Goal: Task Accomplishment & Management: Use online tool/utility

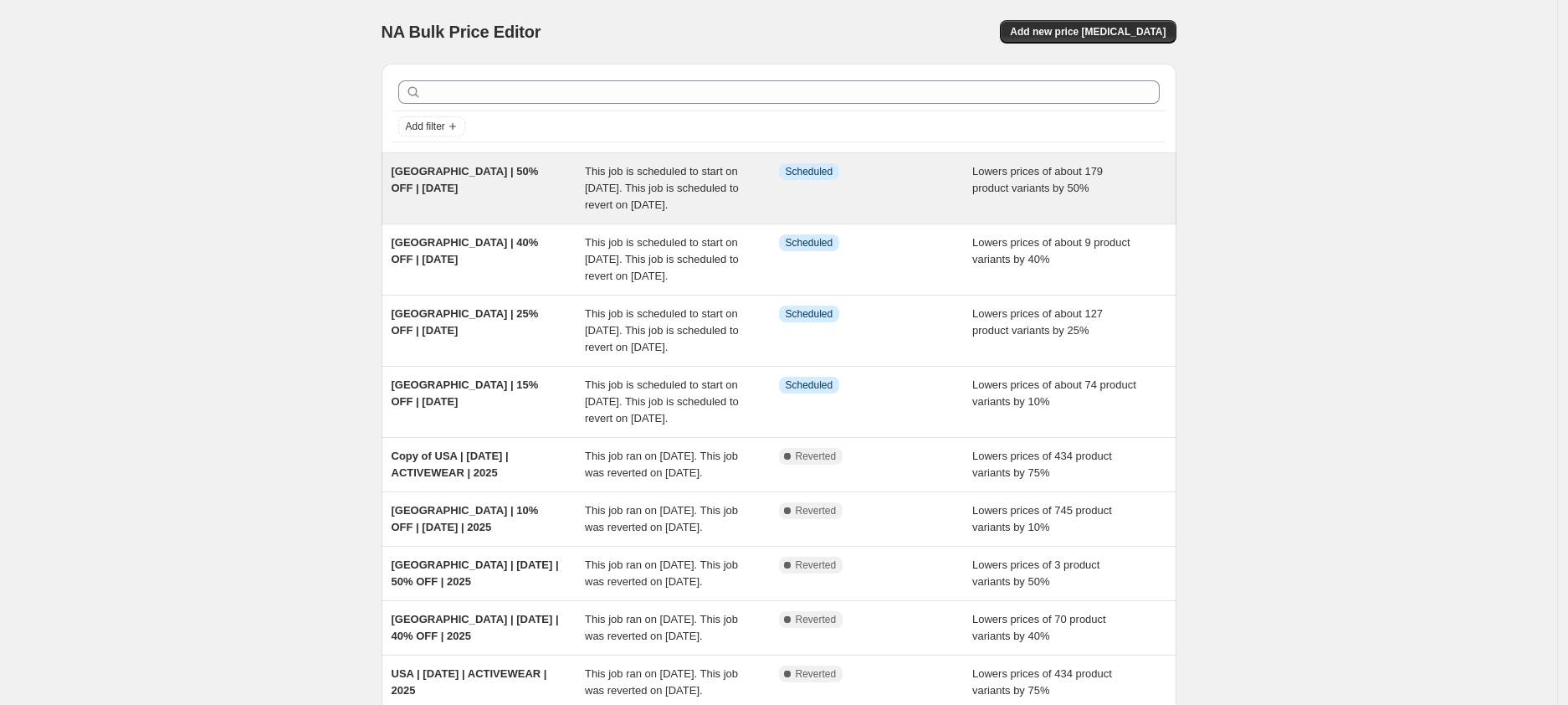
click at [504, 185] on div "[GEOGRAPHIC_DATA] | 50% OFF | [DATE]" at bounding box center [489, 188] width 194 height 50
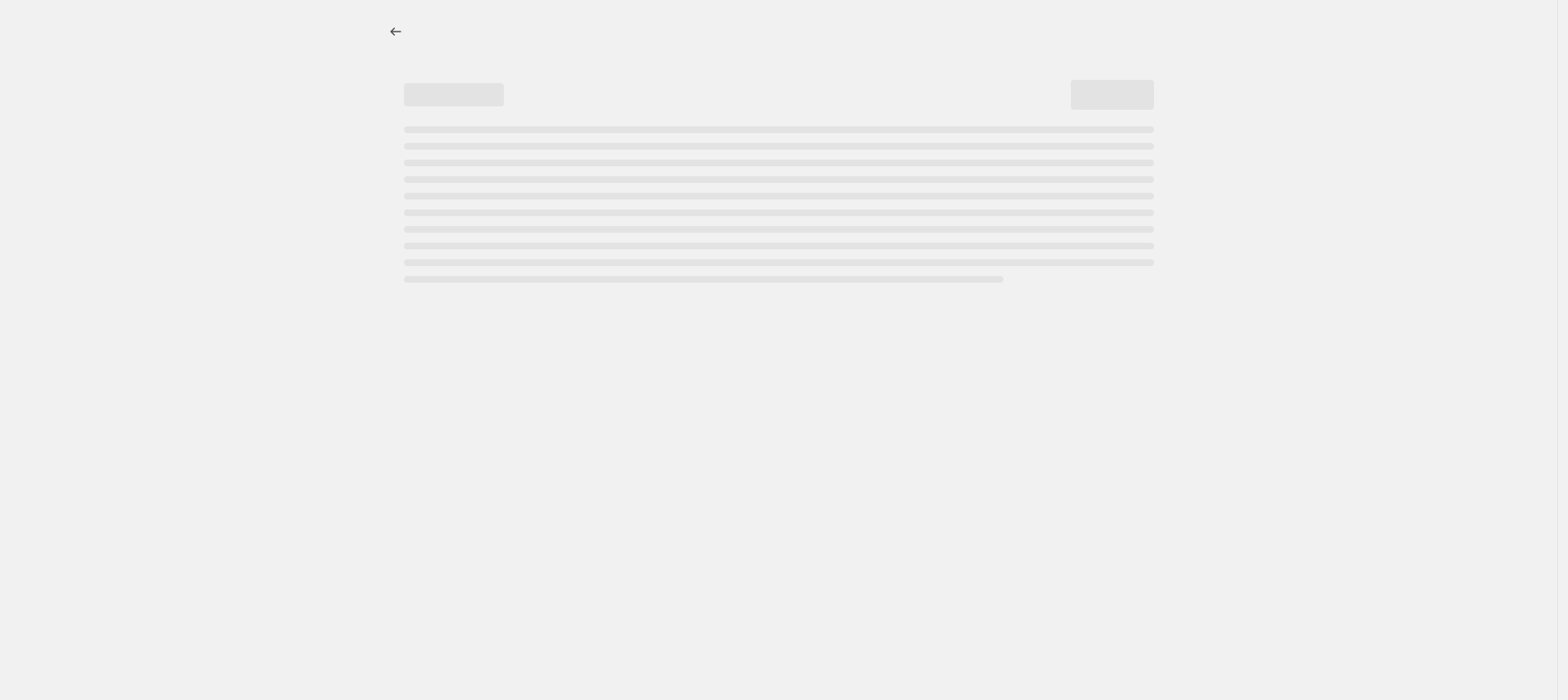
select select "percentage"
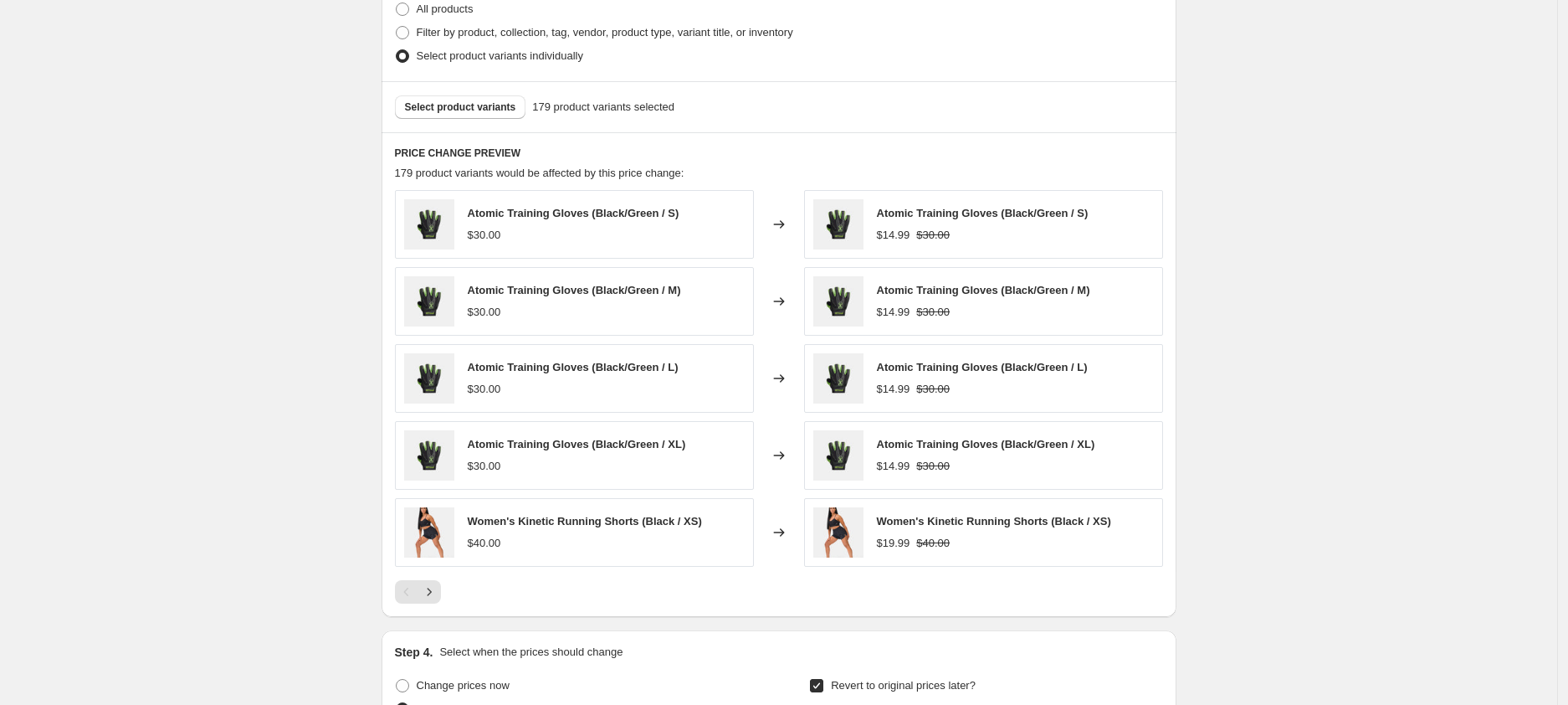
scroll to position [1059, 0]
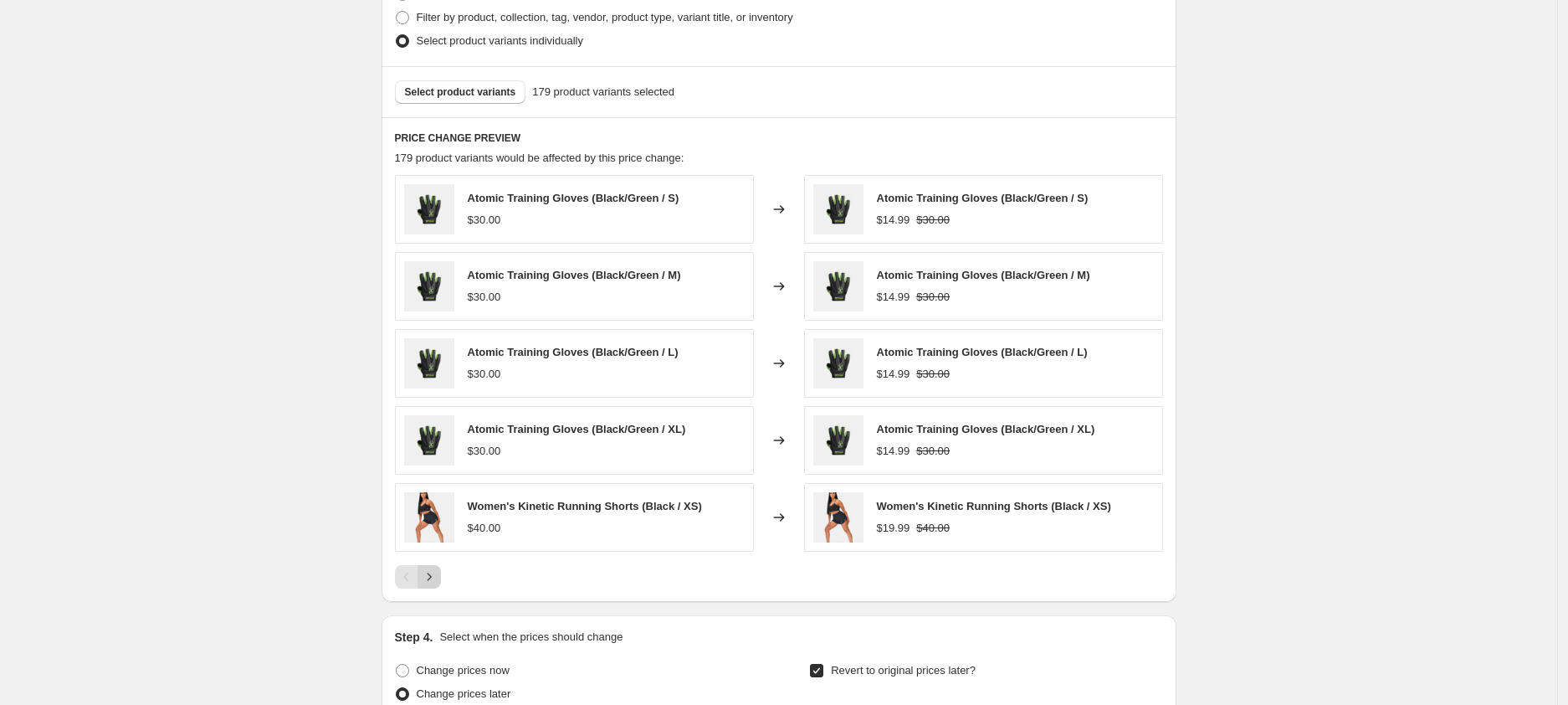
click at [436, 576] on icon "Next" at bounding box center [429, 577] width 17 height 17
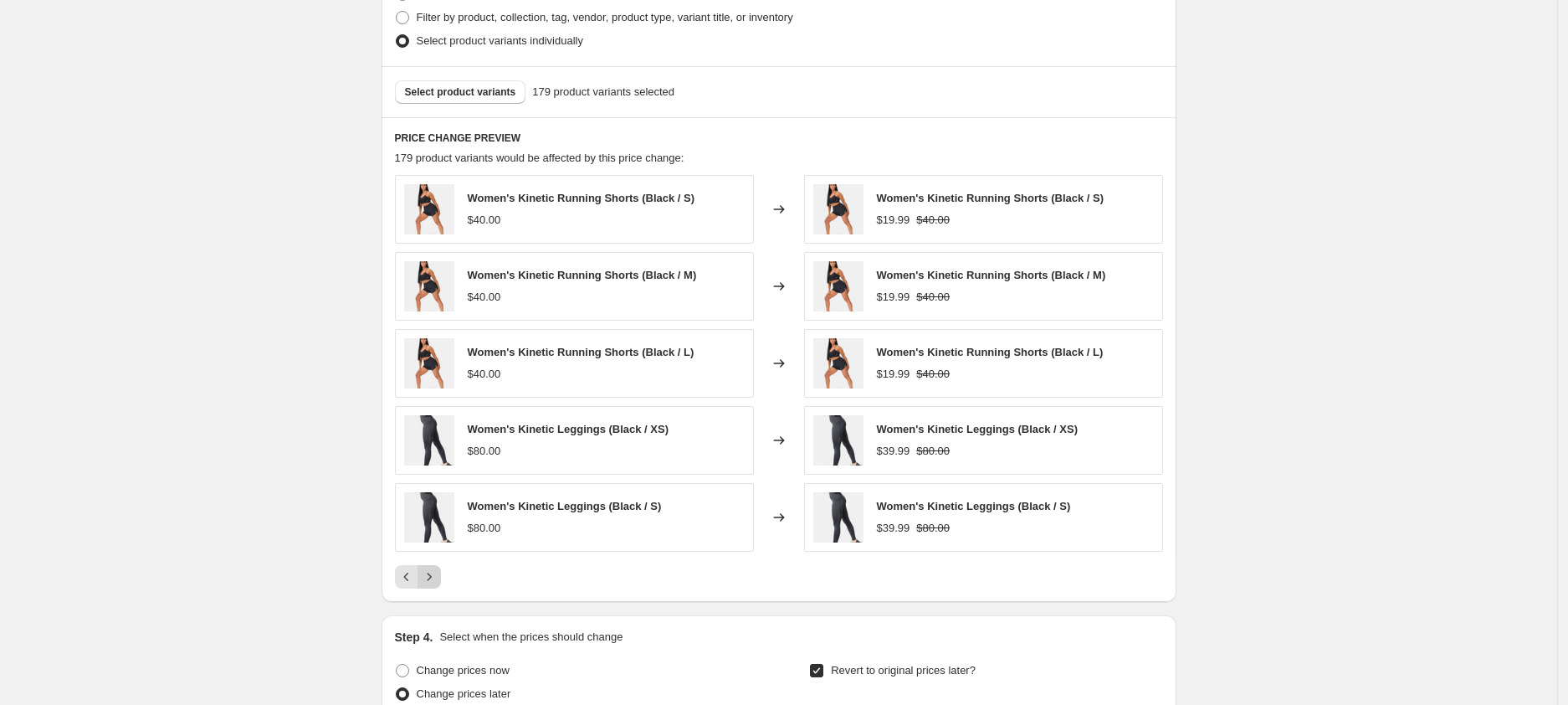
click at [437, 587] on button "Next" at bounding box center [429, 577] width 24 height 24
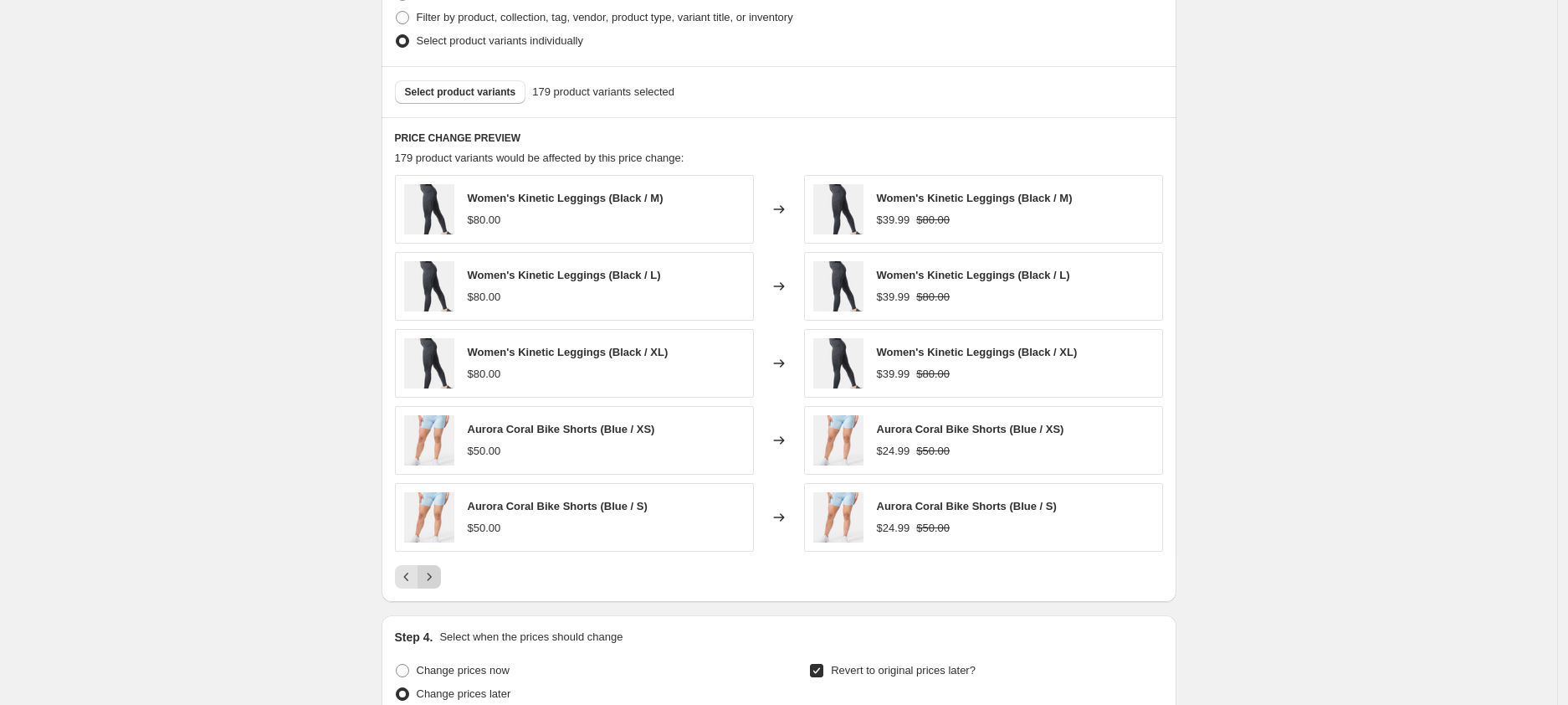
click at [436, 578] on icon "Next" at bounding box center [429, 577] width 17 height 17
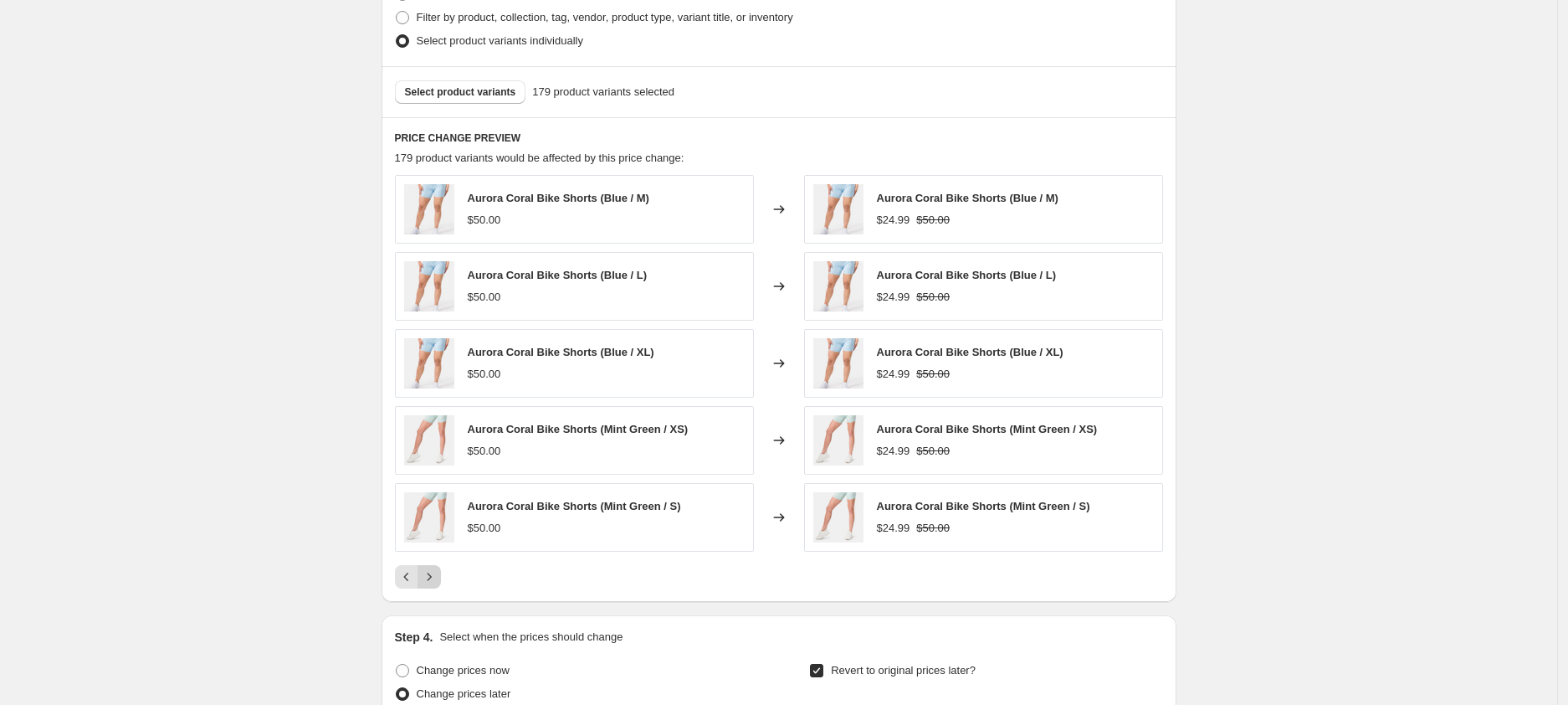
click at [436, 578] on icon "Next" at bounding box center [429, 577] width 17 height 17
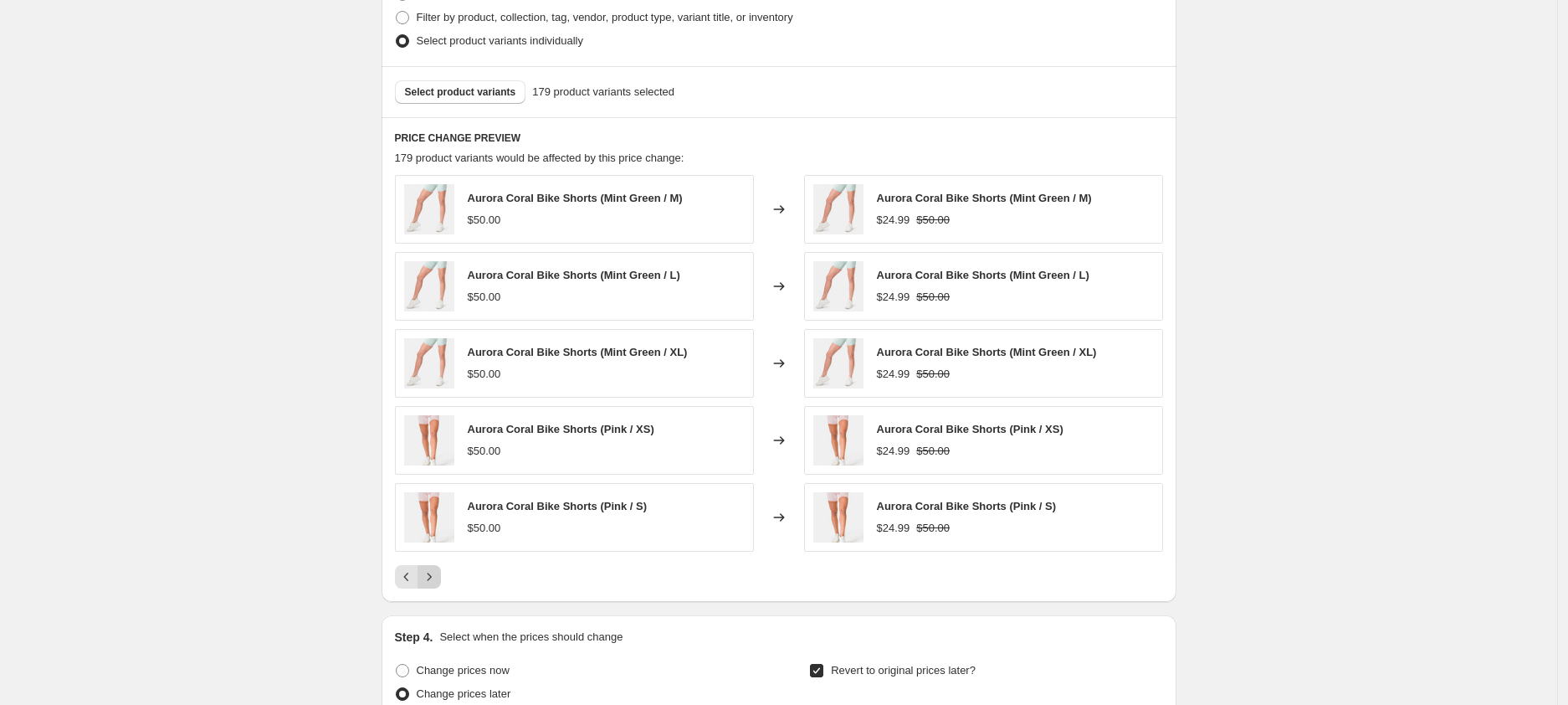
click at [436, 578] on icon "Next" at bounding box center [429, 577] width 17 height 17
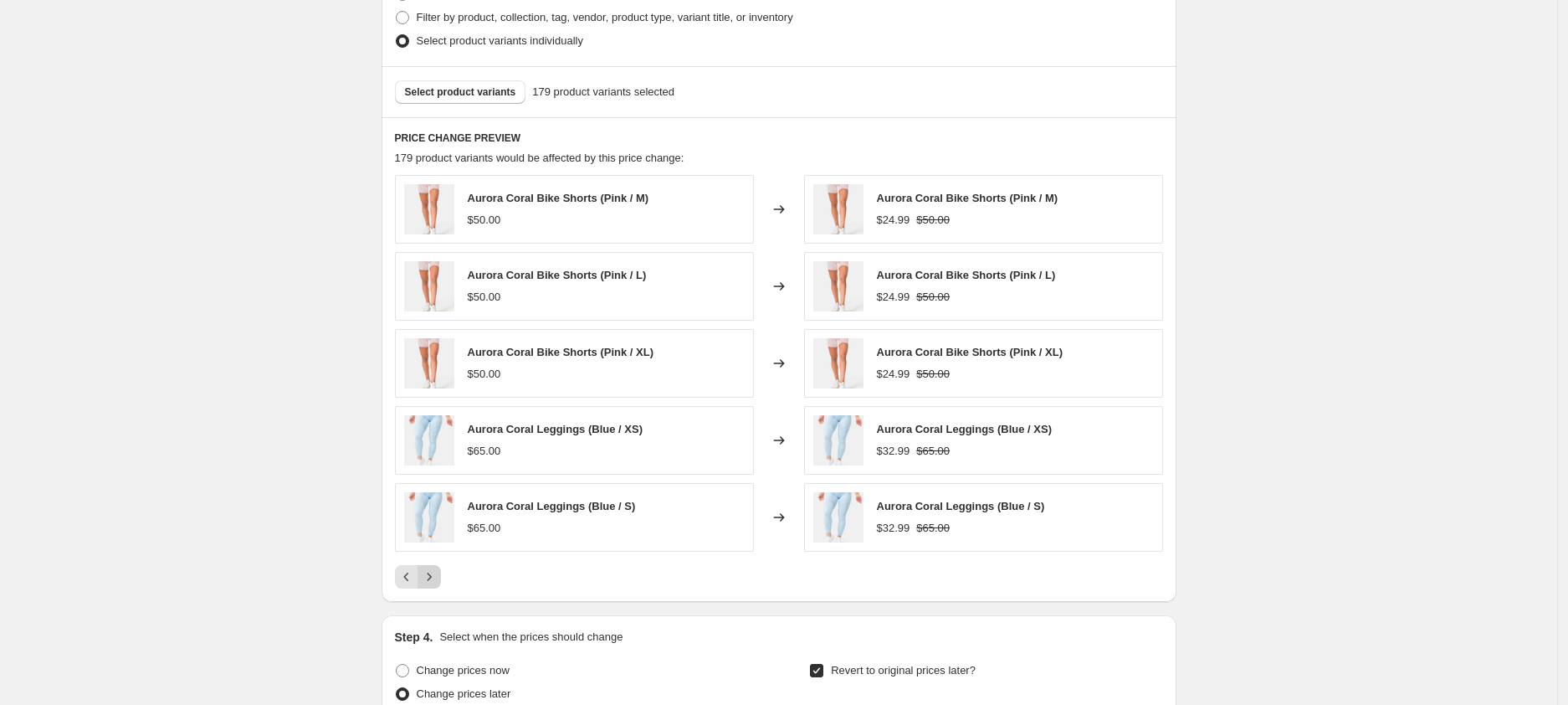
click at [436, 578] on icon "Next" at bounding box center [429, 577] width 17 height 17
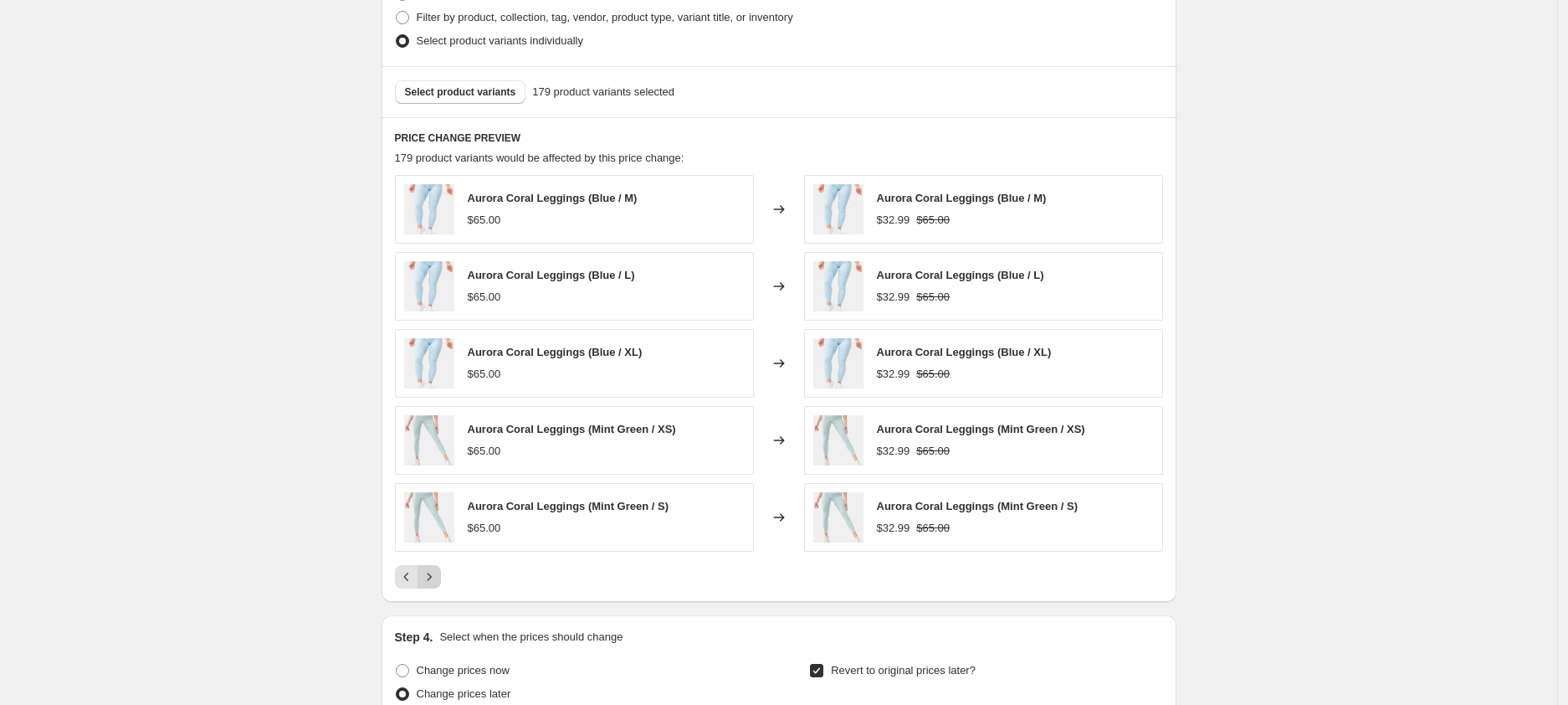
click at [436, 578] on icon "Next" at bounding box center [429, 577] width 17 height 17
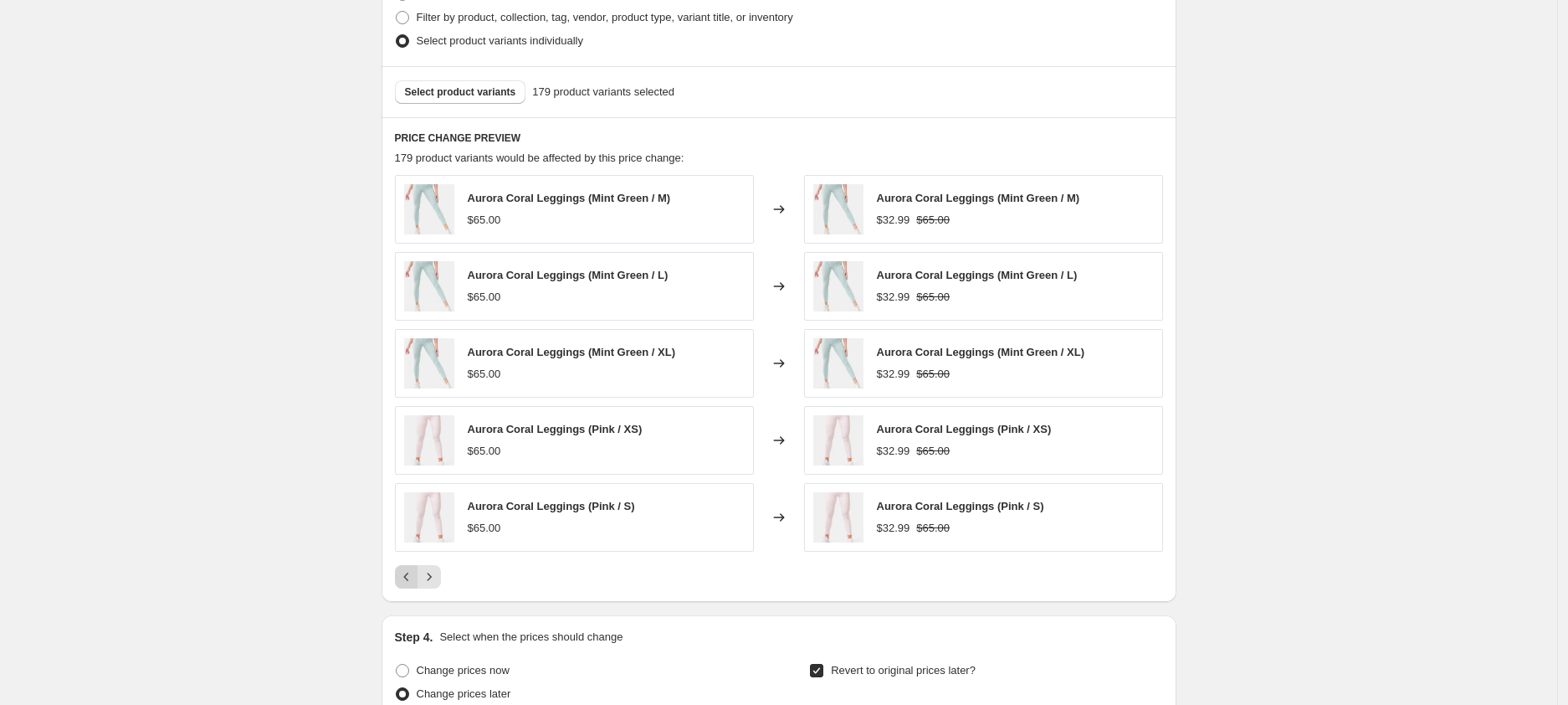
click at [404, 577] on icon "Previous" at bounding box center [407, 577] width 17 height 17
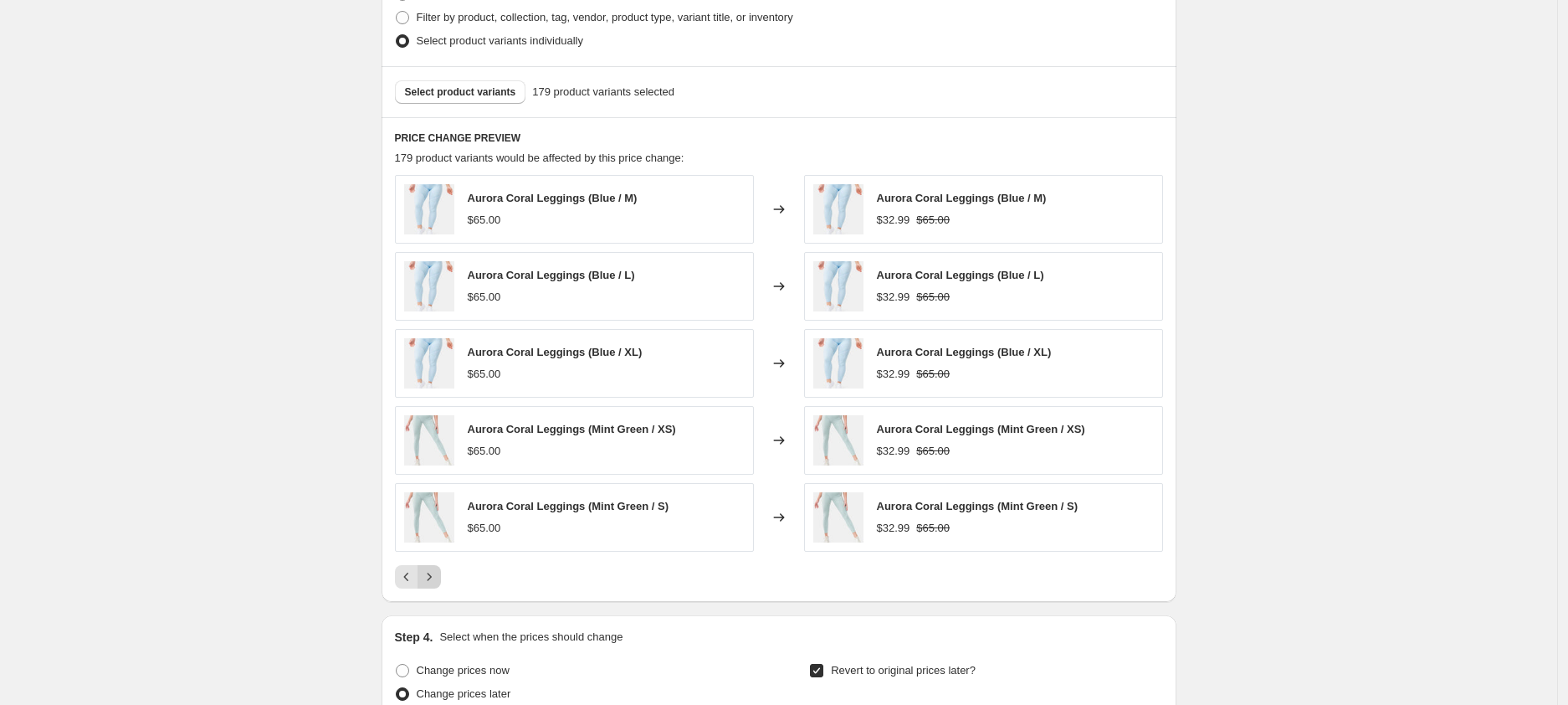
click at [437, 587] on button "Next" at bounding box center [429, 577] width 24 height 24
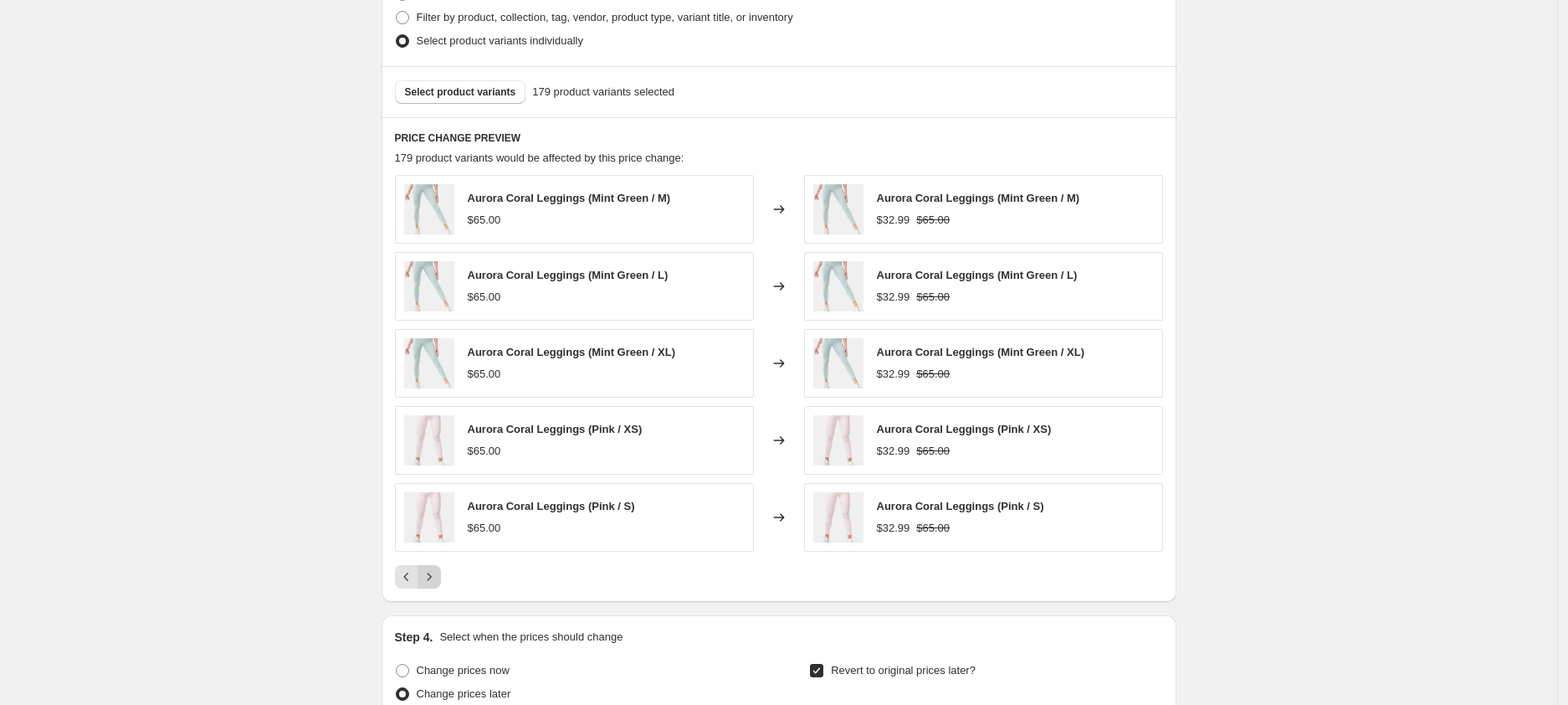
click at [436, 578] on icon "Next" at bounding box center [429, 577] width 17 height 17
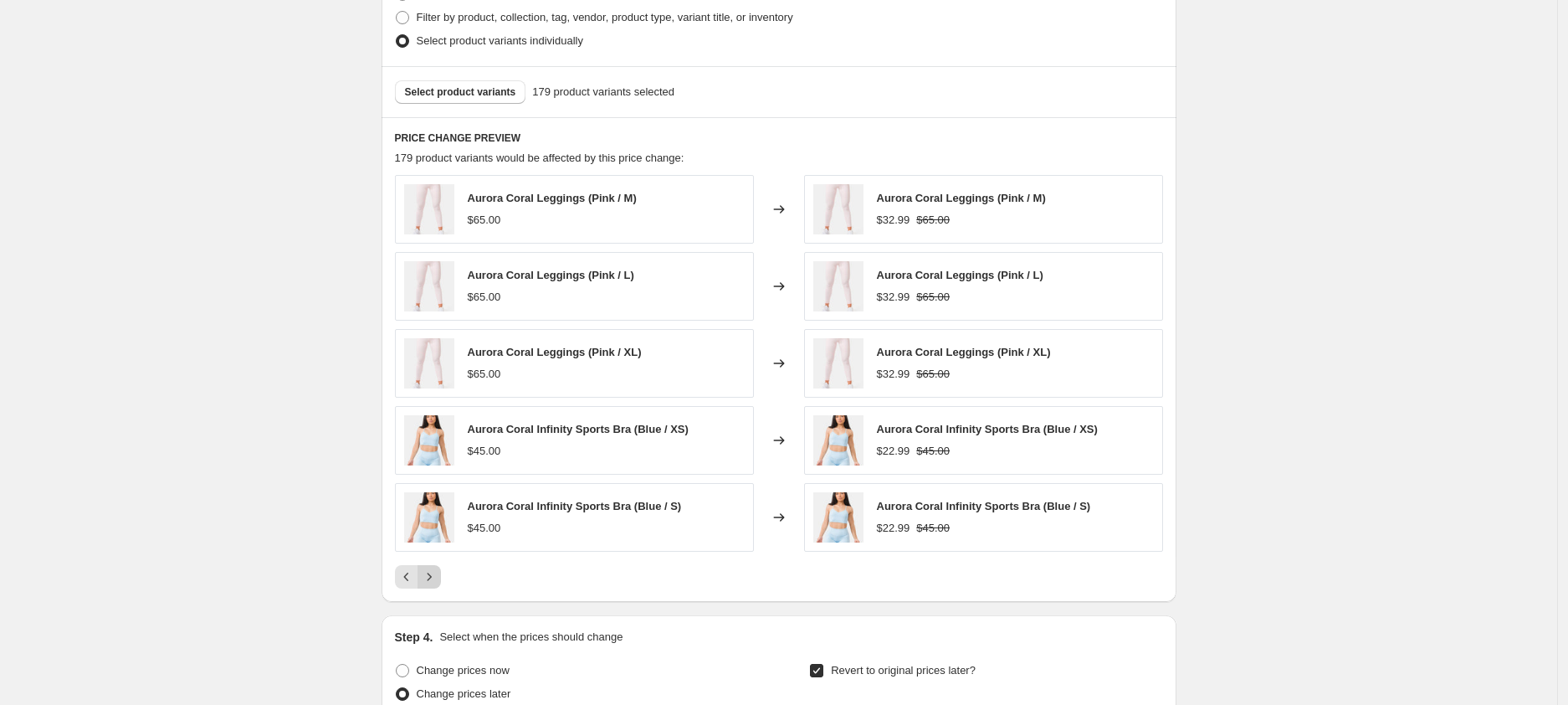
click at [437, 579] on icon "Next" at bounding box center [429, 577] width 17 height 17
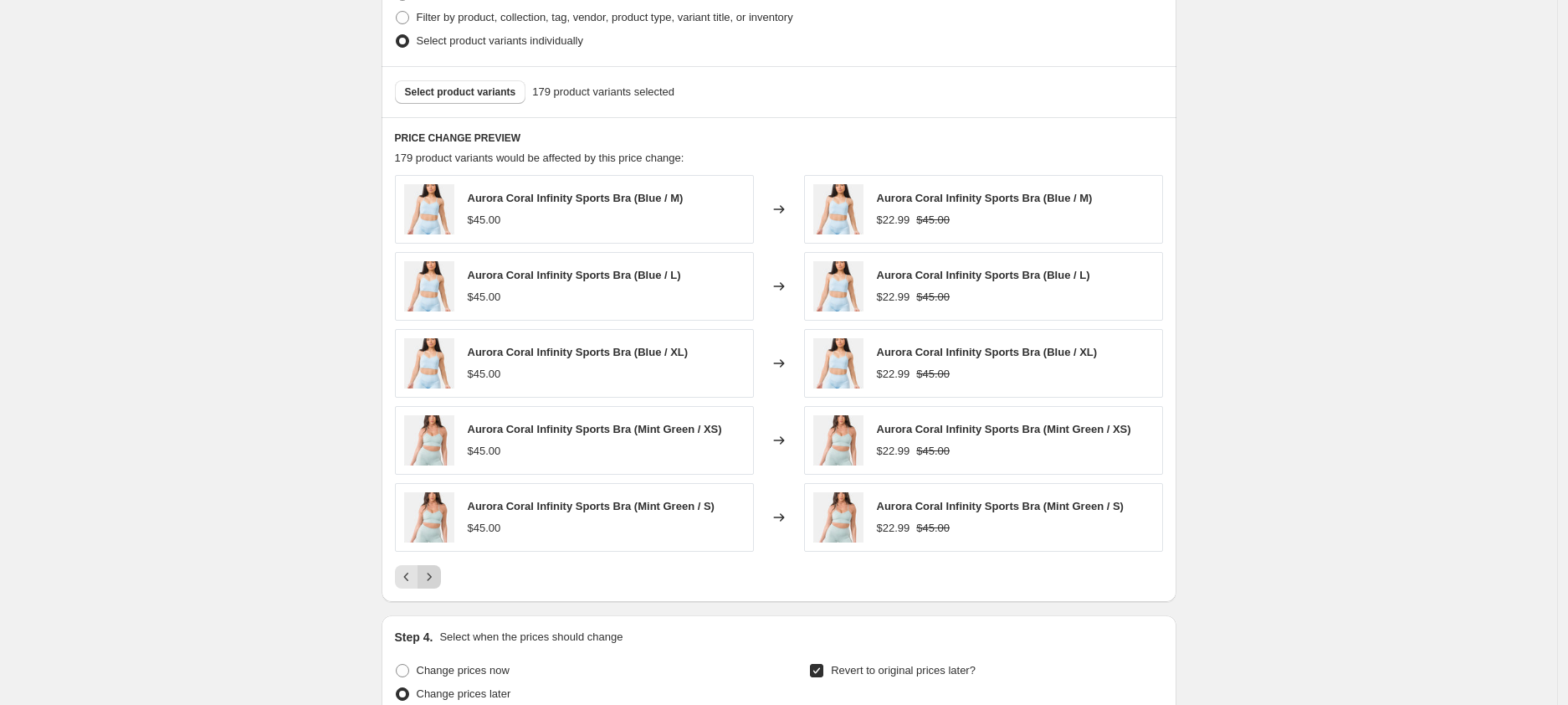
click at [437, 579] on icon "Next" at bounding box center [429, 577] width 17 height 17
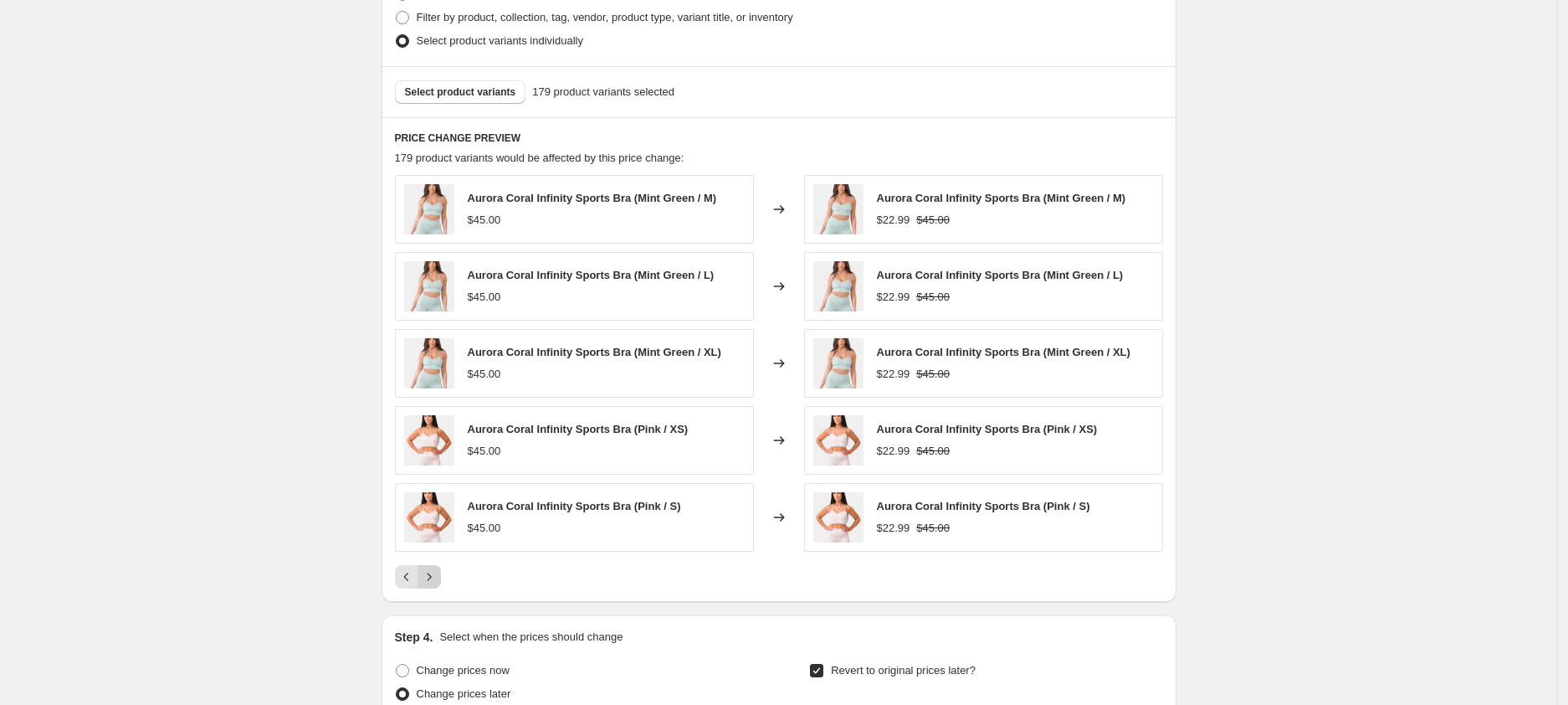
click at [437, 579] on icon "Next" at bounding box center [429, 577] width 17 height 17
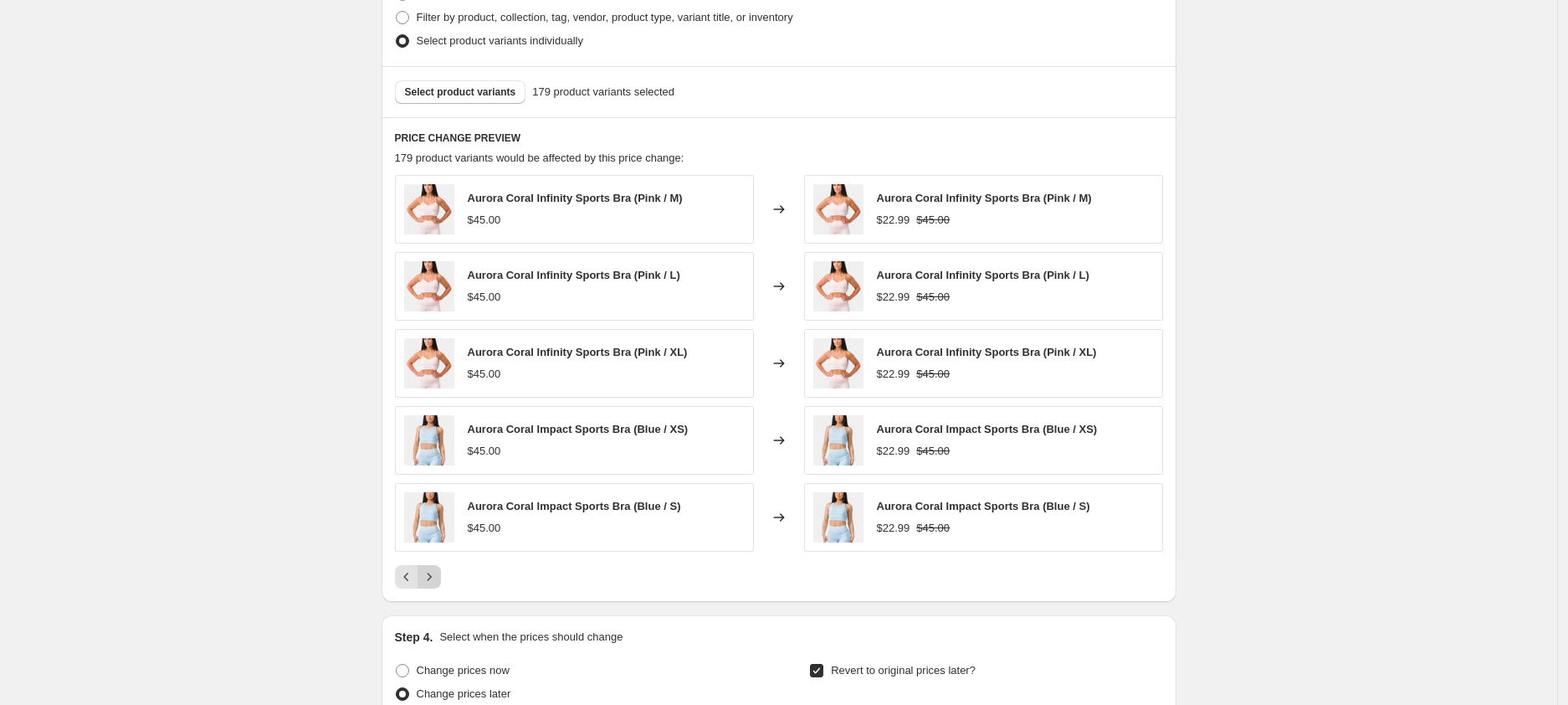
click at [437, 579] on icon "Next" at bounding box center [429, 577] width 17 height 17
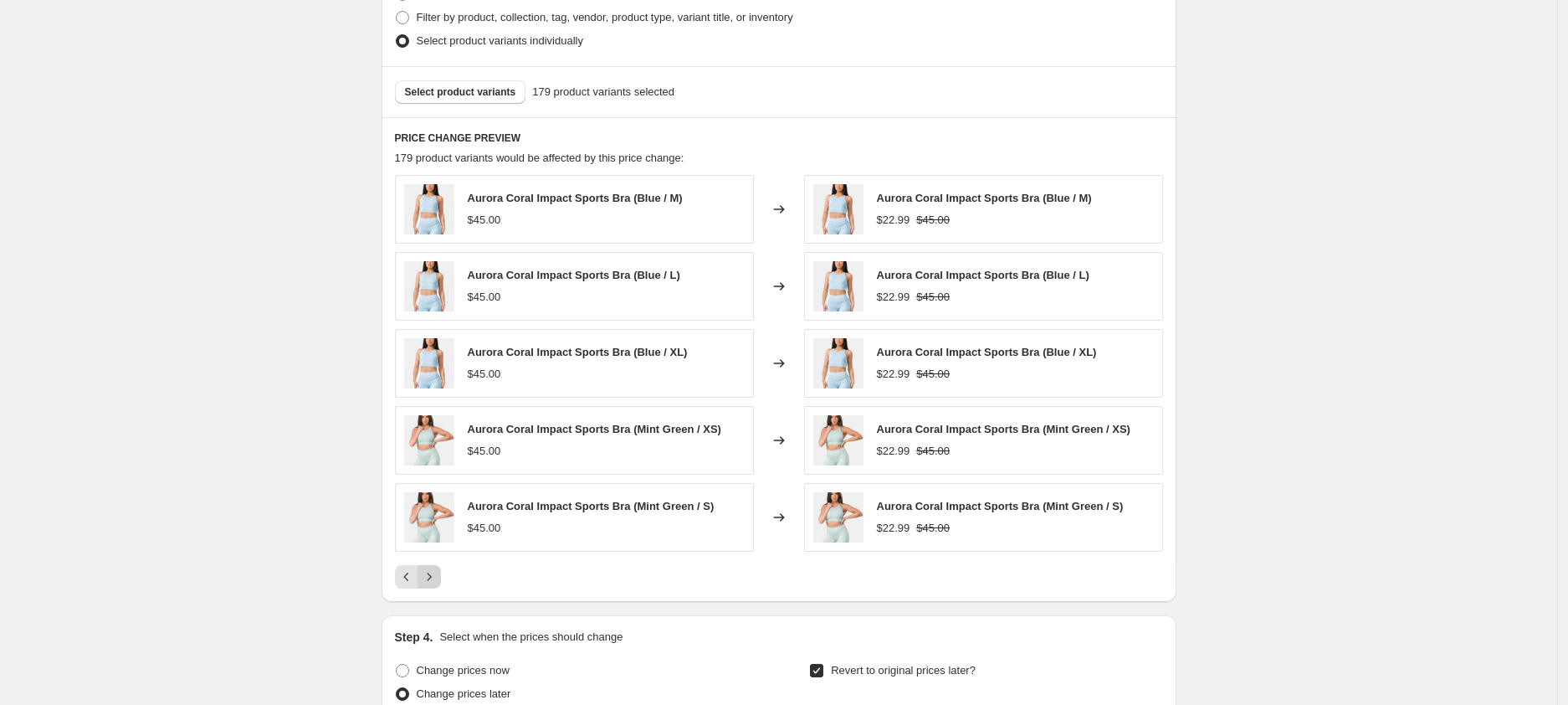
click at [437, 579] on icon "Next" at bounding box center [429, 577] width 17 height 17
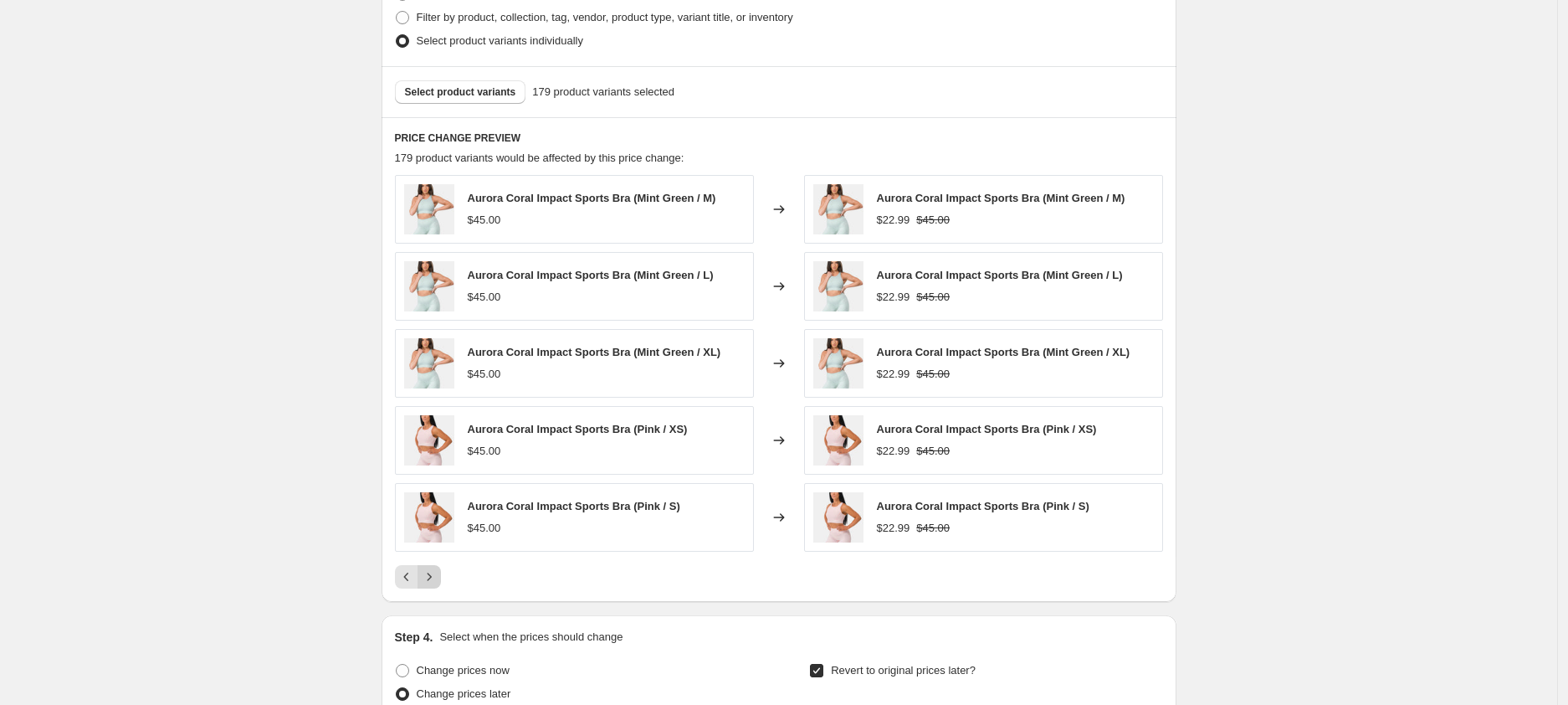
click at [437, 579] on icon "Next" at bounding box center [429, 577] width 17 height 17
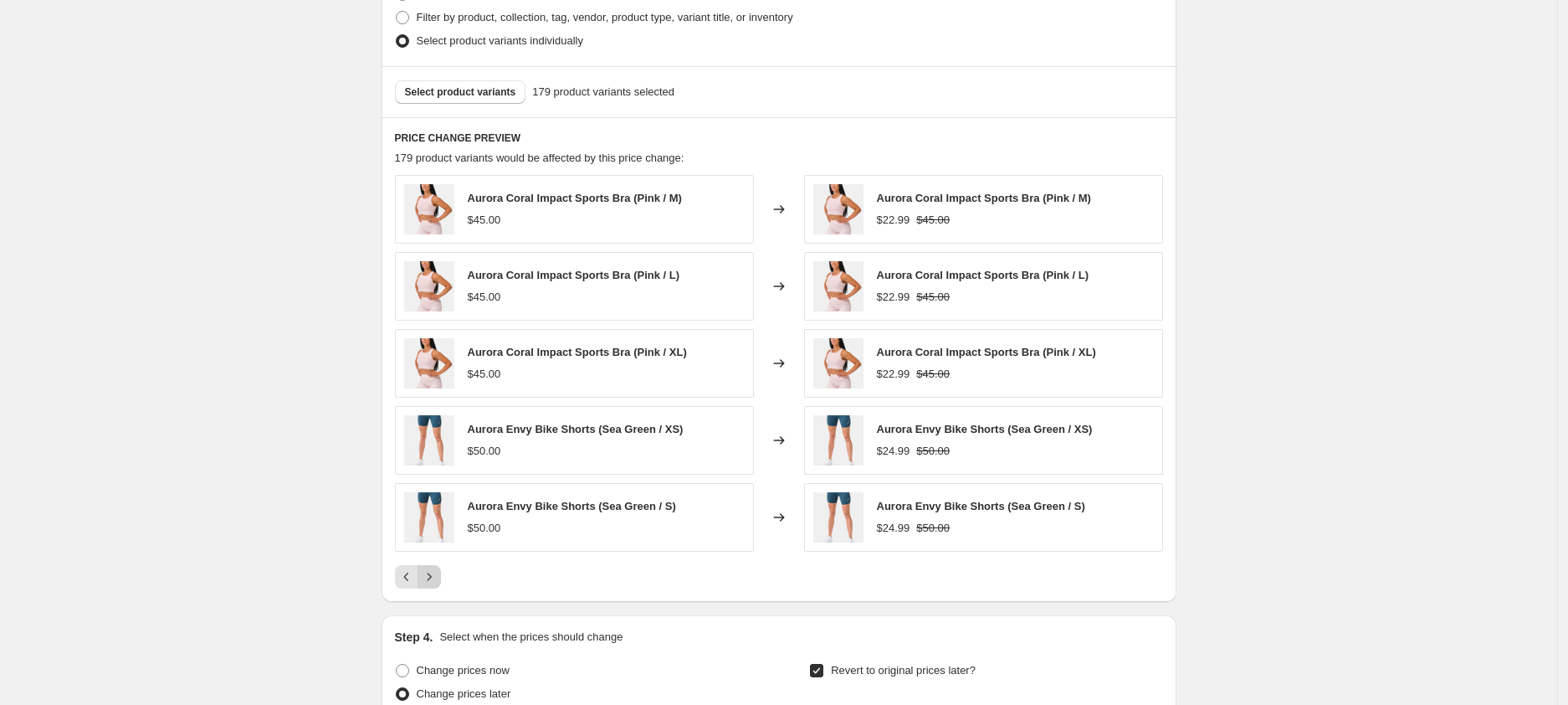
click at [437, 579] on icon "Next" at bounding box center [429, 577] width 17 height 17
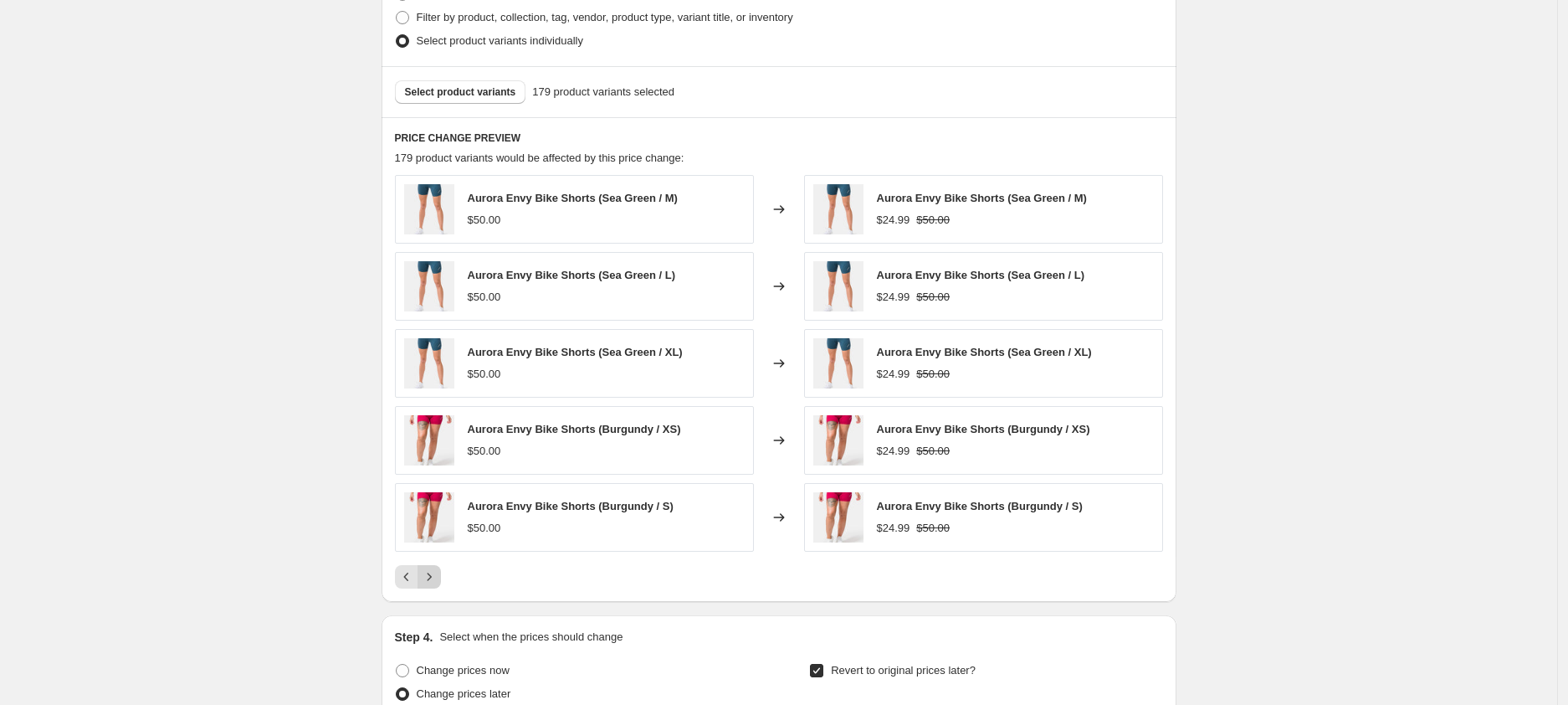
click at [437, 579] on icon "Next" at bounding box center [429, 577] width 17 height 17
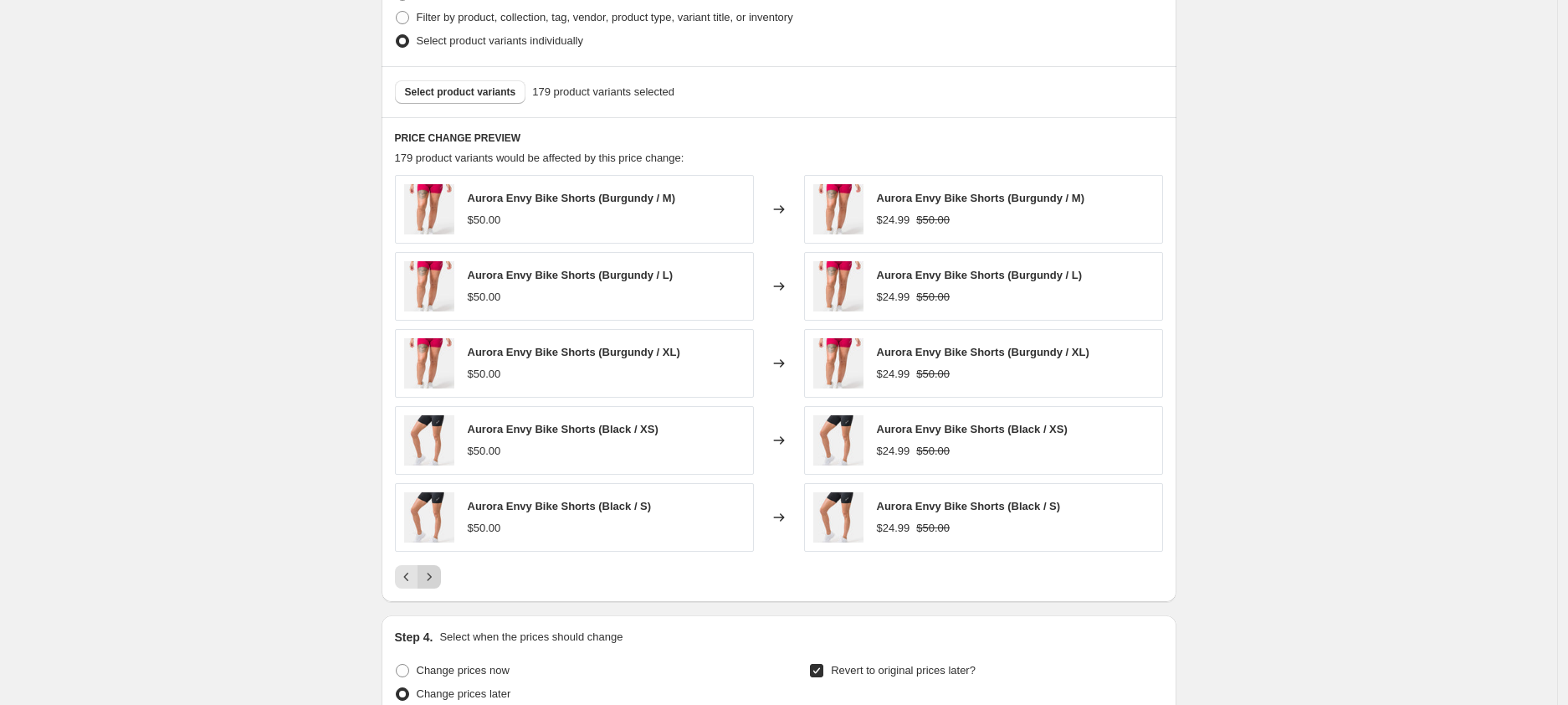
click at [437, 579] on icon "Next" at bounding box center [429, 577] width 17 height 17
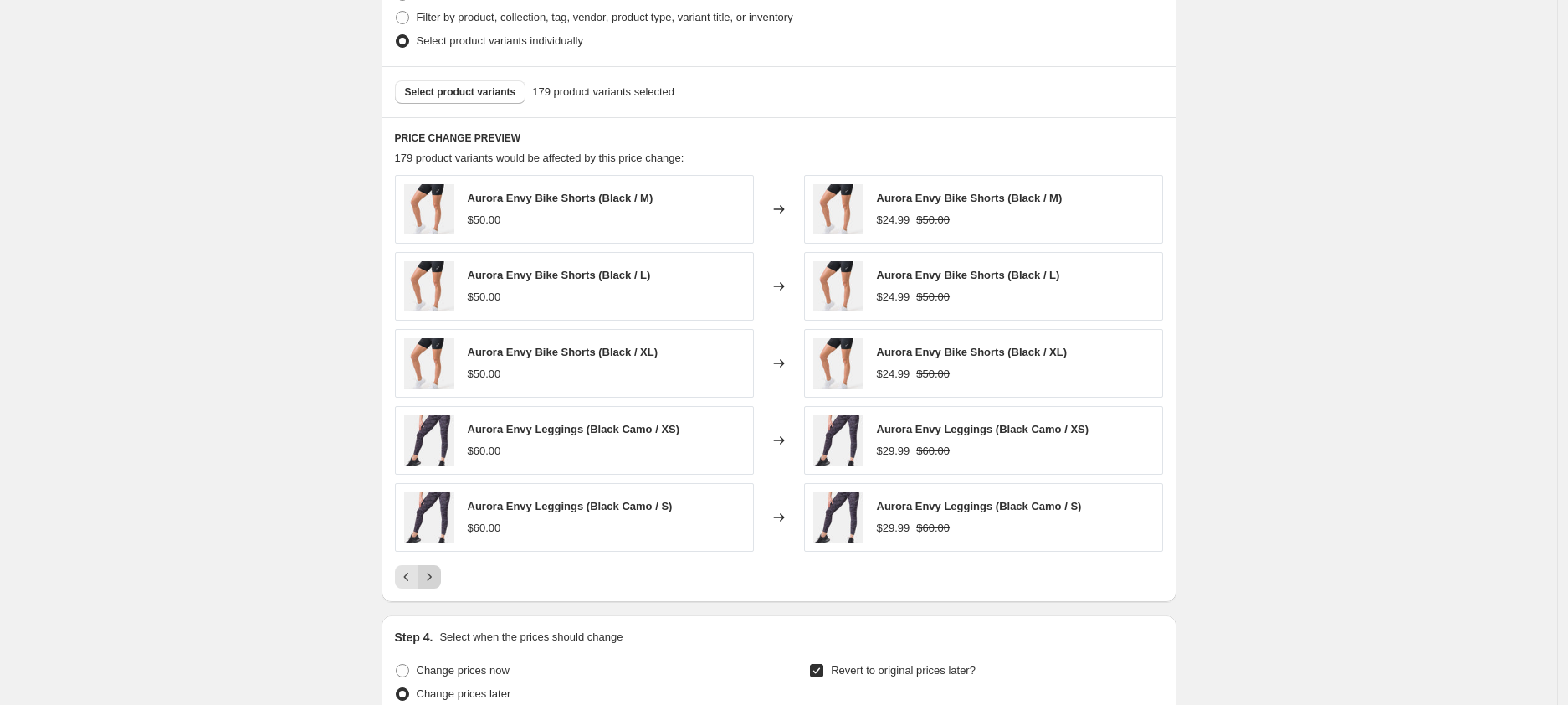
click at [437, 579] on icon "Next" at bounding box center [429, 577] width 17 height 17
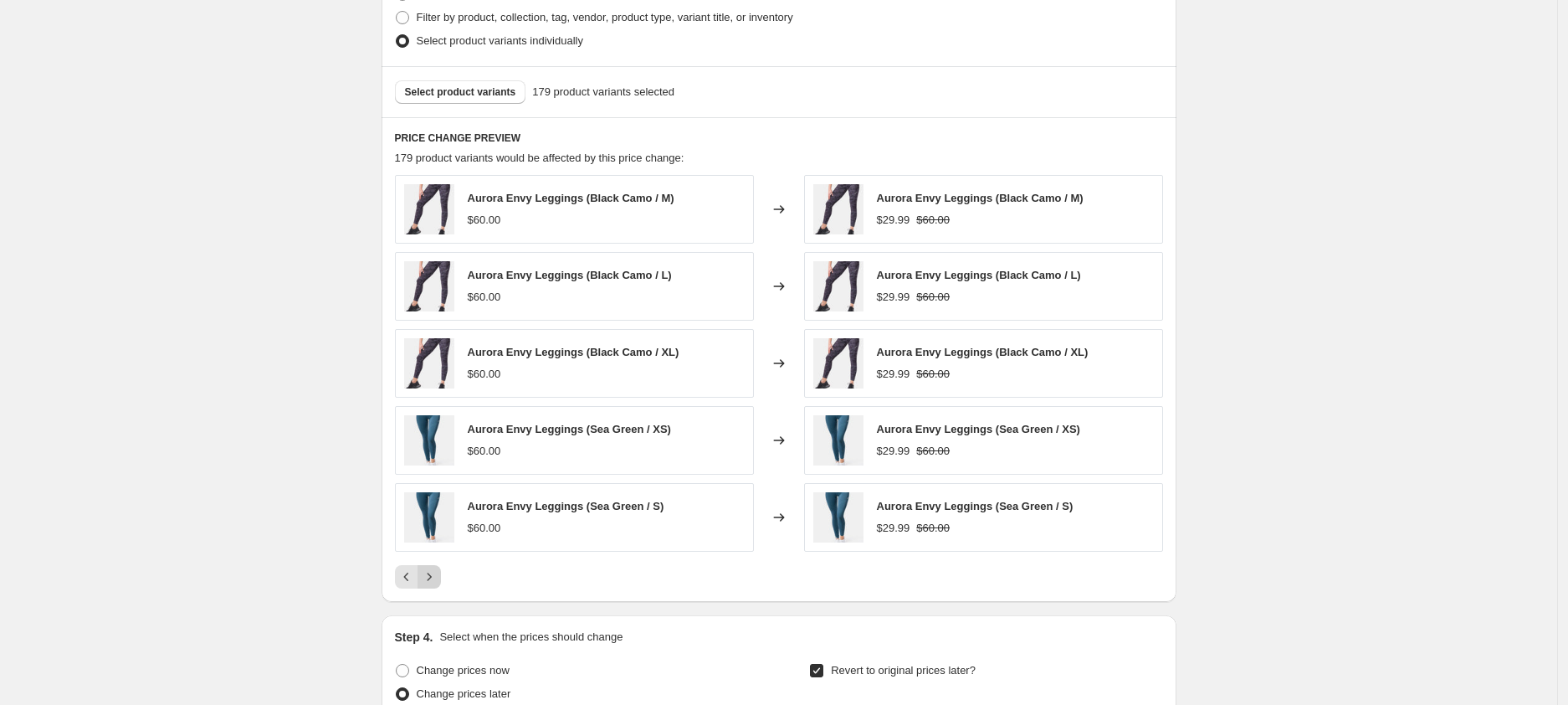
click at [437, 579] on icon "Next" at bounding box center [429, 577] width 17 height 17
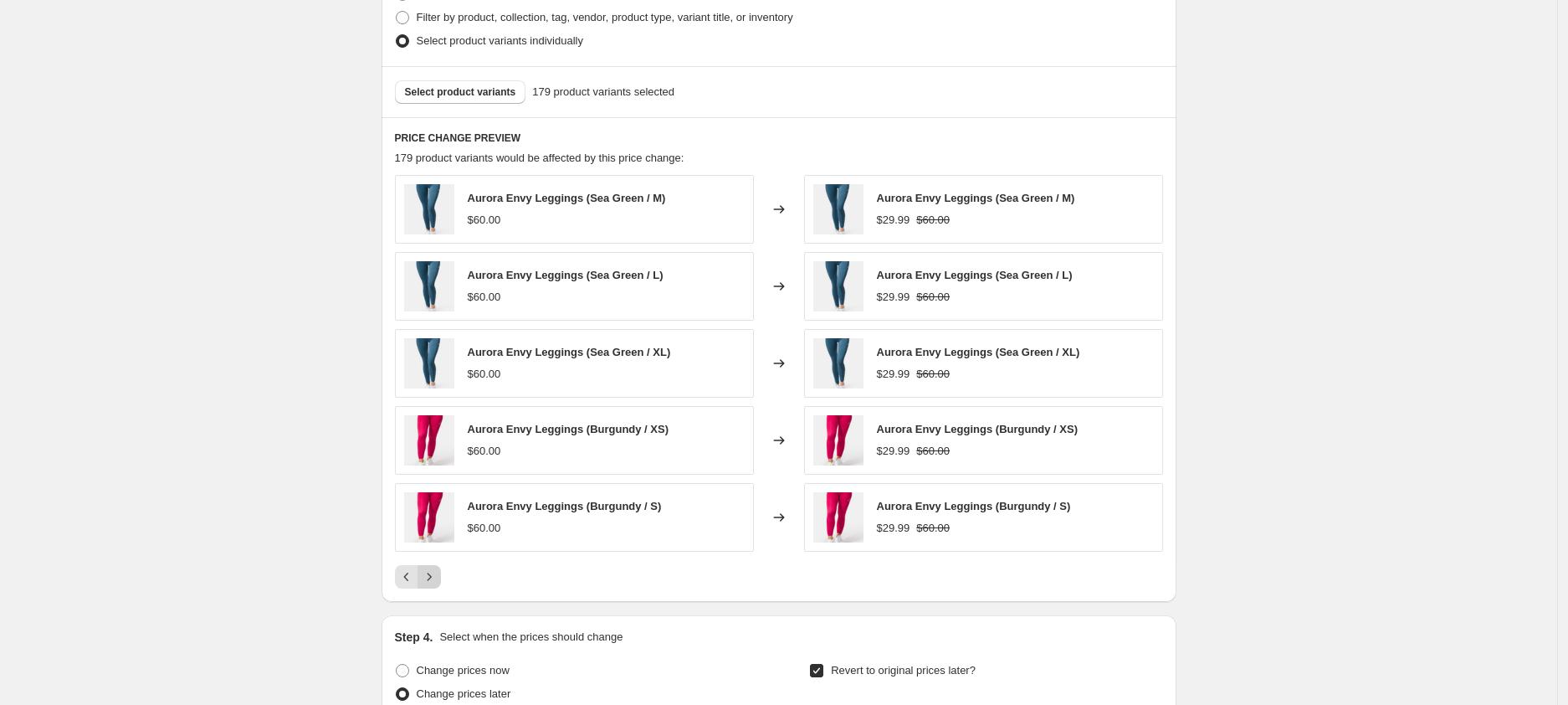
click at [437, 579] on icon "Next" at bounding box center [429, 577] width 17 height 17
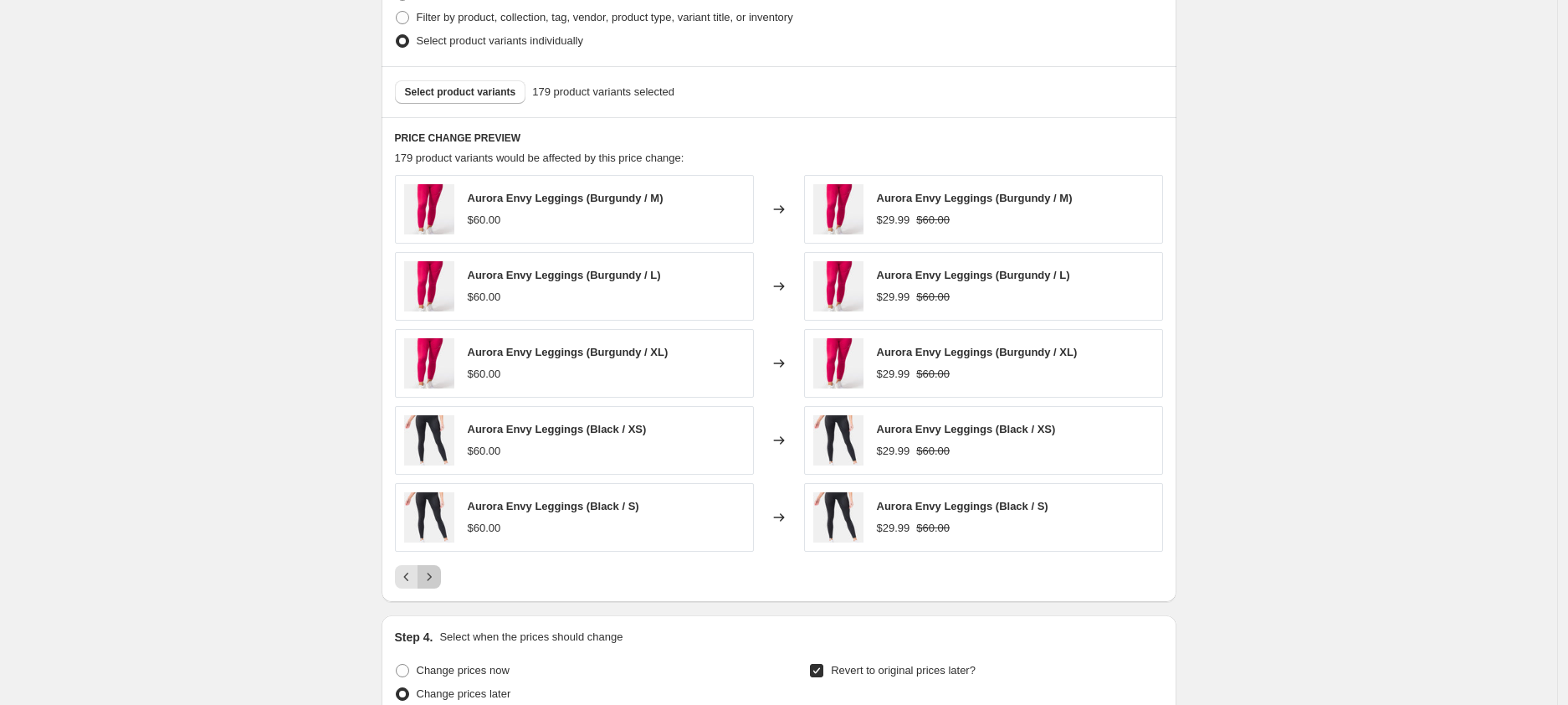
click at [441, 581] on button "Next" at bounding box center [429, 577] width 24 height 24
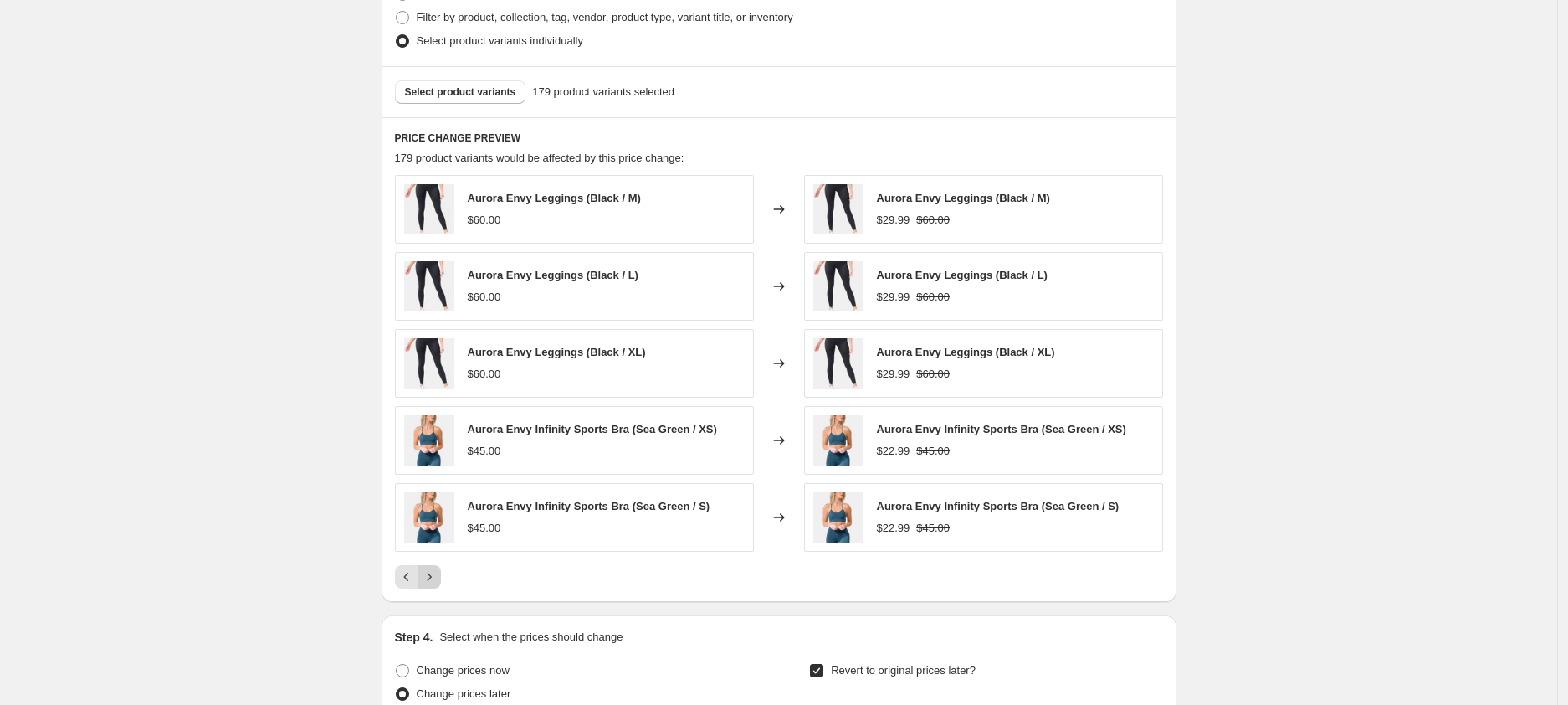
click at [441, 581] on button "Next" at bounding box center [429, 577] width 24 height 24
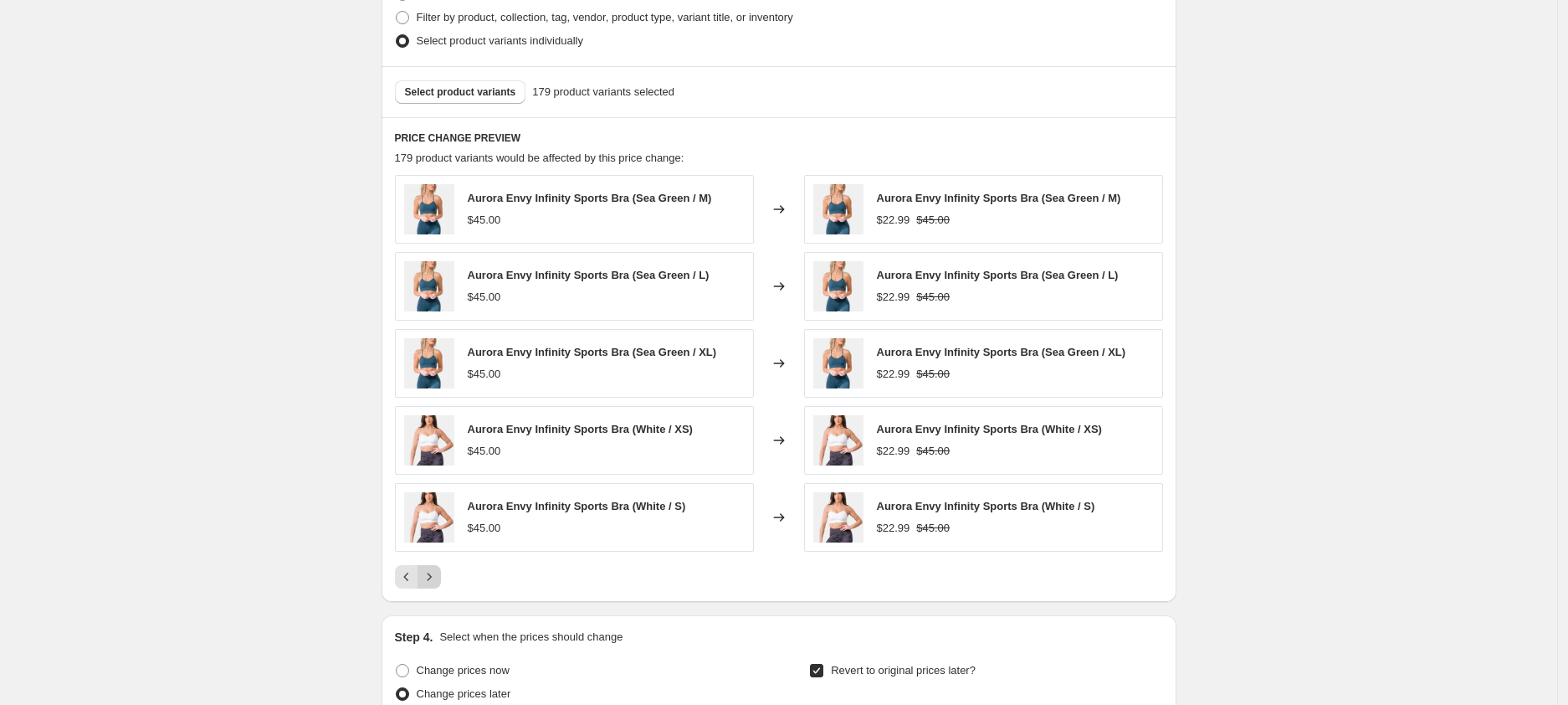
click at [441, 581] on button "Next" at bounding box center [429, 577] width 24 height 24
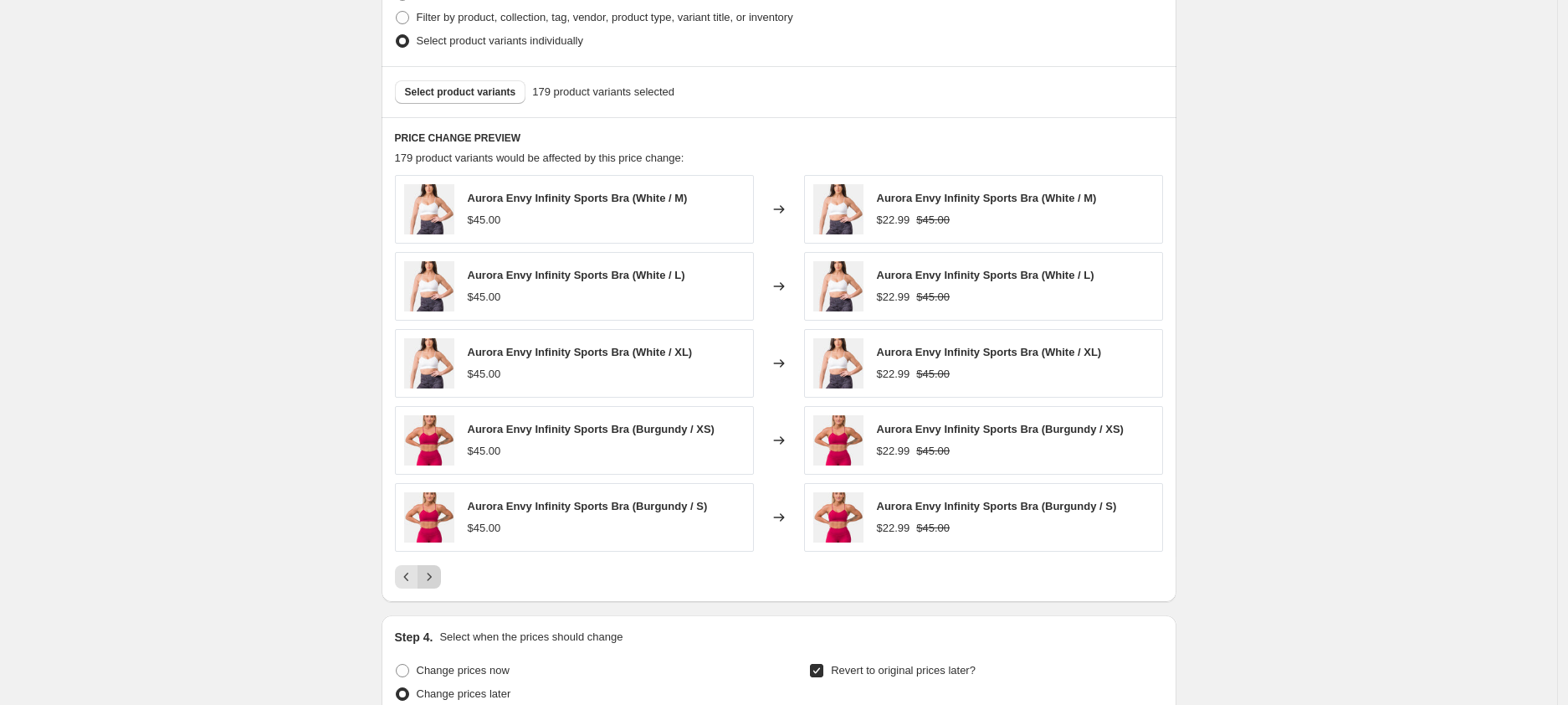
click at [441, 581] on button "Next" at bounding box center [429, 577] width 24 height 24
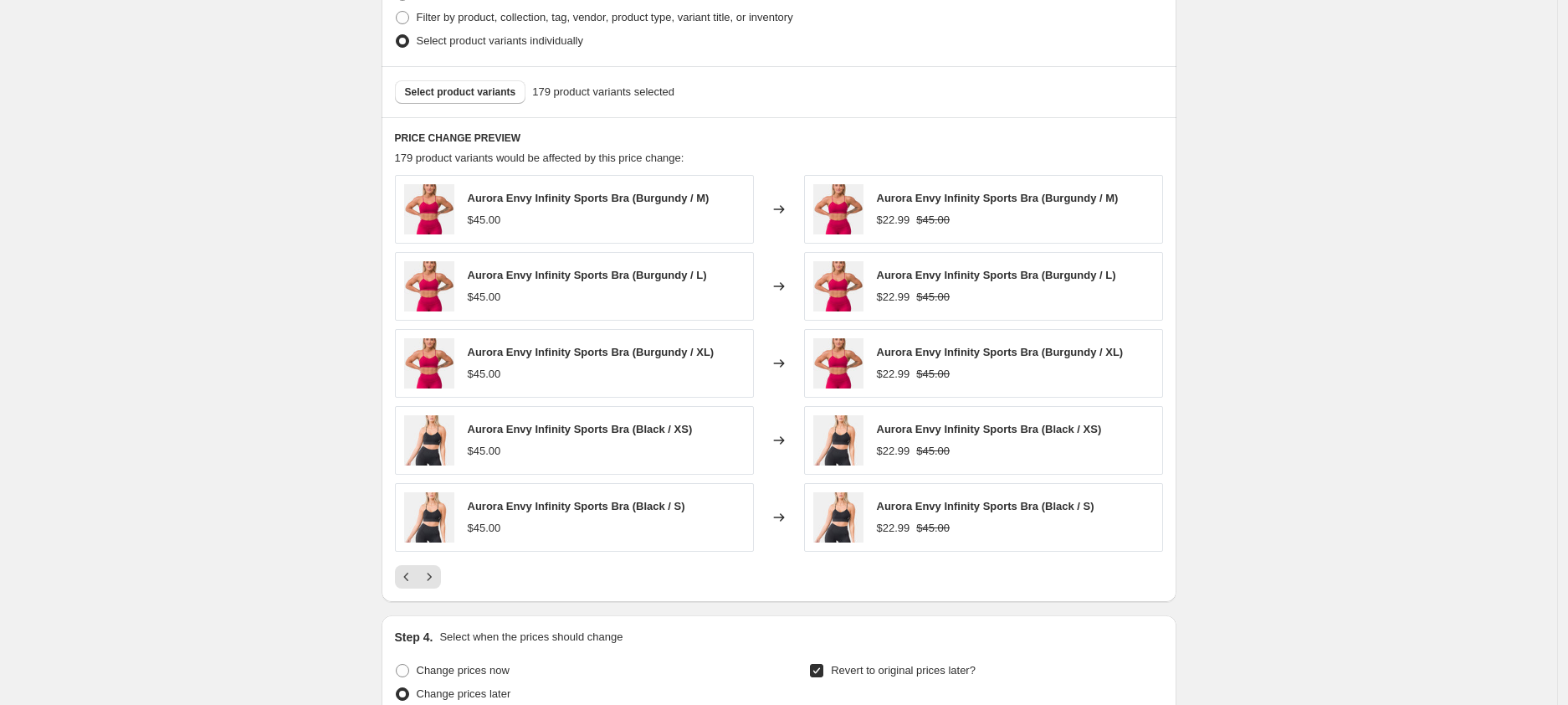
click at [429, 594] on div "PRICE CHANGE PREVIEW 179 product variants would be affected by this price chang…" at bounding box center [779, 359] width 795 height 485
click at [437, 585] on icon "Next" at bounding box center [429, 577] width 17 height 17
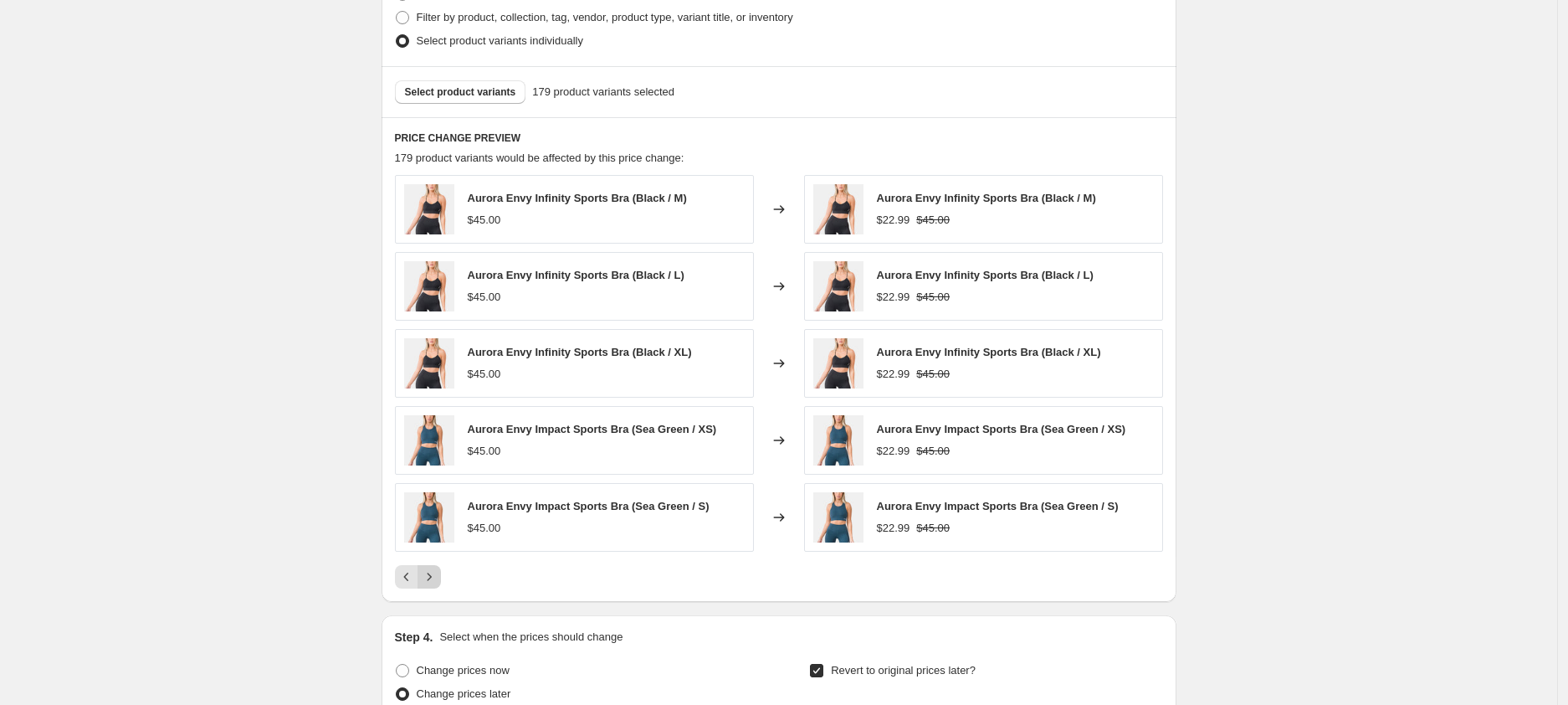
click at [433, 584] on icon "Next" at bounding box center [429, 577] width 17 height 17
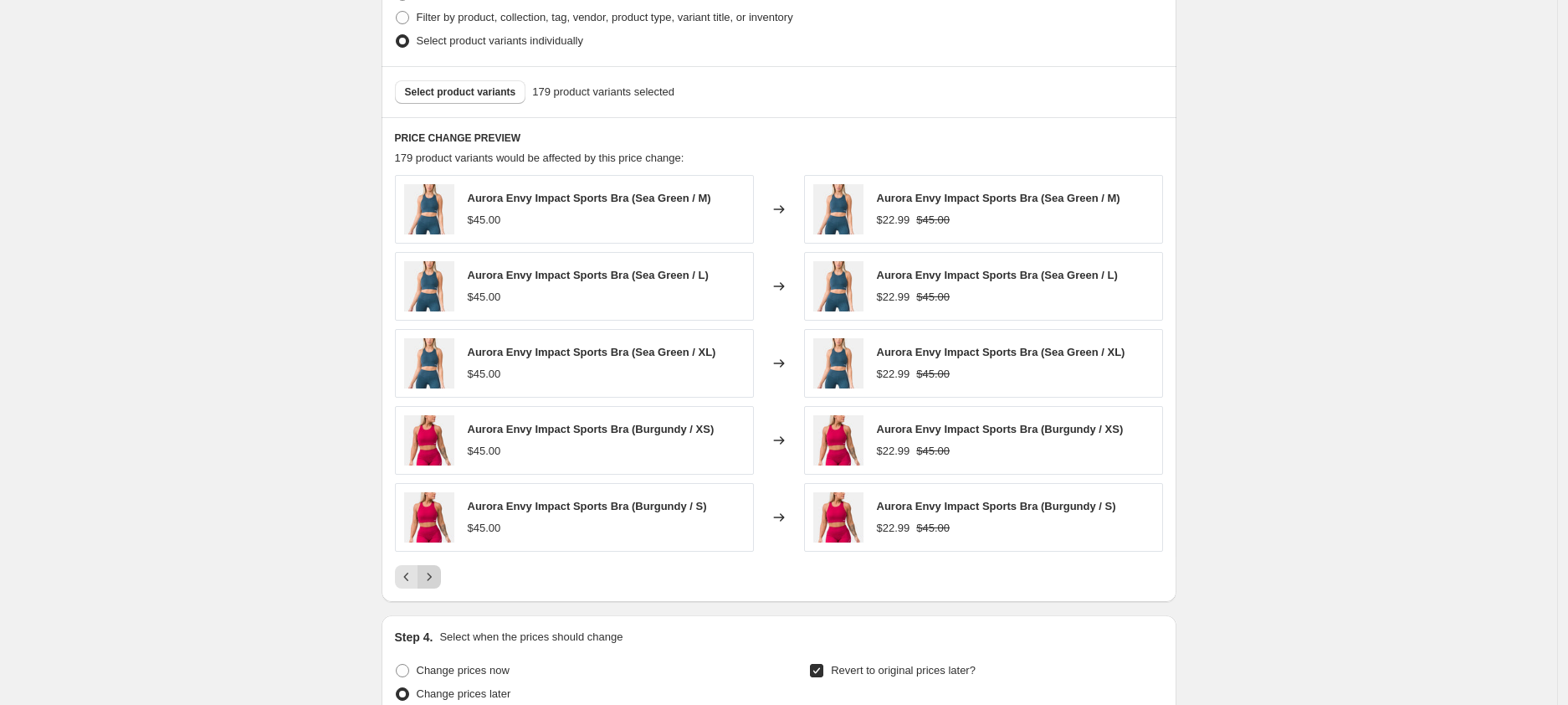
click at [429, 583] on icon "Next" at bounding box center [429, 577] width 17 height 17
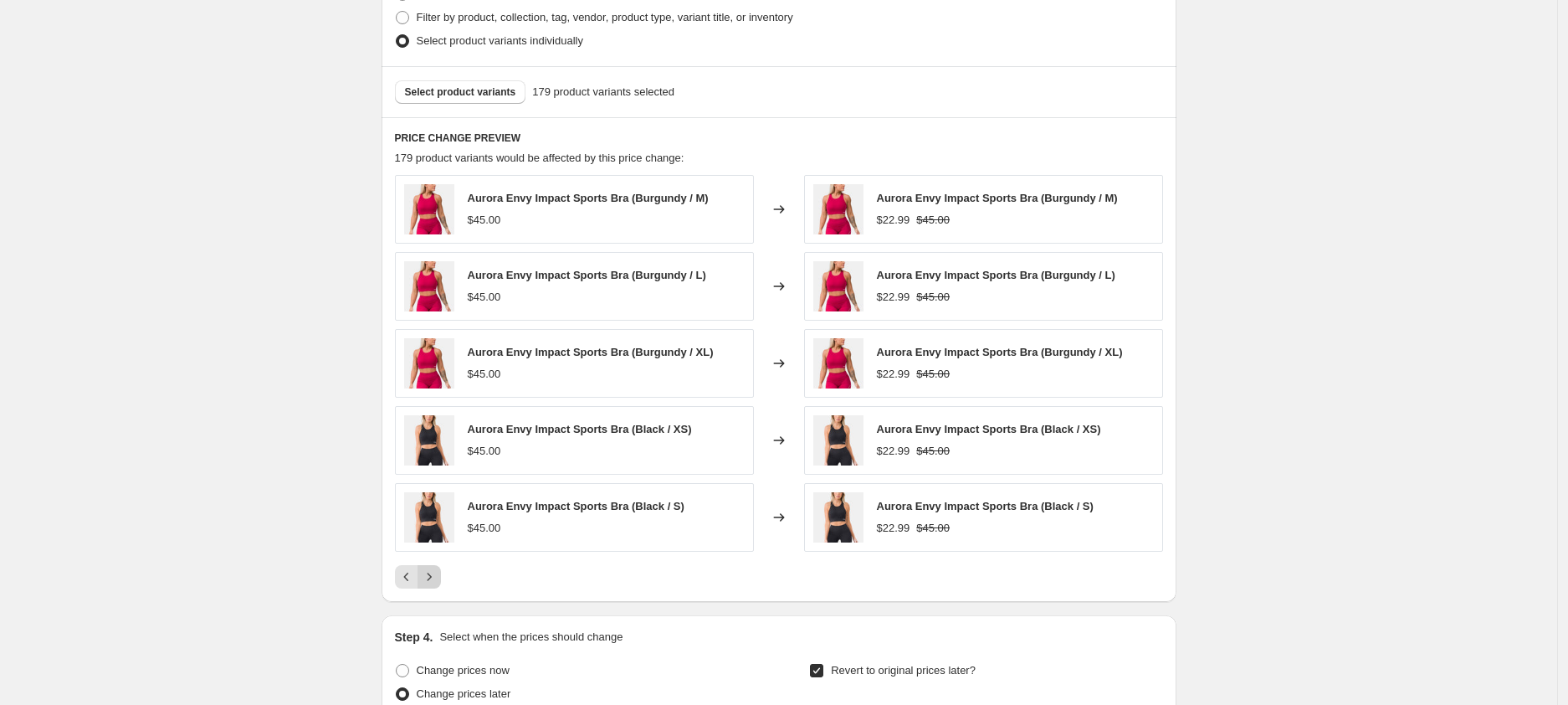
click at [432, 580] on icon "Next" at bounding box center [429, 577] width 17 height 17
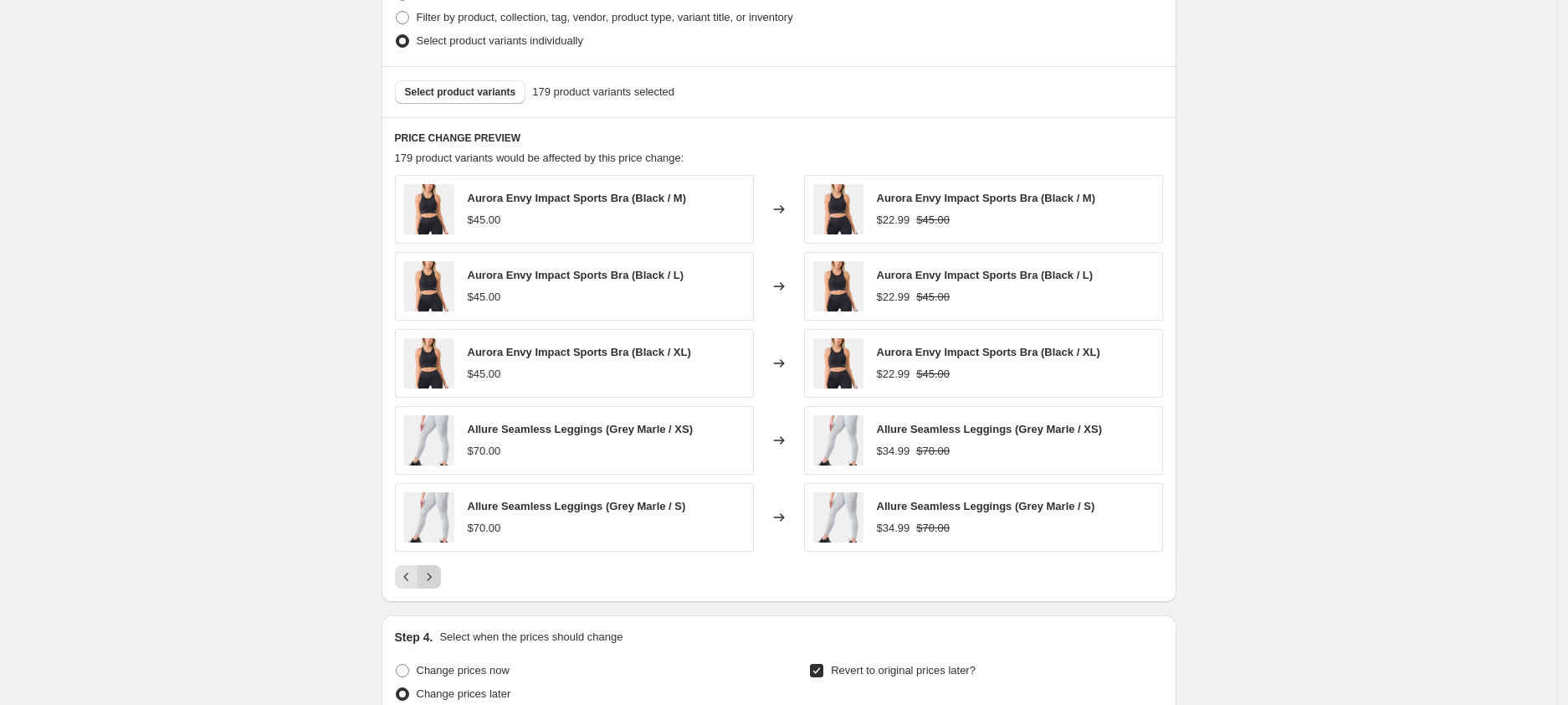
click at [432, 580] on icon "Next" at bounding box center [429, 577] width 17 height 17
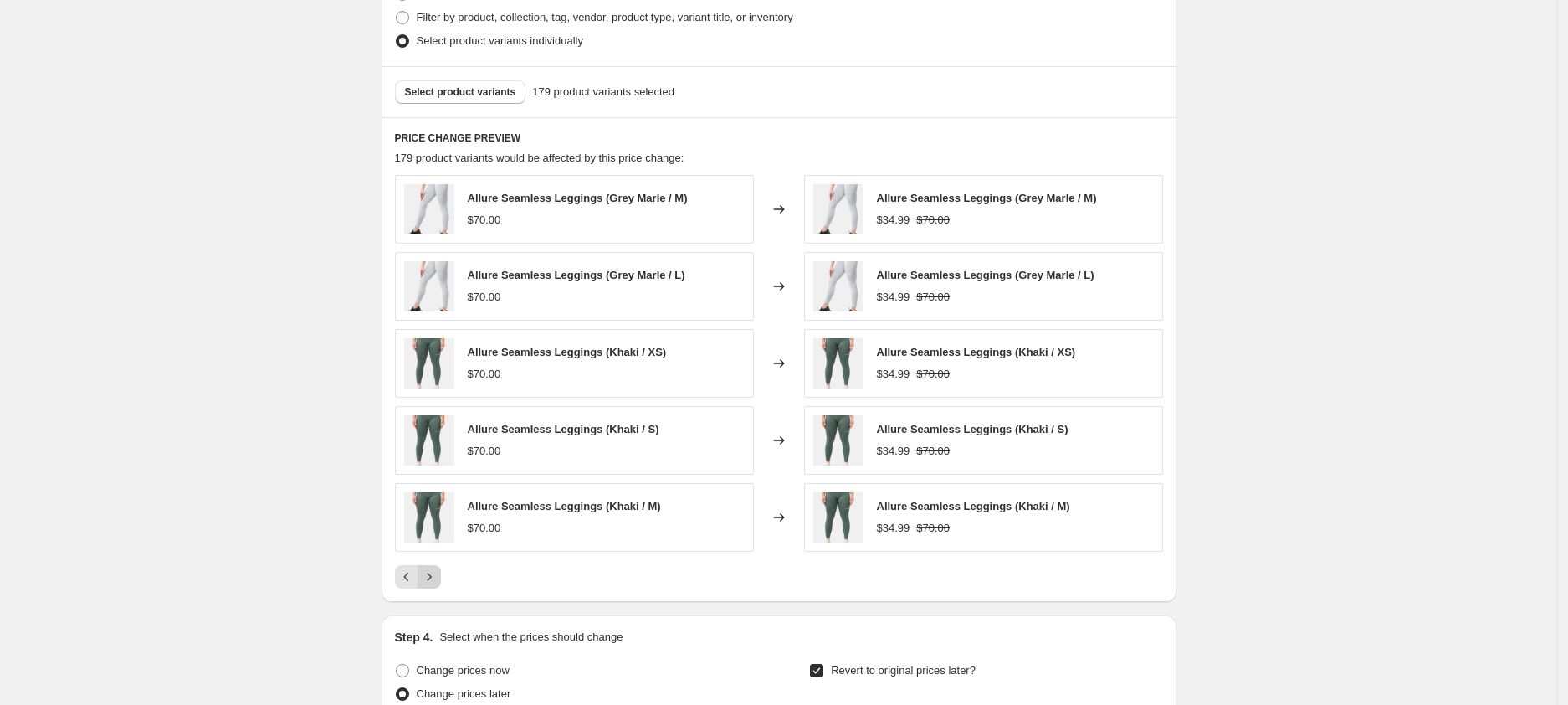
click at [432, 580] on icon "Next" at bounding box center [429, 577] width 17 height 17
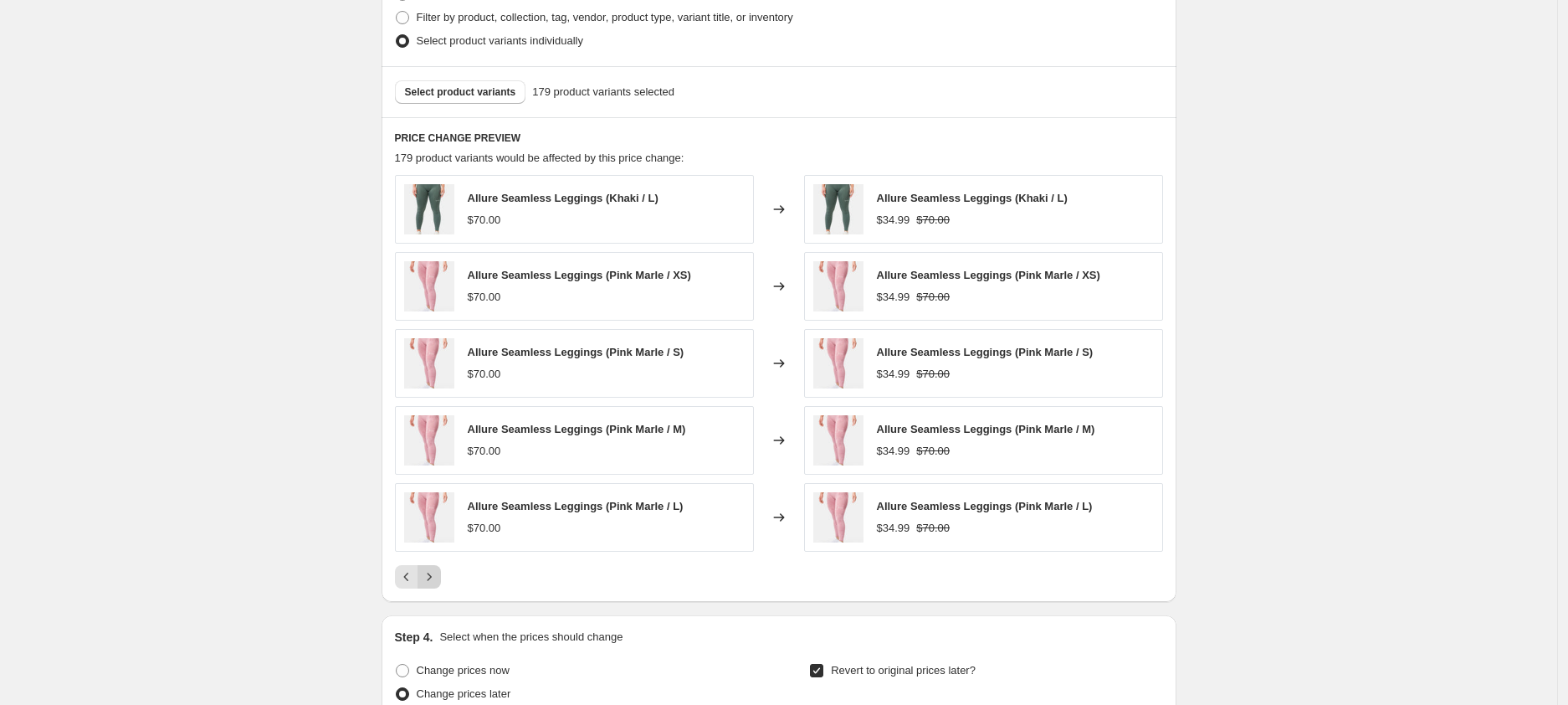
click at [432, 580] on icon "Next" at bounding box center [429, 577] width 17 height 17
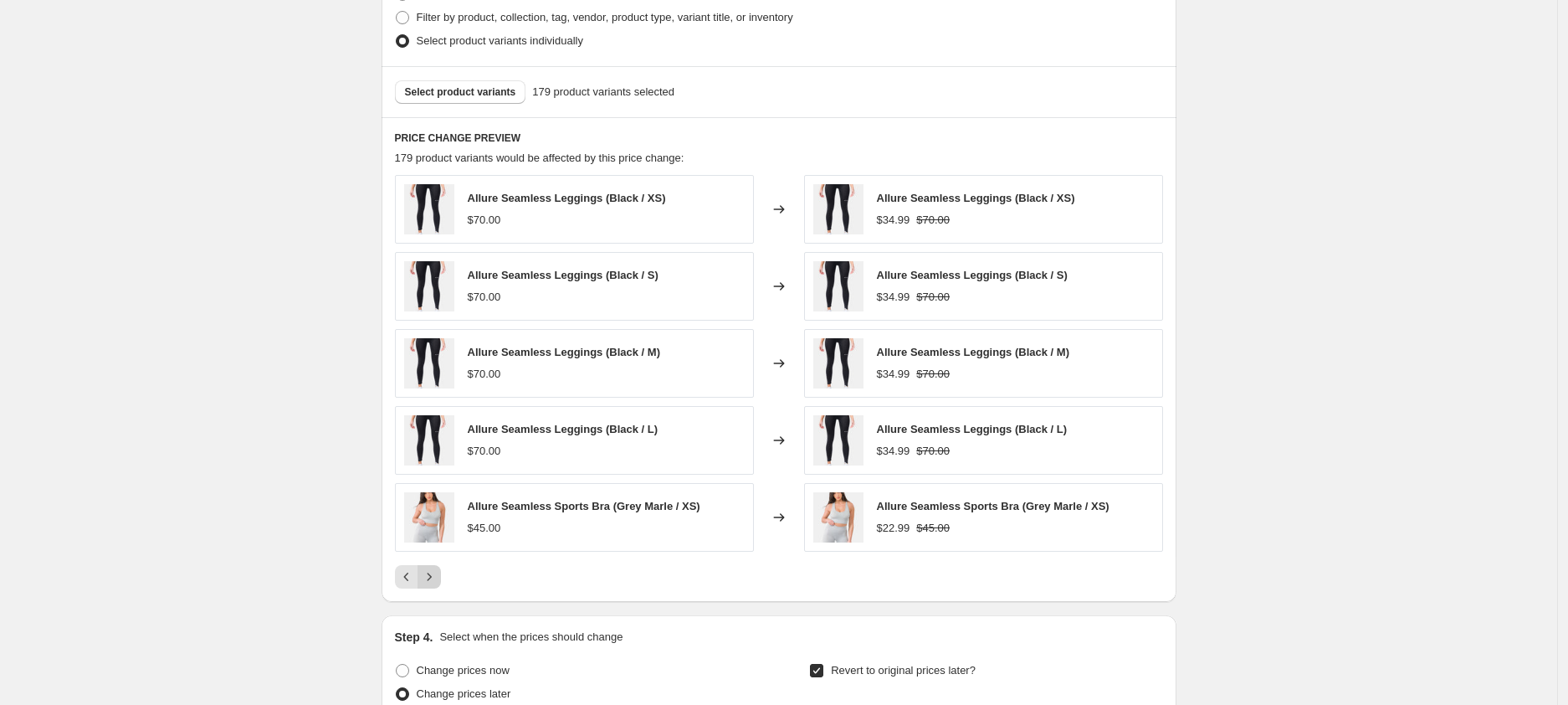
click at [432, 580] on icon "Next" at bounding box center [429, 577] width 17 height 17
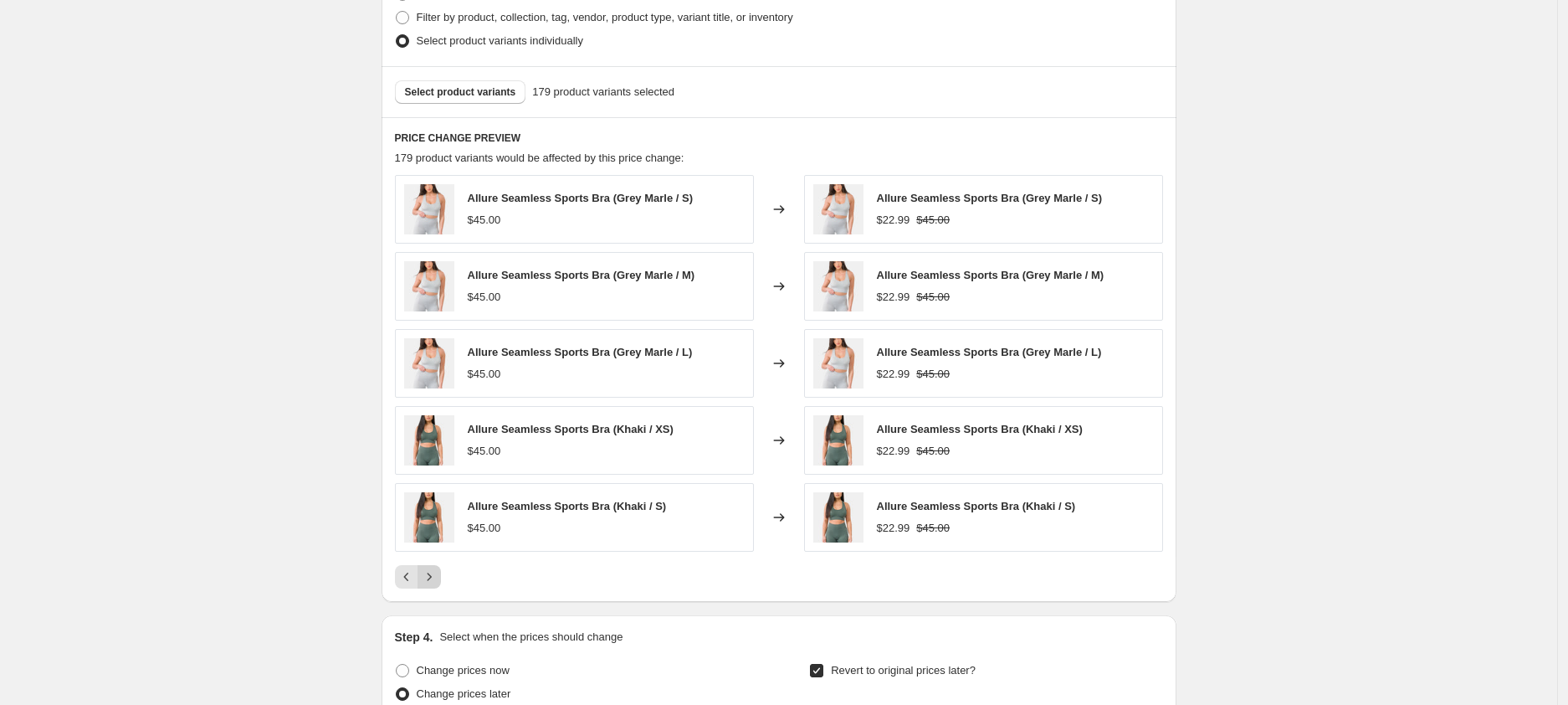
click at [432, 580] on icon "Next" at bounding box center [429, 577] width 17 height 17
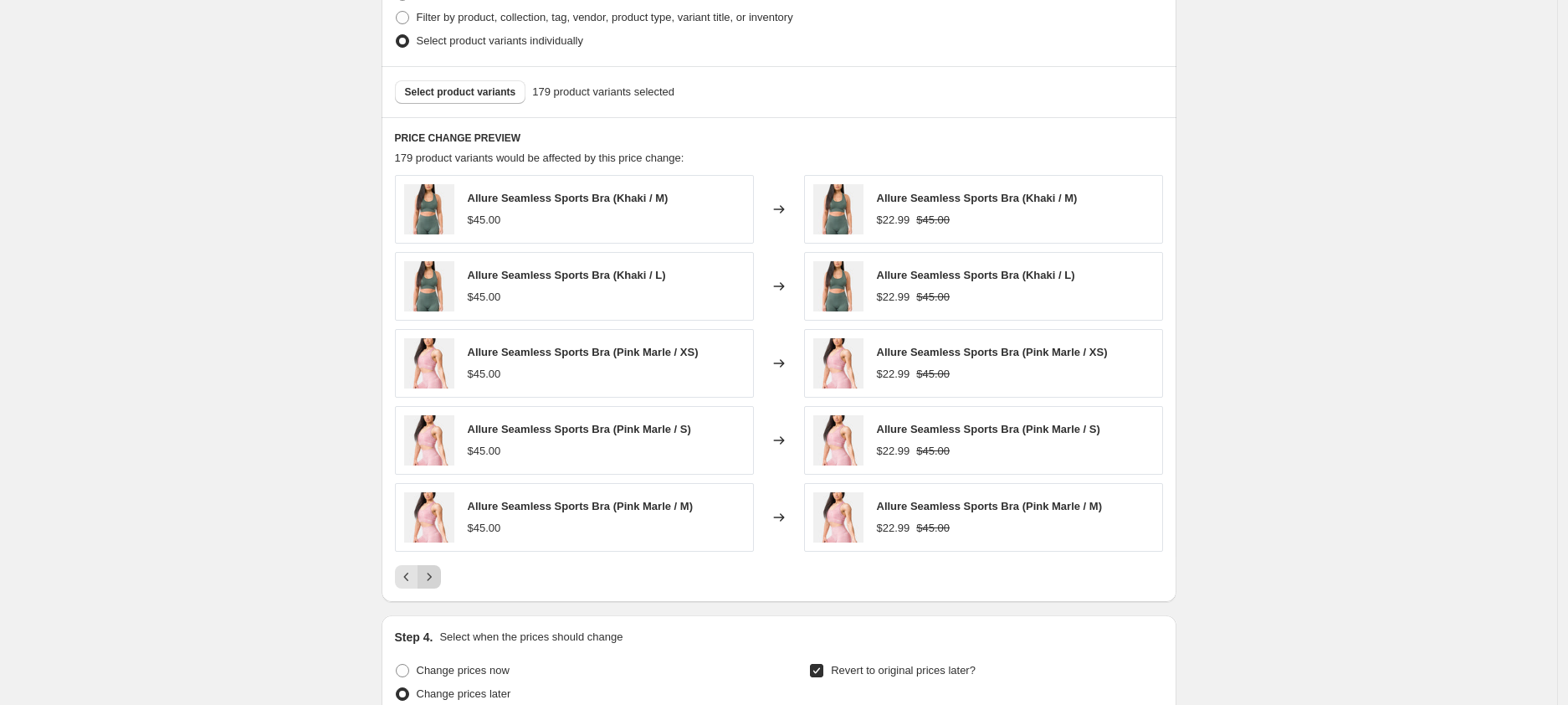
click at [432, 580] on icon "Next" at bounding box center [429, 577] width 17 height 17
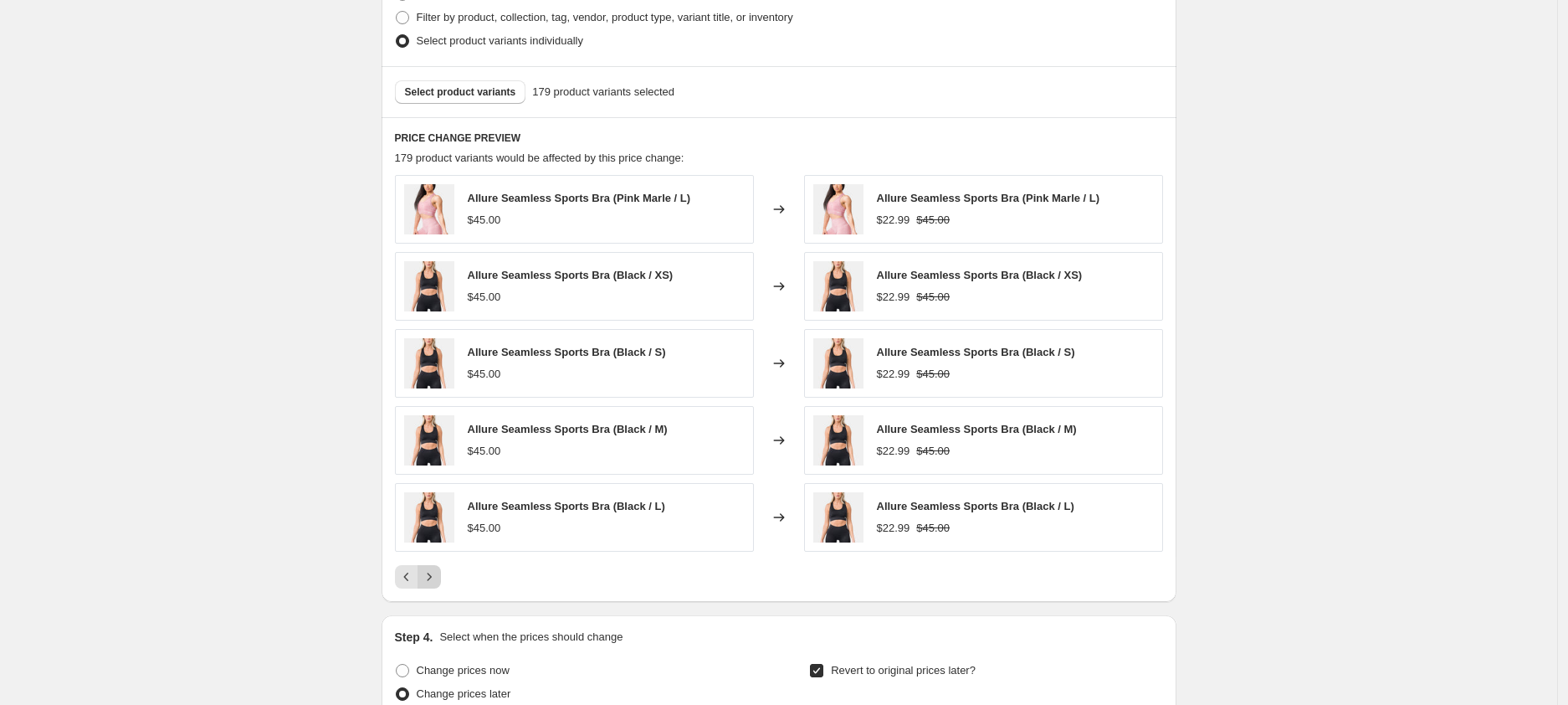
click at [432, 580] on icon "Next" at bounding box center [429, 577] width 17 height 17
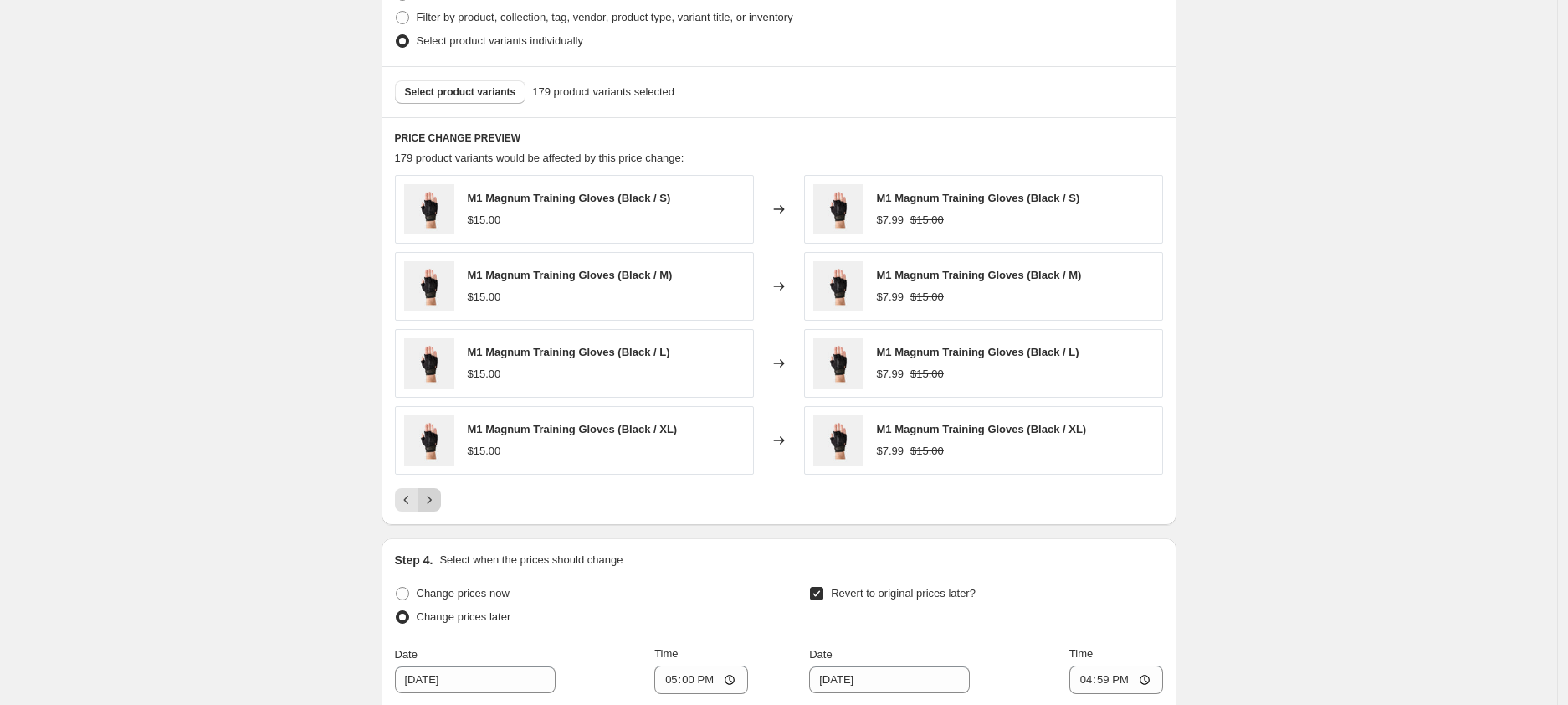
click at [432, 581] on label "Change prices now" at bounding box center [453, 593] width 114 height 24
click at [397, 586] on input "Change prices now" at bounding box center [396, 586] width 1 height 1
radio input "true"
click at [440, 612] on span "Change prices later" at bounding box center [464, 616] width 94 height 13
click at [397, 611] on input "Change prices later" at bounding box center [396, 610] width 1 height 1
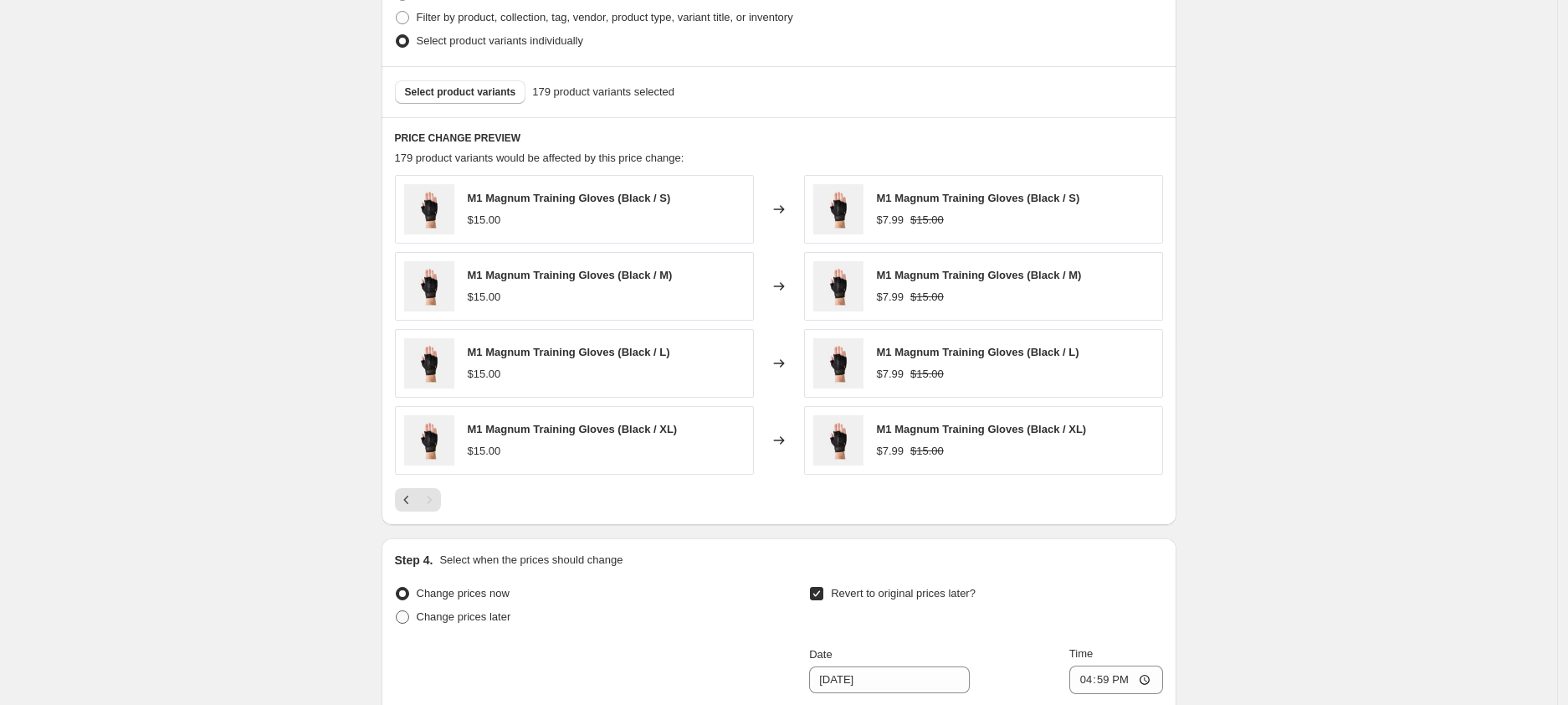
radio input "true"
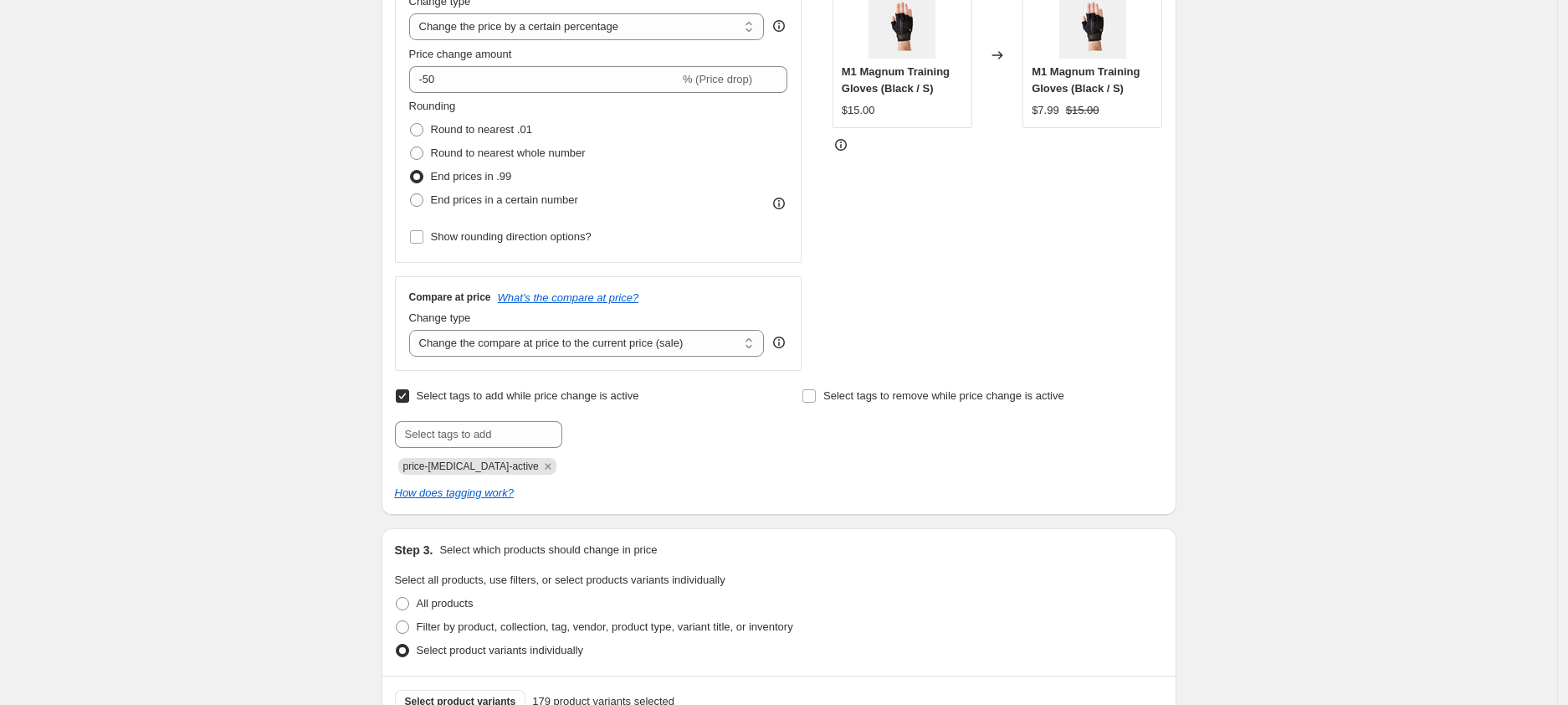
scroll to position [0, 0]
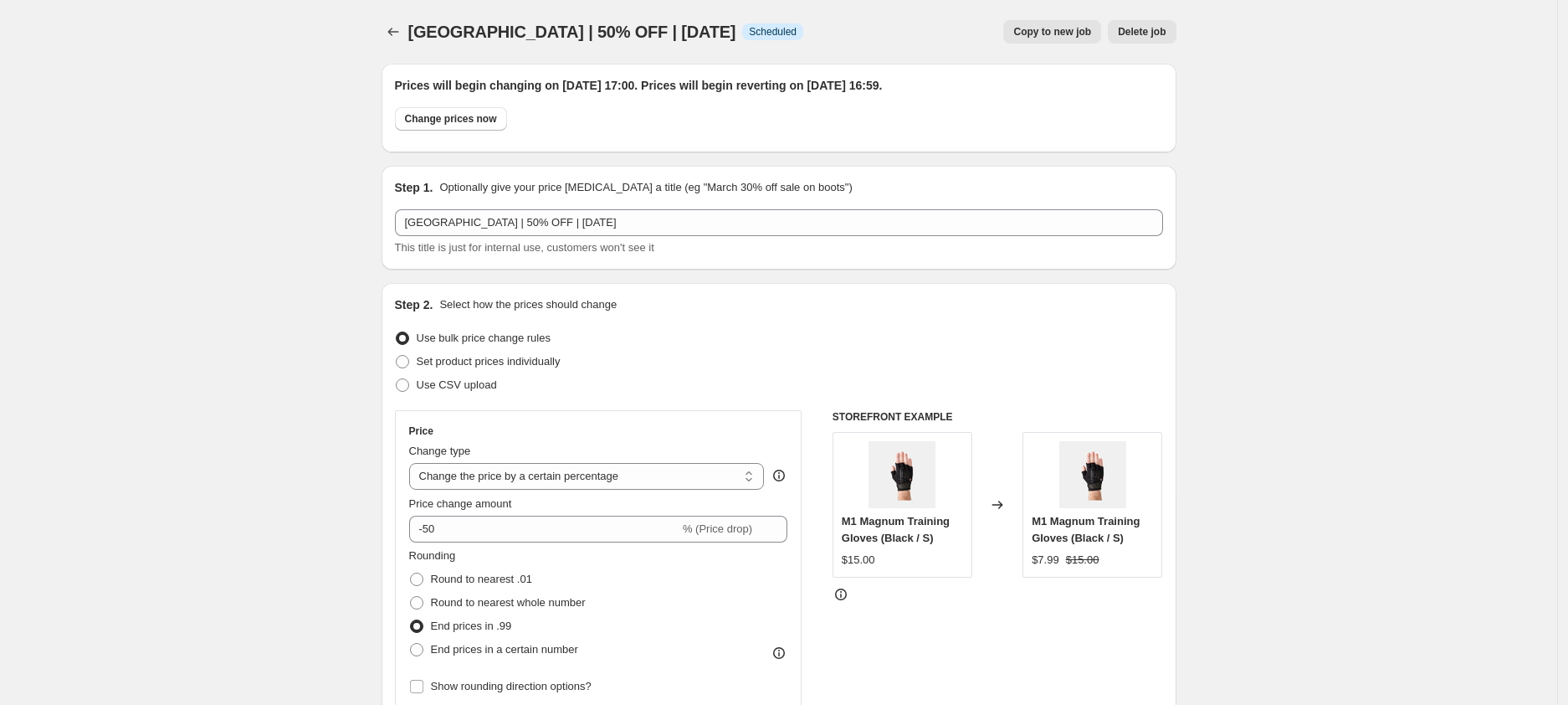
click at [392, 29] on icon "Price change jobs" at bounding box center [394, 32] width 17 height 17
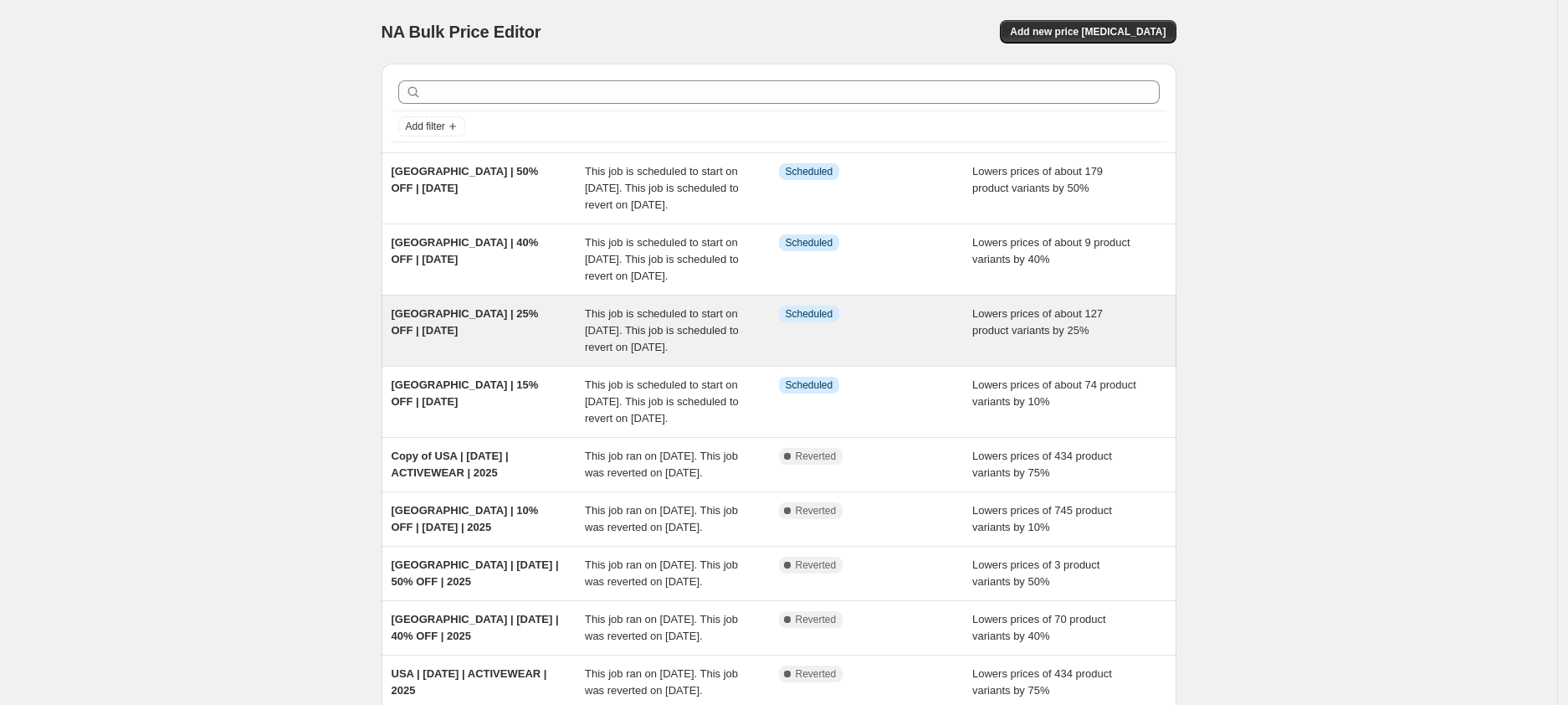
click at [453, 353] on div "[GEOGRAPHIC_DATA] | 25% OFF | [DATE]" at bounding box center [489, 331] width 194 height 50
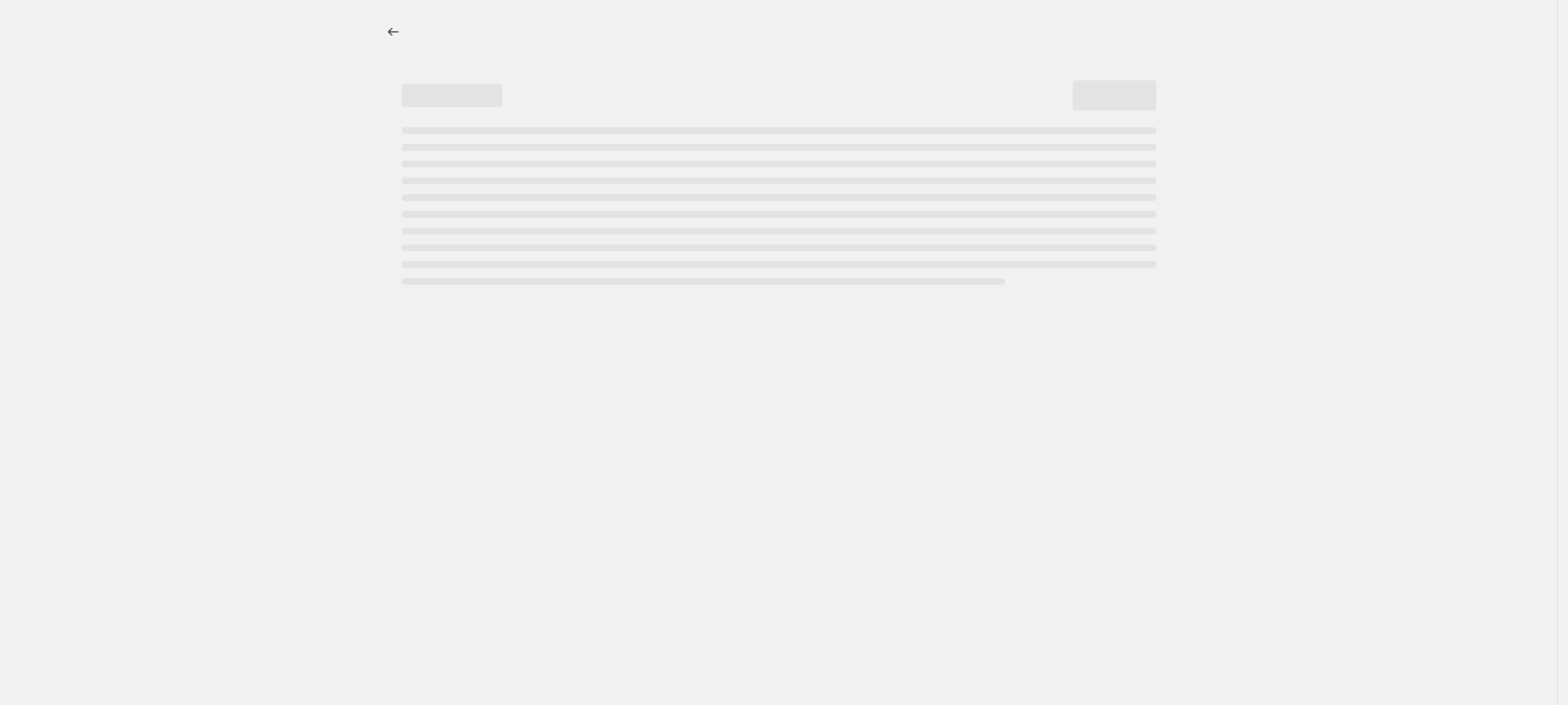
select select "percentage"
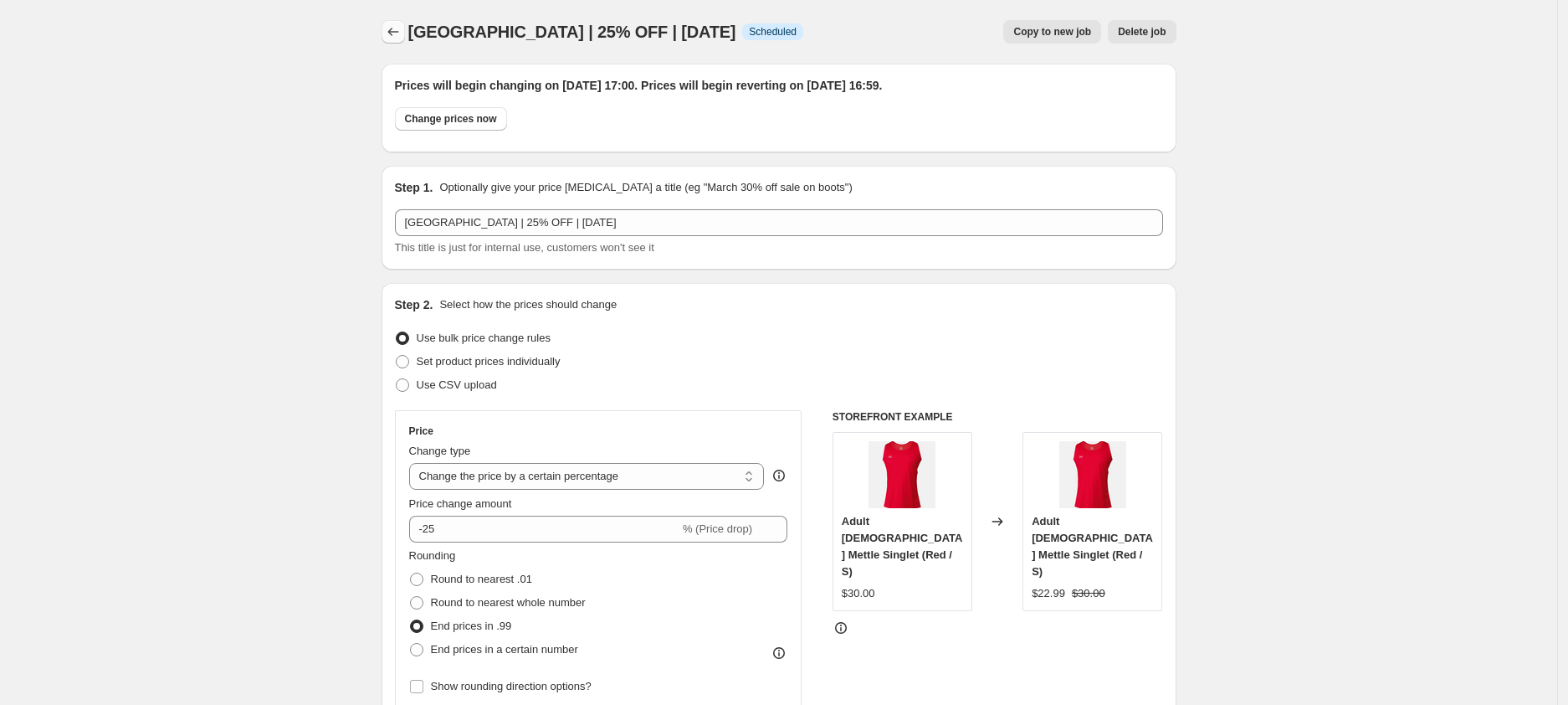
click at [402, 38] on icon "Price change jobs" at bounding box center [394, 32] width 17 height 17
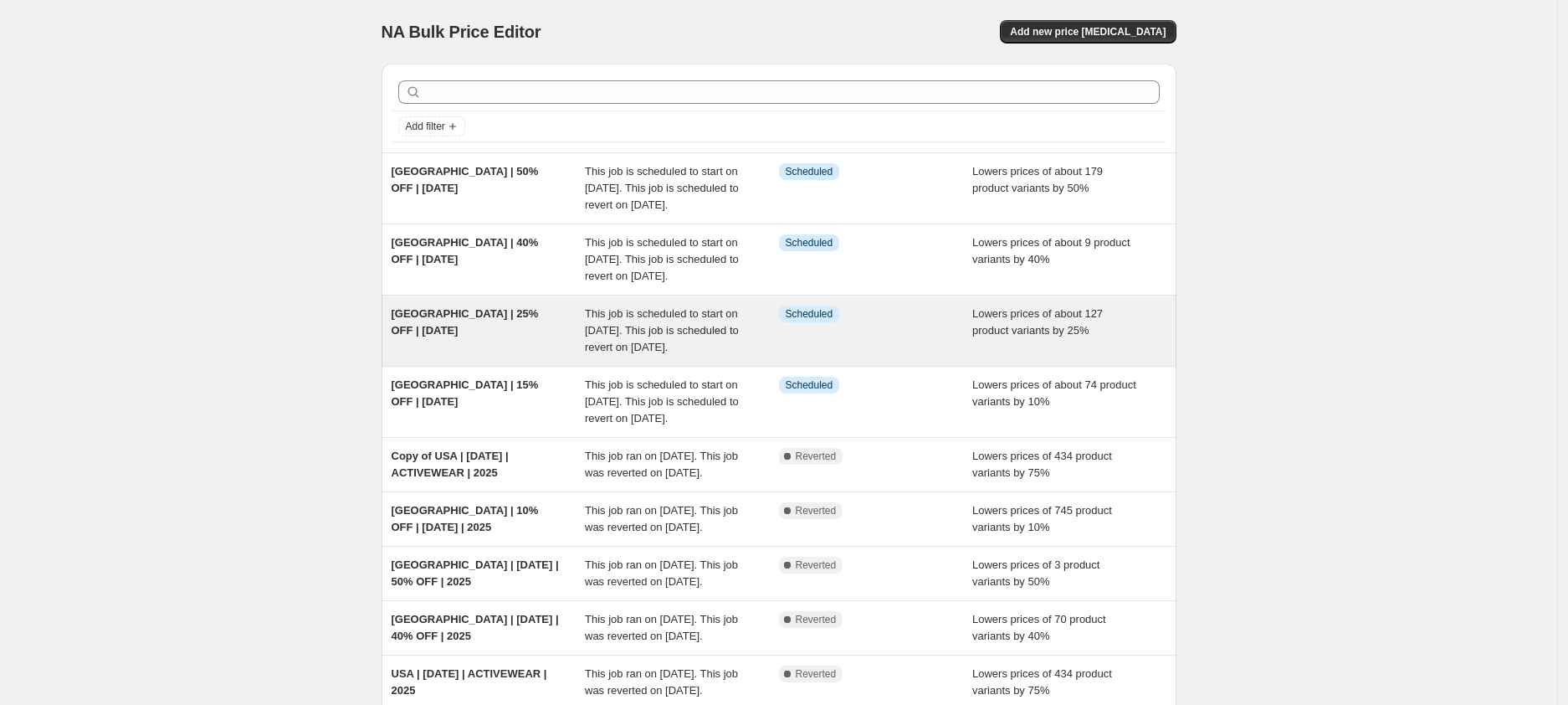
click at [453, 337] on span "[GEOGRAPHIC_DATA] | 25% OFF | [DATE]" at bounding box center [465, 321] width 147 height 29
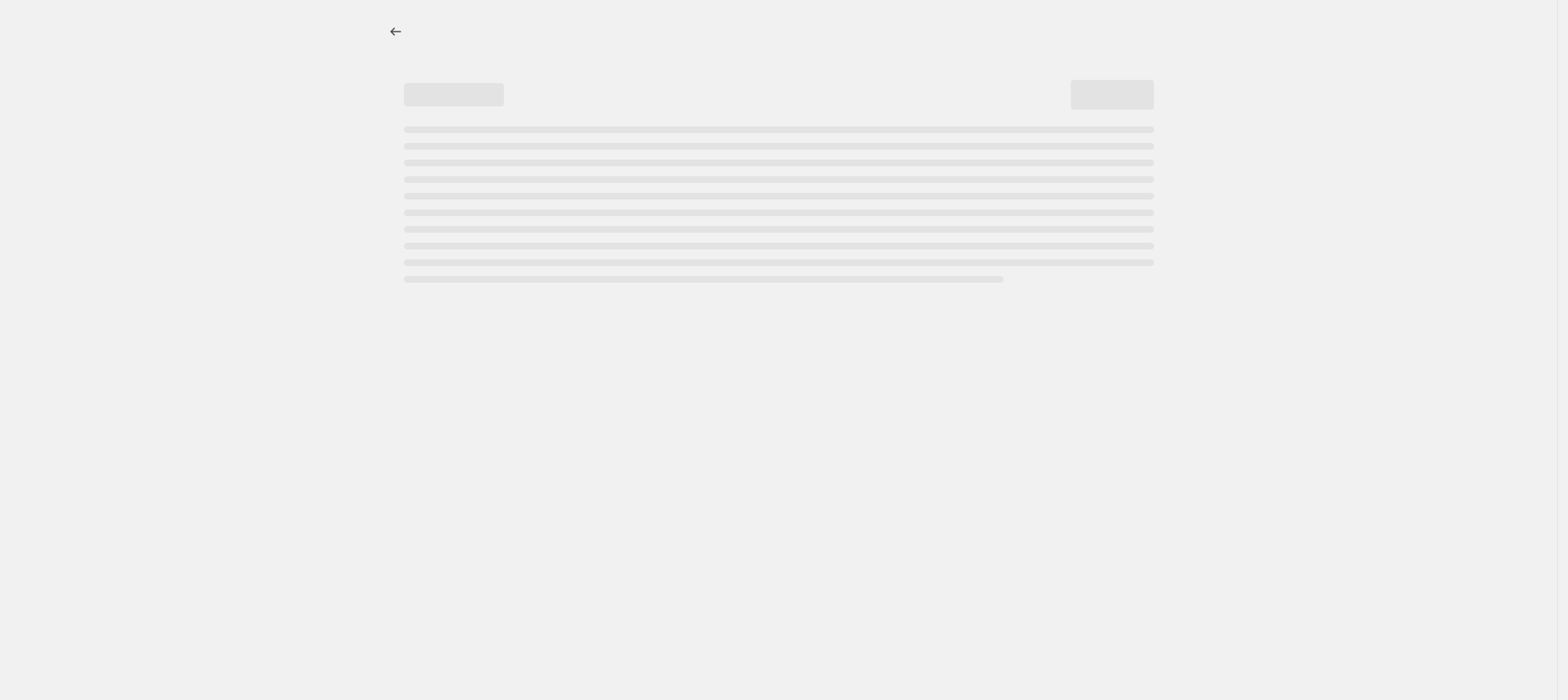
select select "percentage"
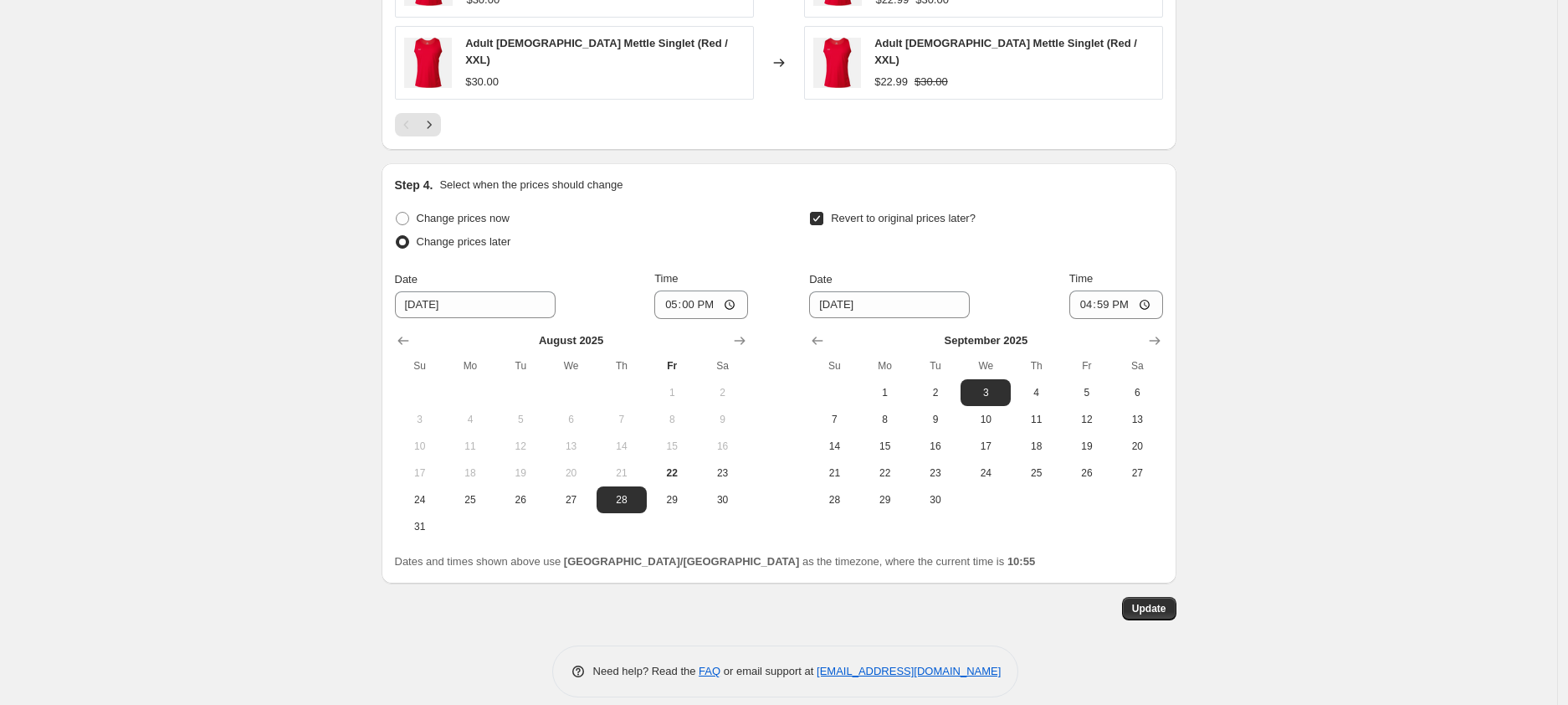
scroll to position [1529, 0]
click at [436, 114] on icon "Next" at bounding box center [429, 123] width 17 height 17
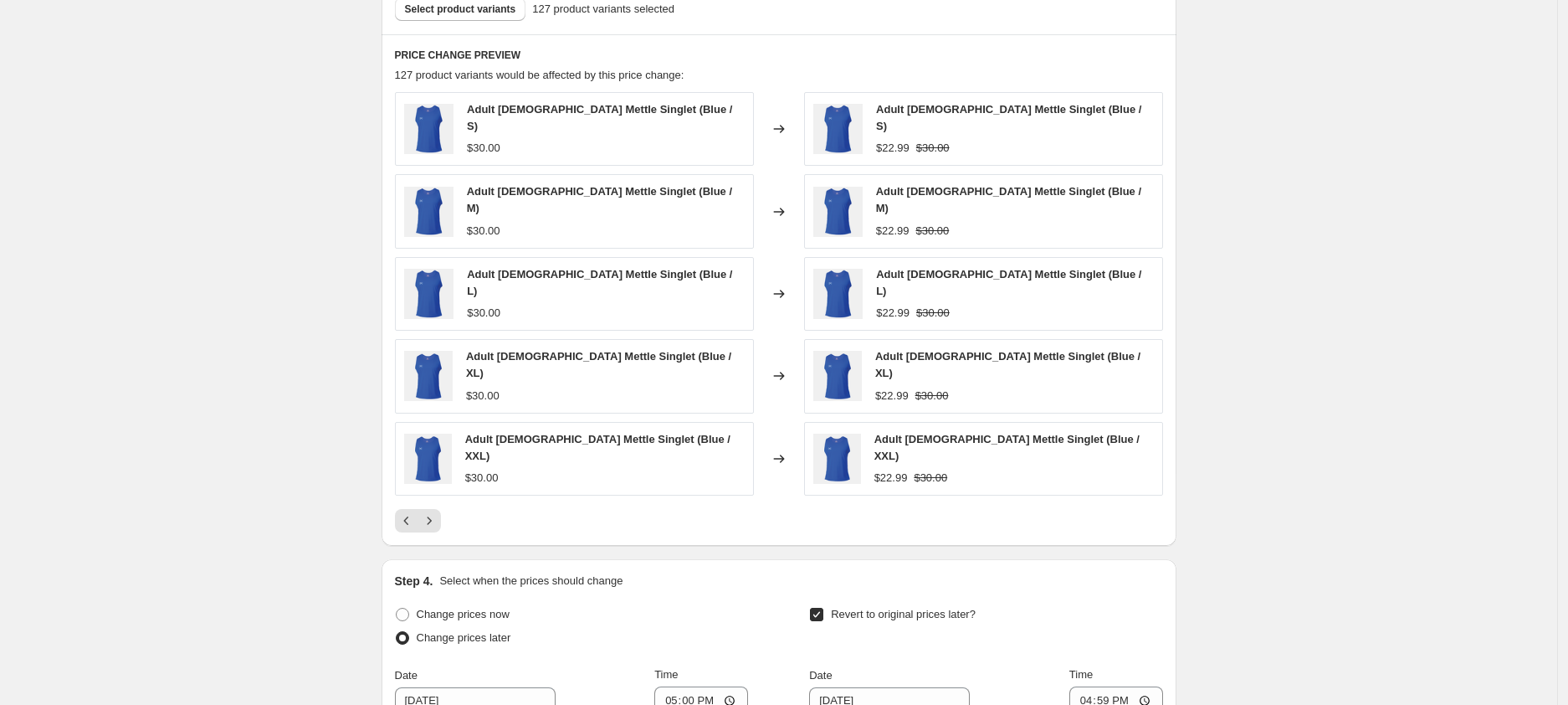
scroll to position [1106, 0]
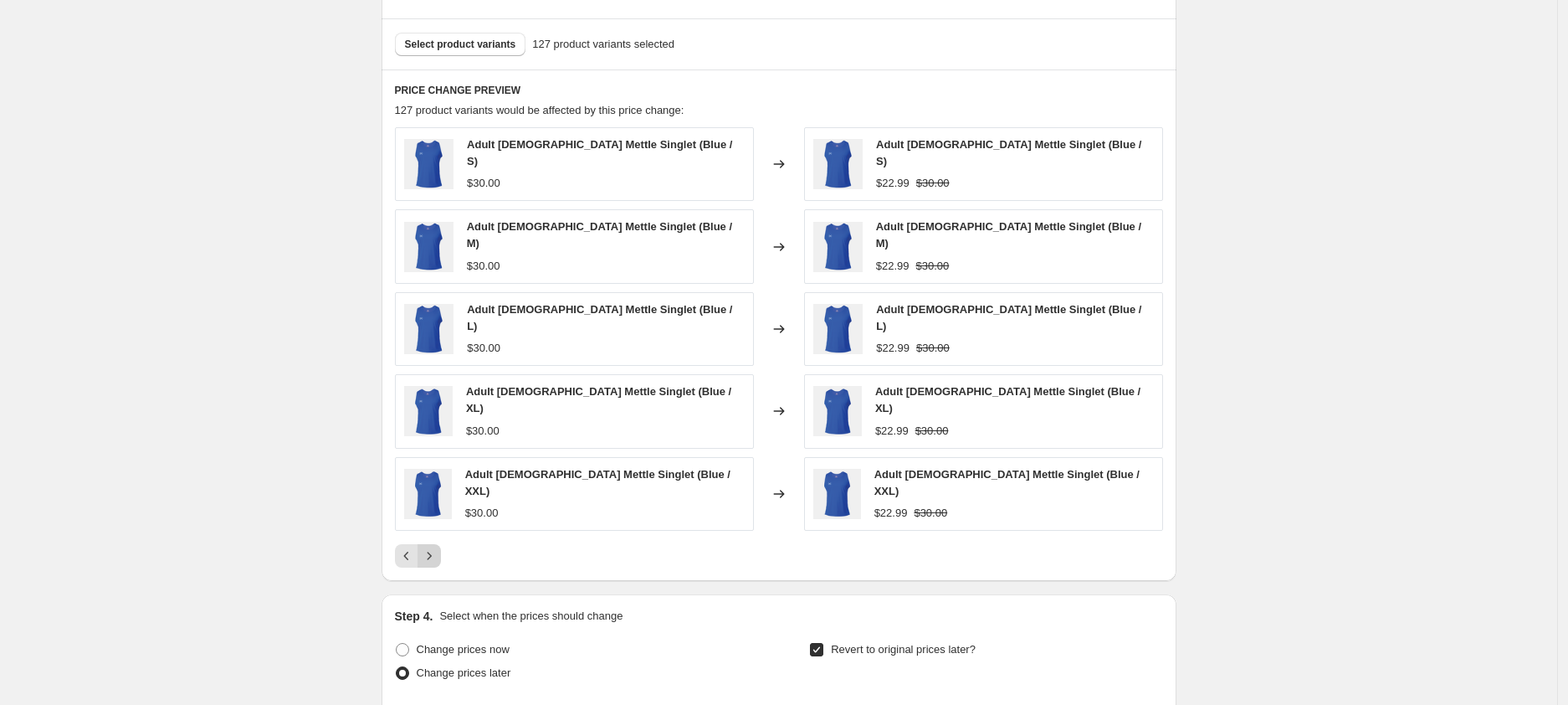
click at [441, 544] on button "Next" at bounding box center [429, 556] width 24 height 24
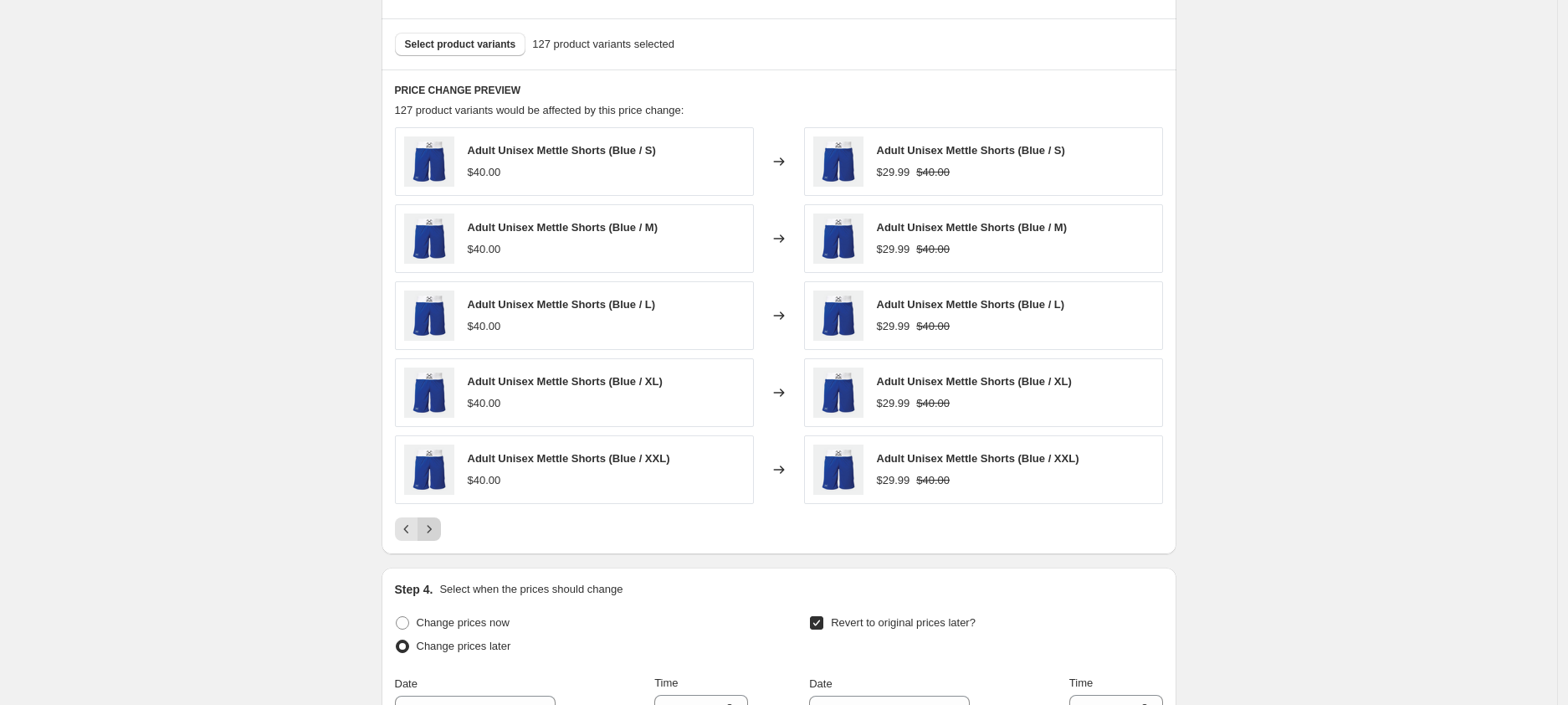
click at [432, 527] on icon "Next" at bounding box center [429, 529] width 17 height 17
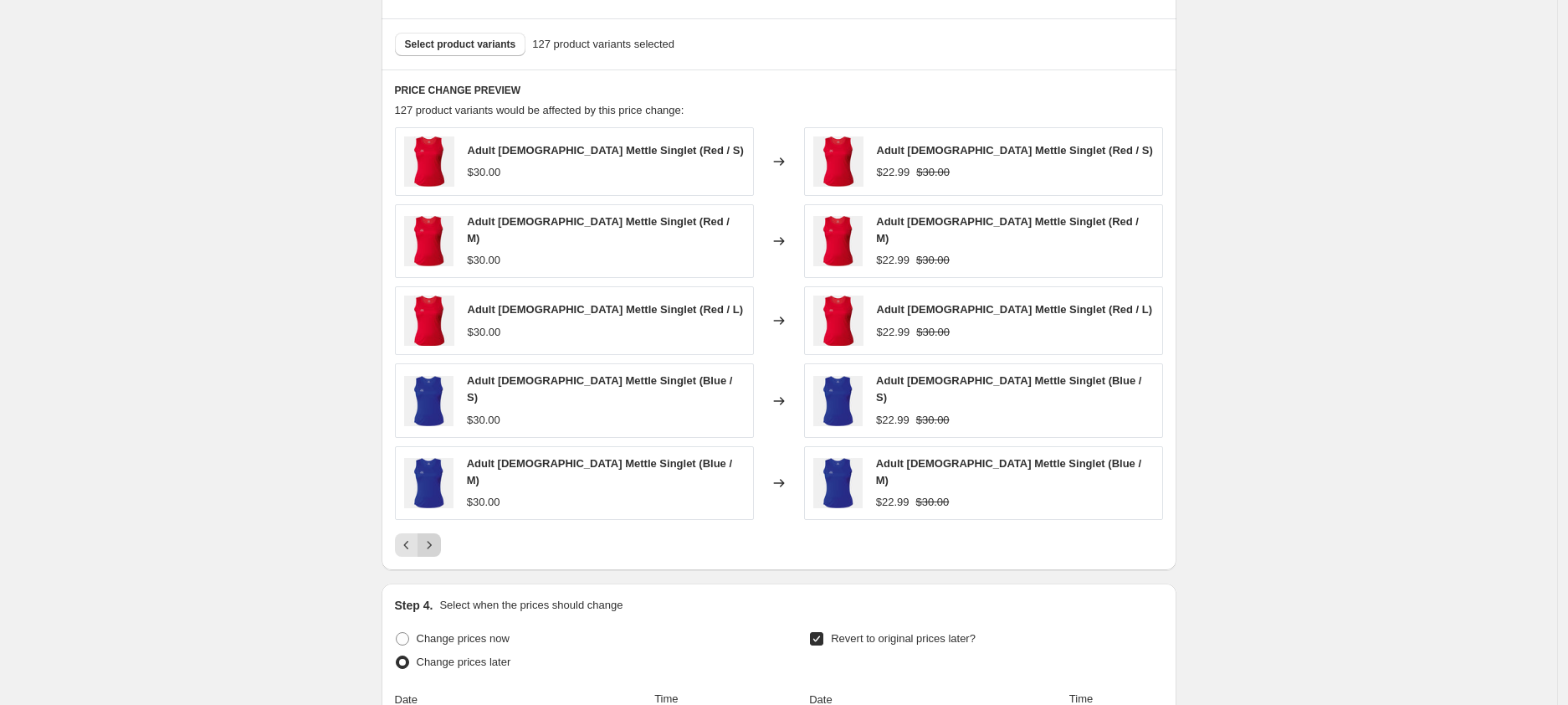
click at [432, 537] on icon "Next" at bounding box center [429, 545] width 17 height 17
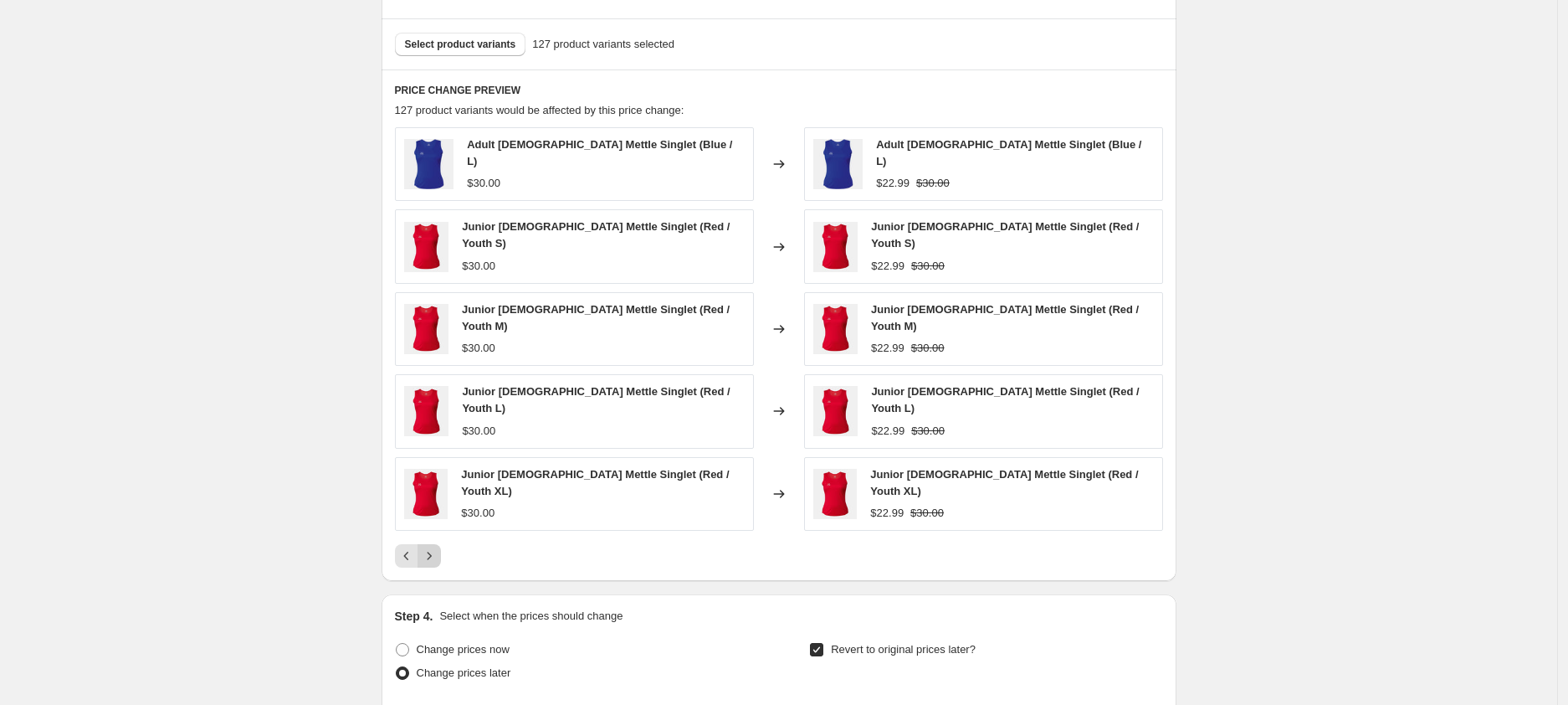
click at [432, 548] on icon "Next" at bounding box center [429, 556] width 17 height 17
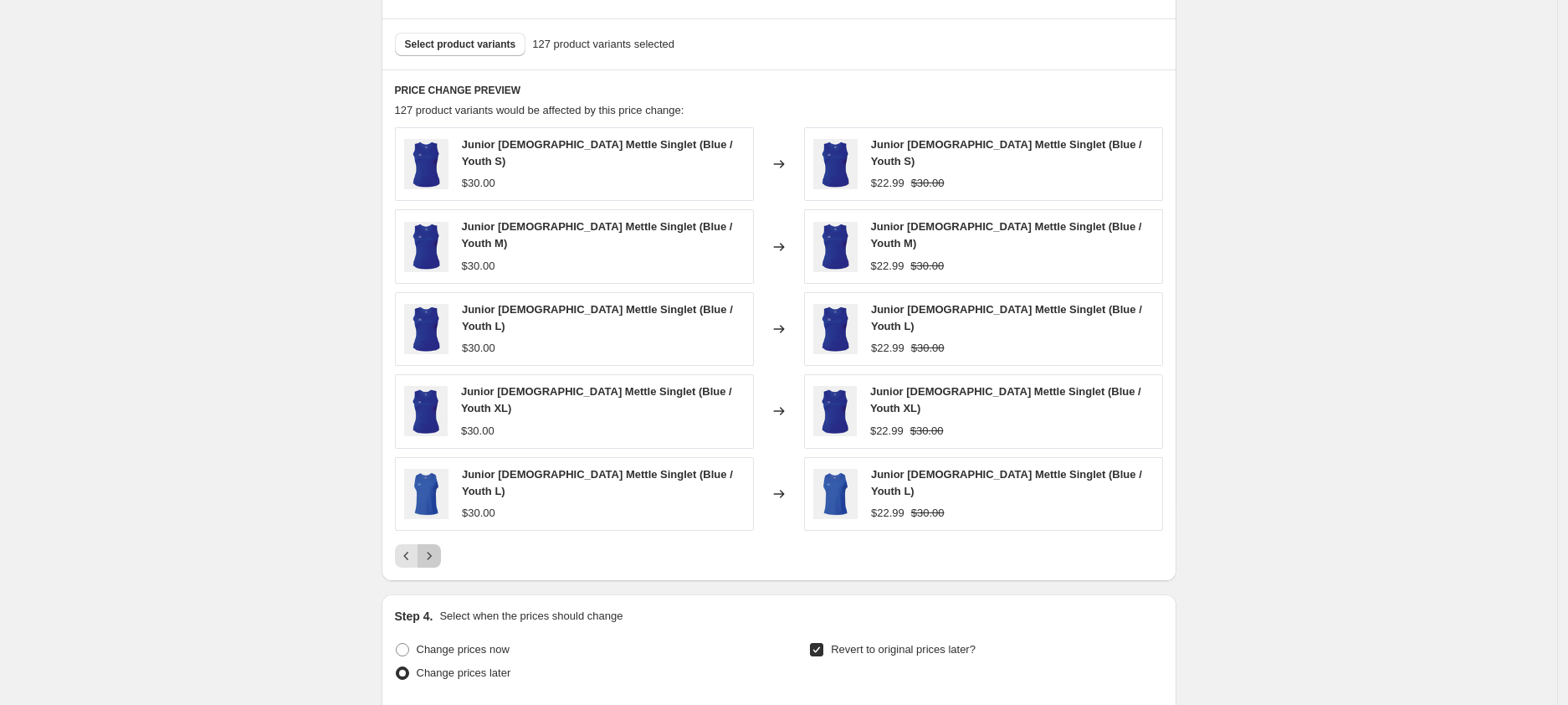
click at [432, 548] on icon "Next" at bounding box center [429, 556] width 17 height 17
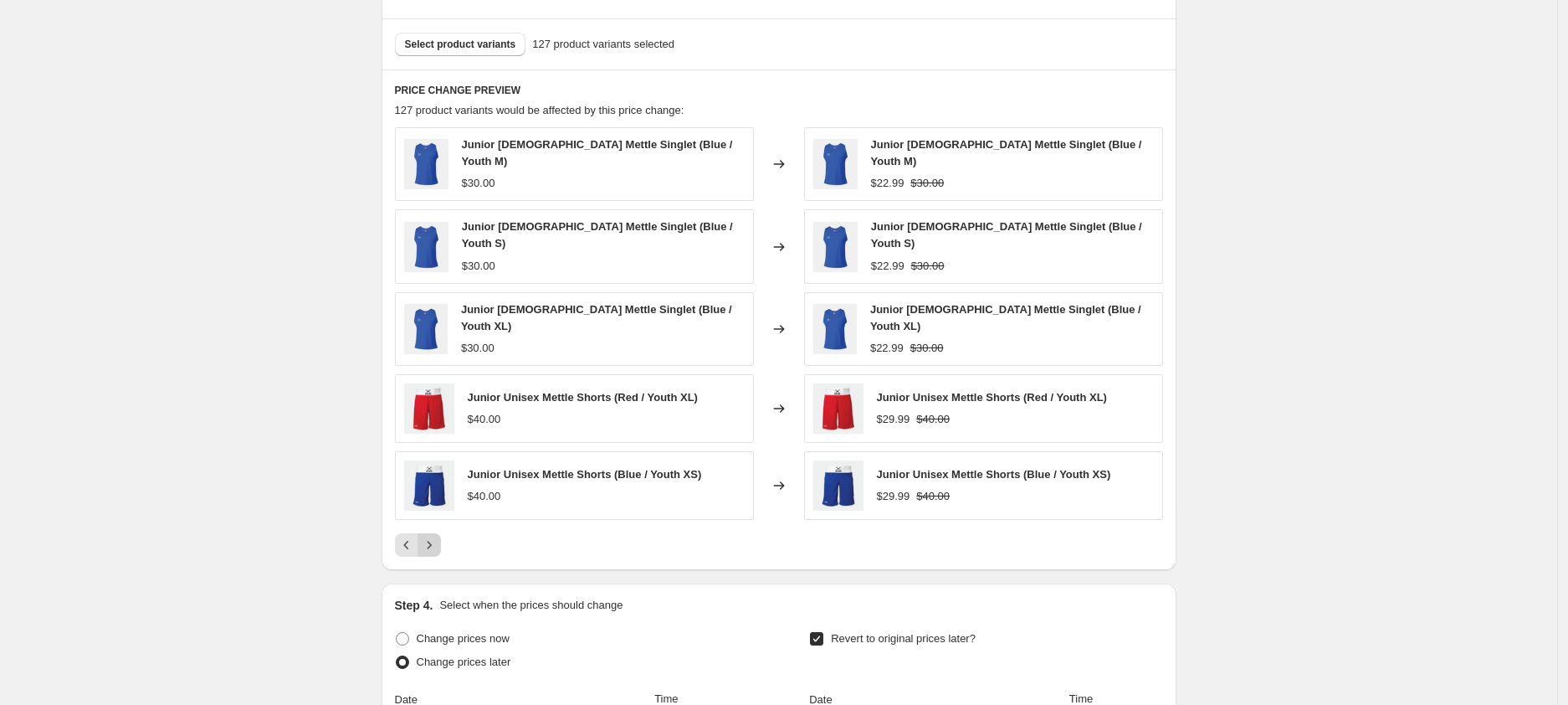
click at [432, 537] on icon "Next" at bounding box center [429, 545] width 17 height 17
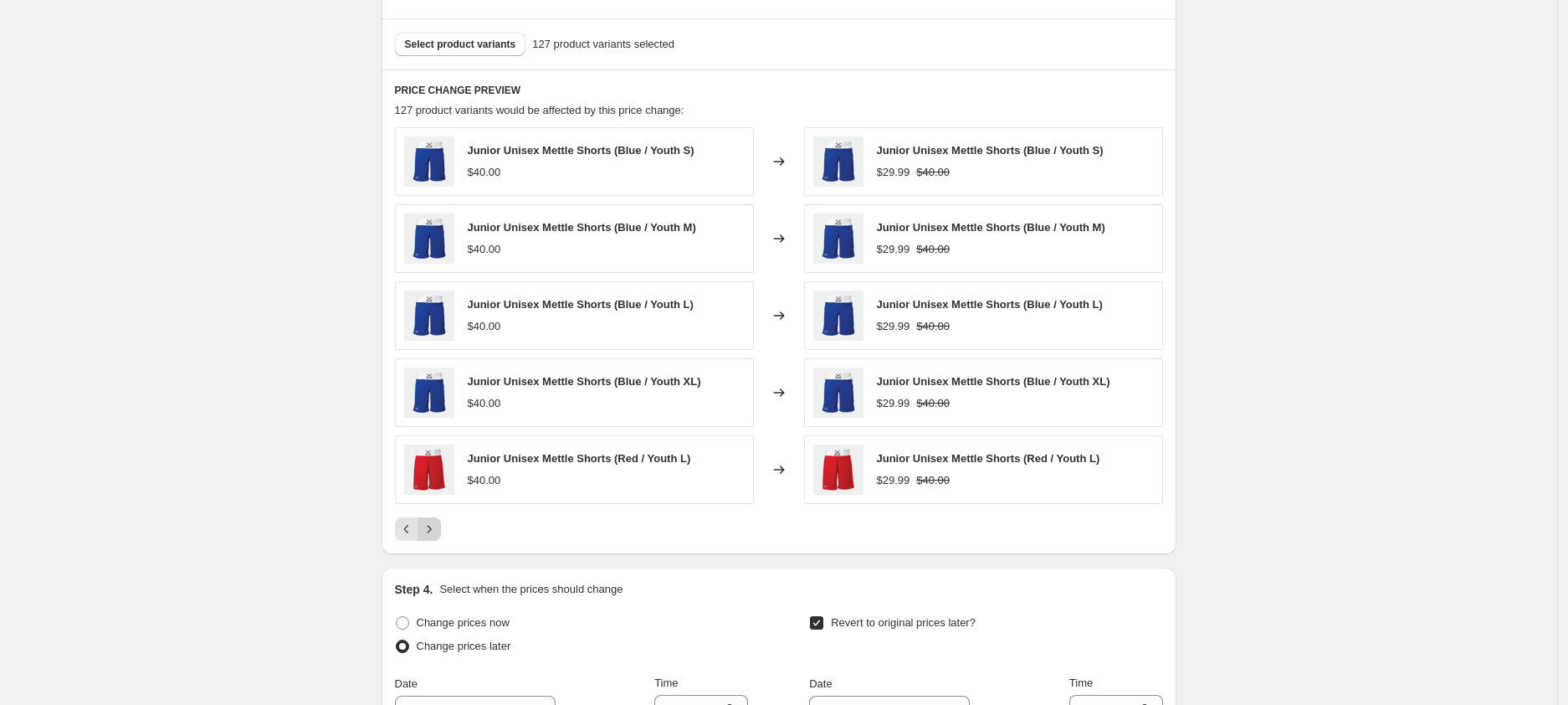
click at [432, 527] on icon "Next" at bounding box center [429, 529] width 17 height 17
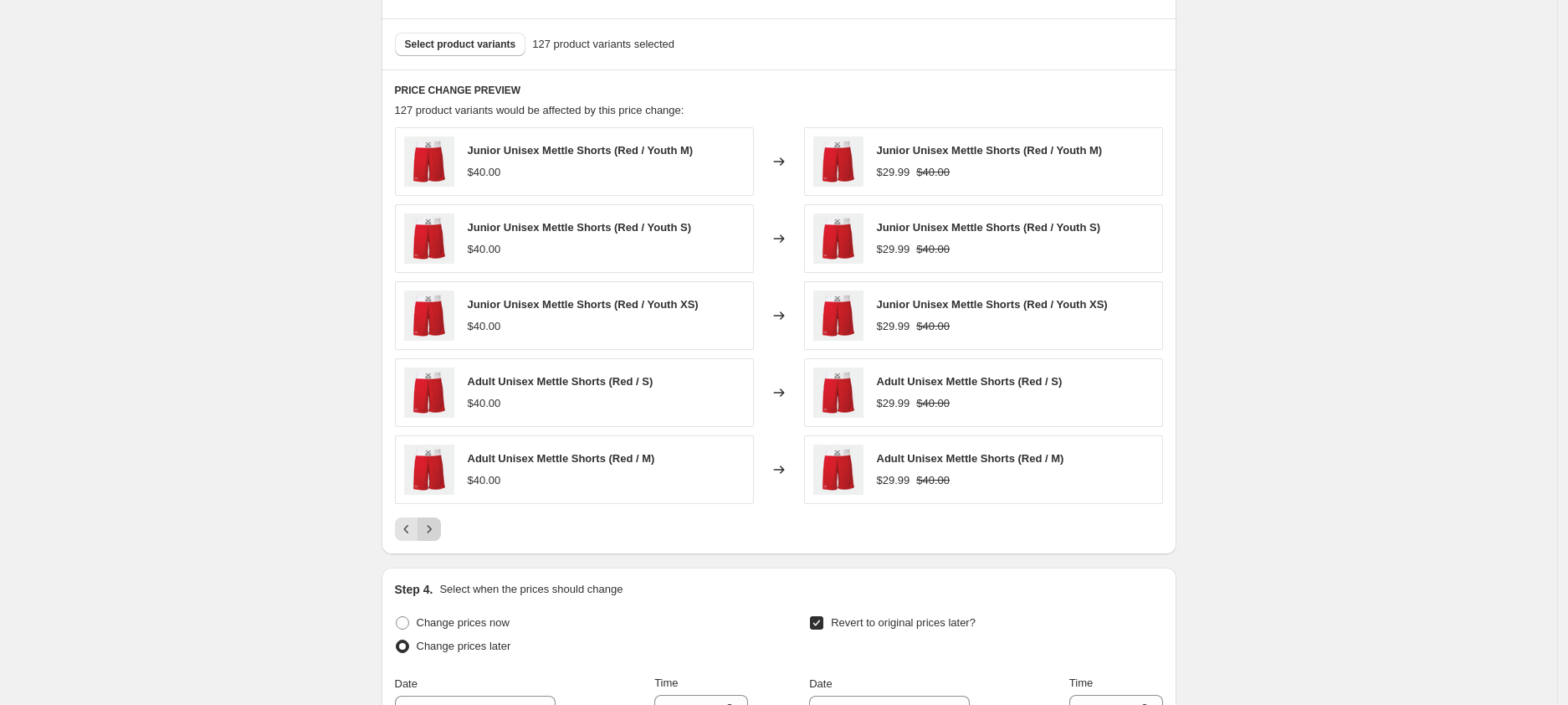
click at [432, 527] on icon "Next" at bounding box center [429, 529] width 17 height 17
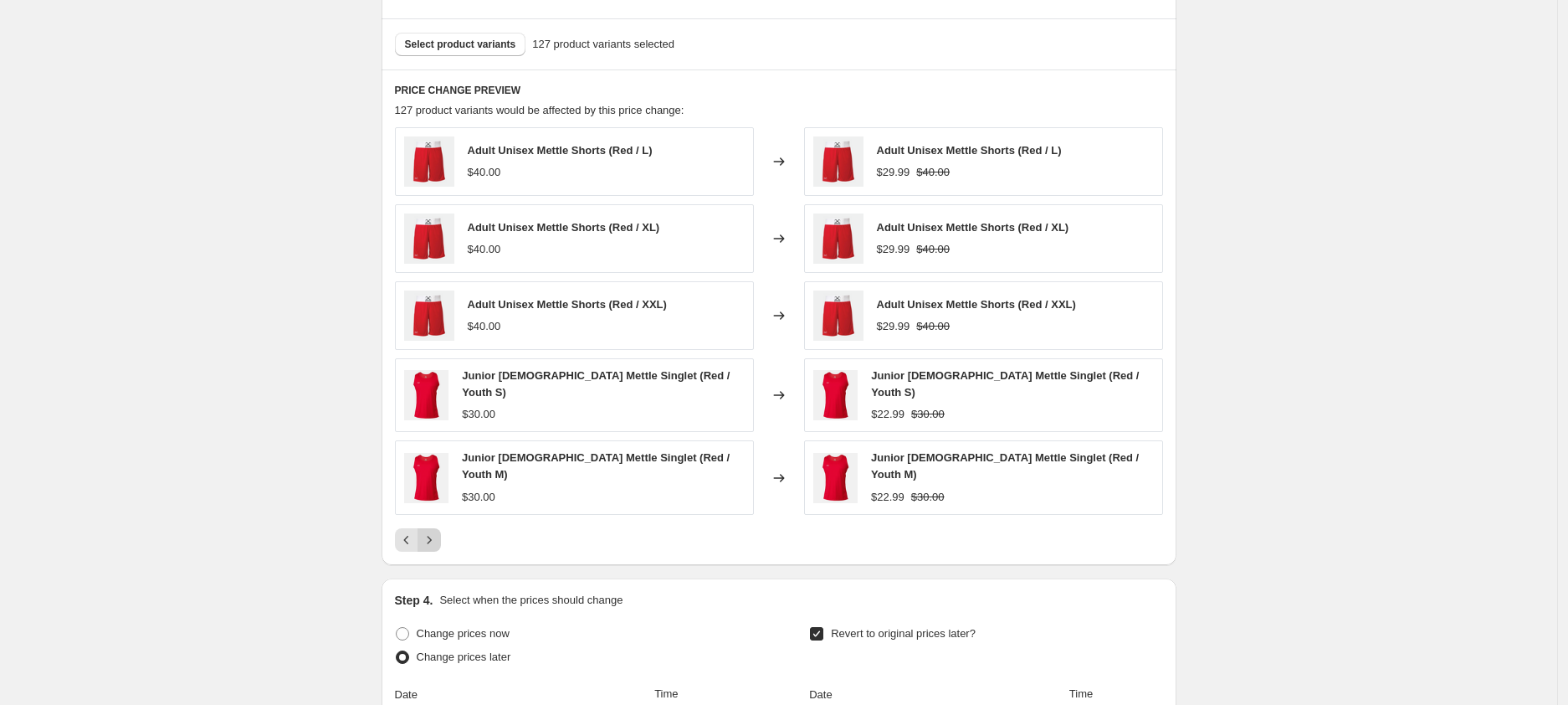
click at [432, 532] on icon "Next" at bounding box center [429, 540] width 17 height 17
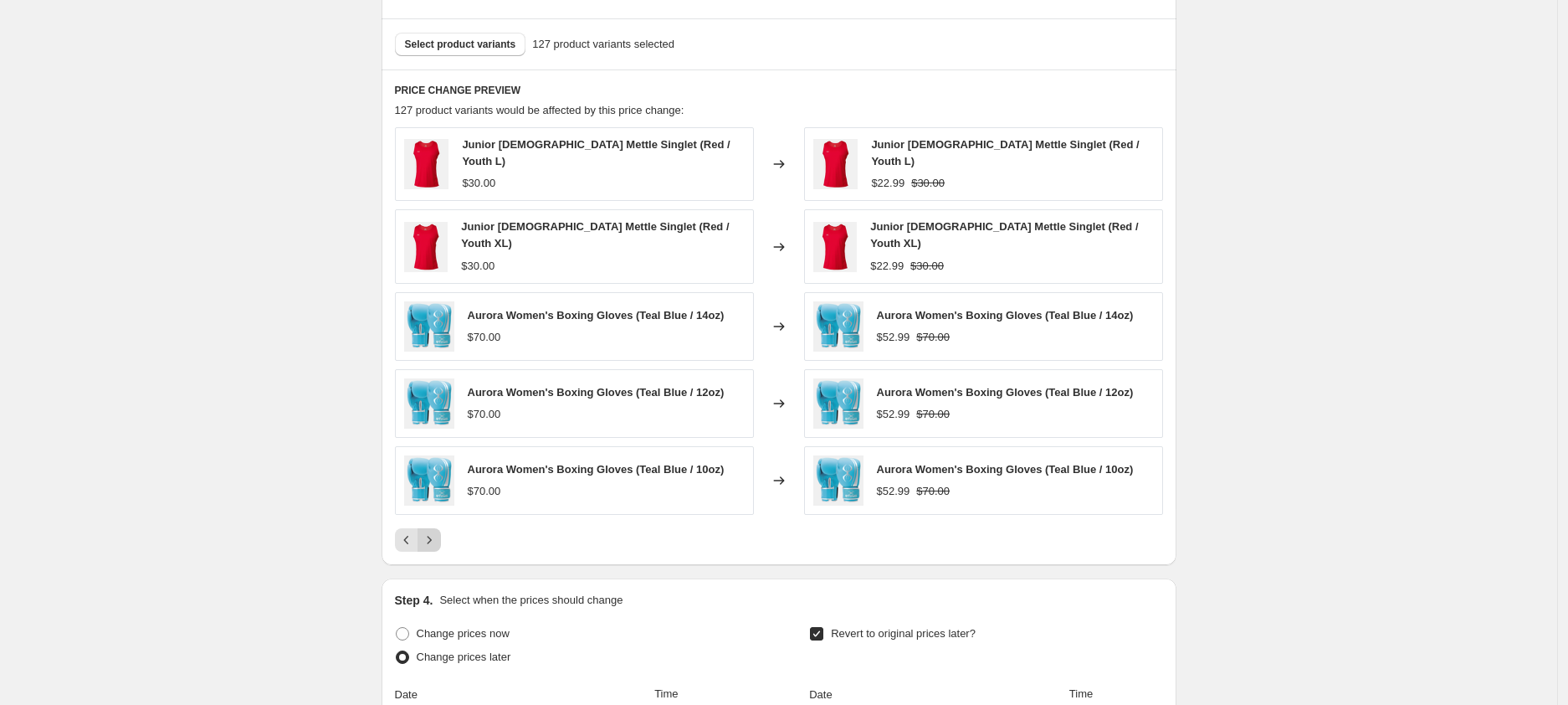
click at [432, 532] on icon "Next" at bounding box center [429, 540] width 17 height 17
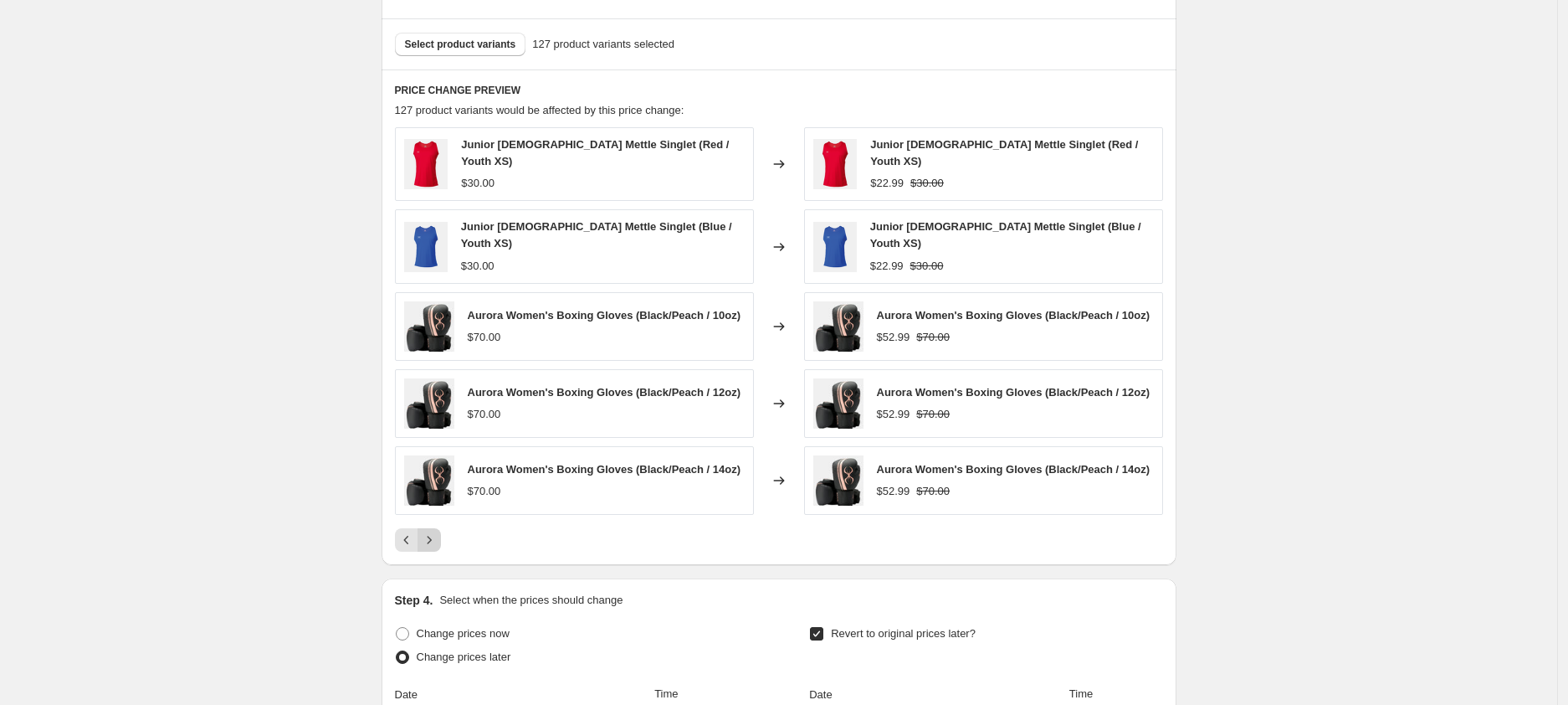
click at [432, 527] on div "Junior [DEMOGRAPHIC_DATA] Mettle Singlet (Red / Youth XS) $30.00 Changed to Jun…" at bounding box center [779, 339] width 768 height 424
click at [437, 548] on icon "Next" at bounding box center [429, 540] width 17 height 17
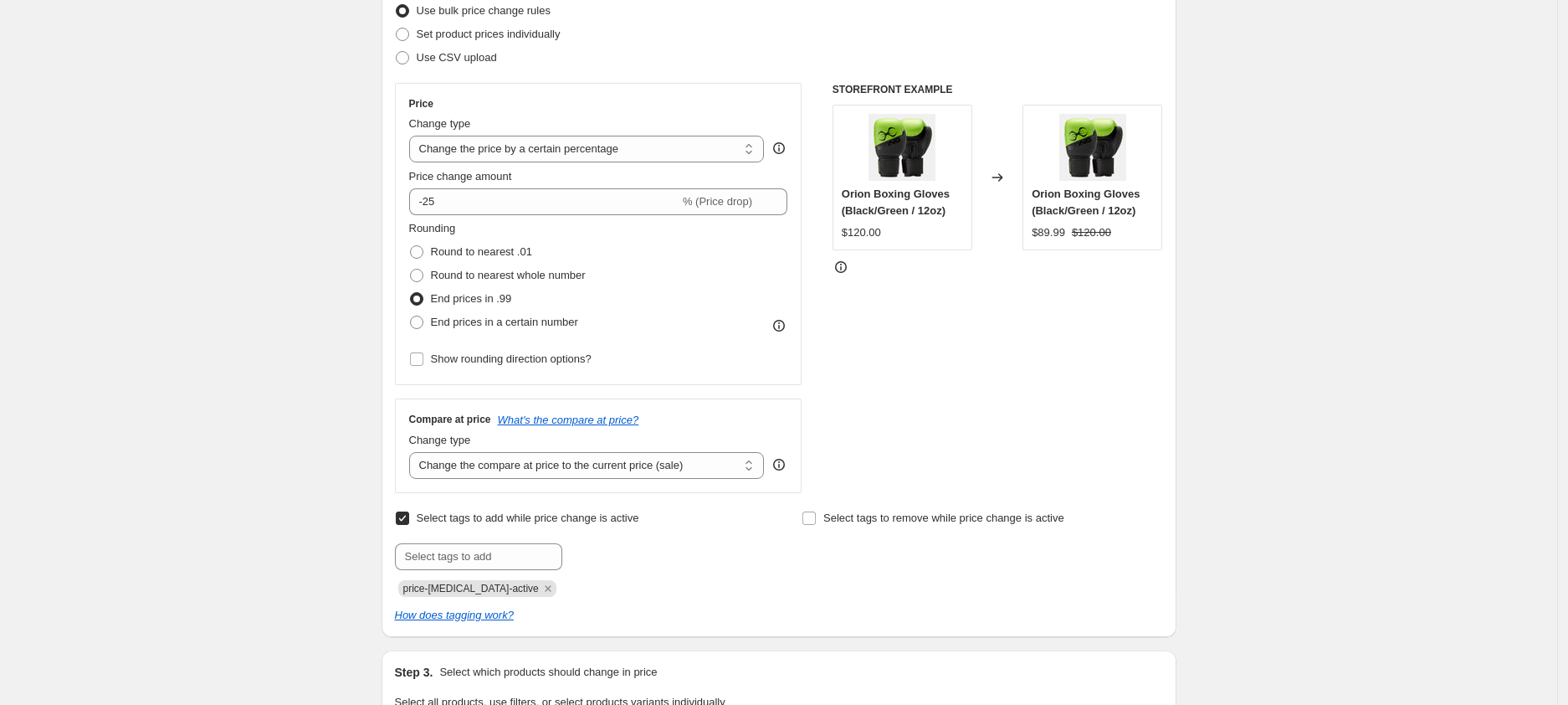
scroll to position [0, 0]
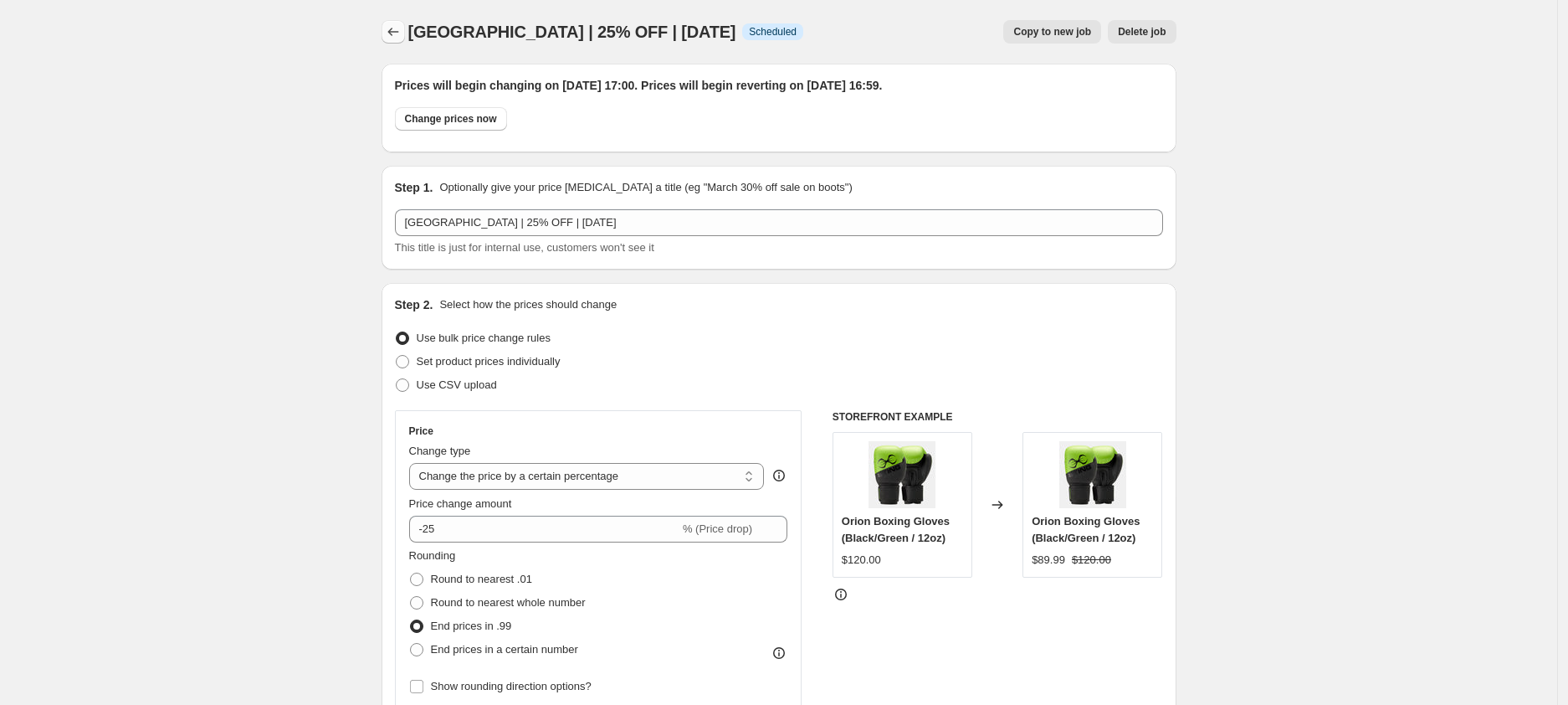
click at [405, 24] on button "Price change jobs" at bounding box center [394, 32] width 24 height 24
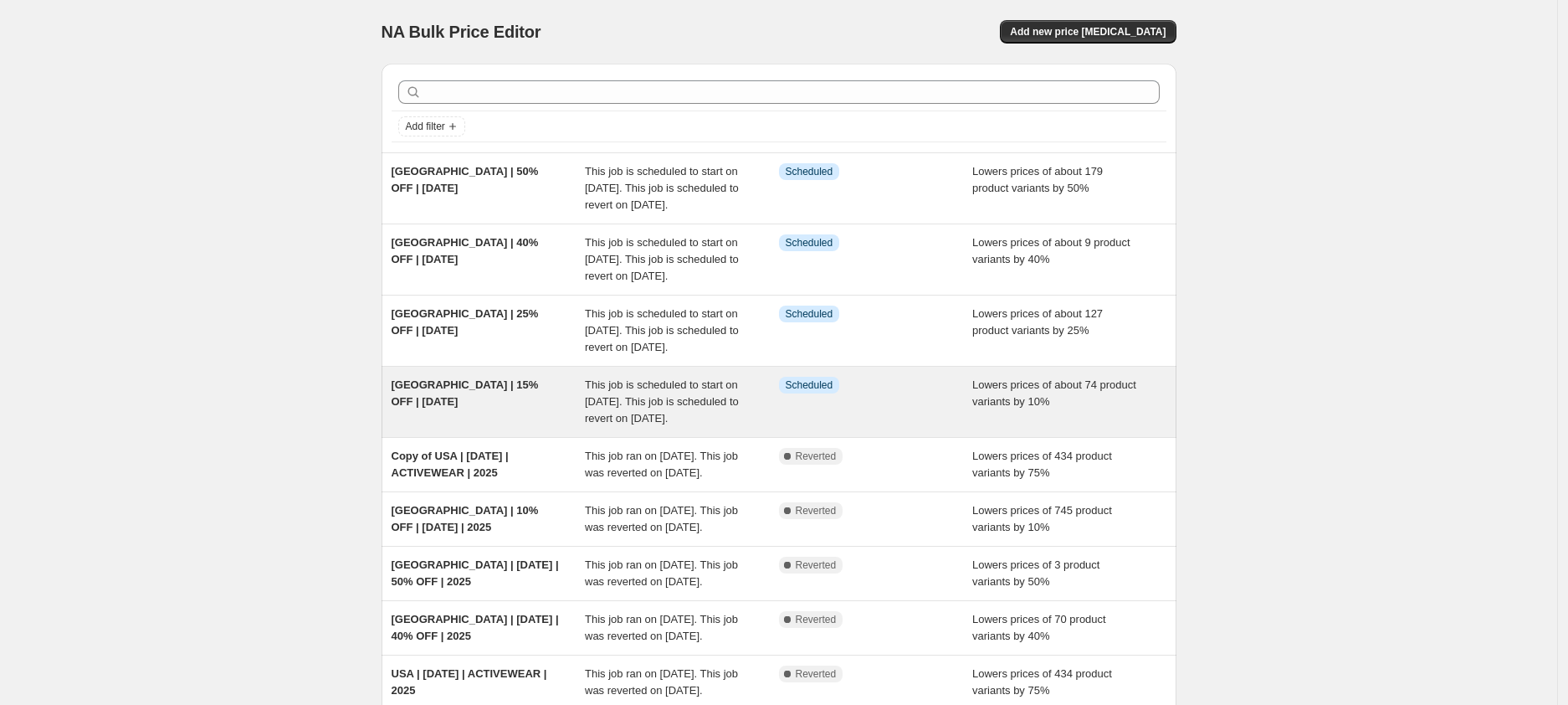
click at [489, 427] on div "[GEOGRAPHIC_DATA] | 15% OFF | [DATE]" at bounding box center [489, 402] width 194 height 50
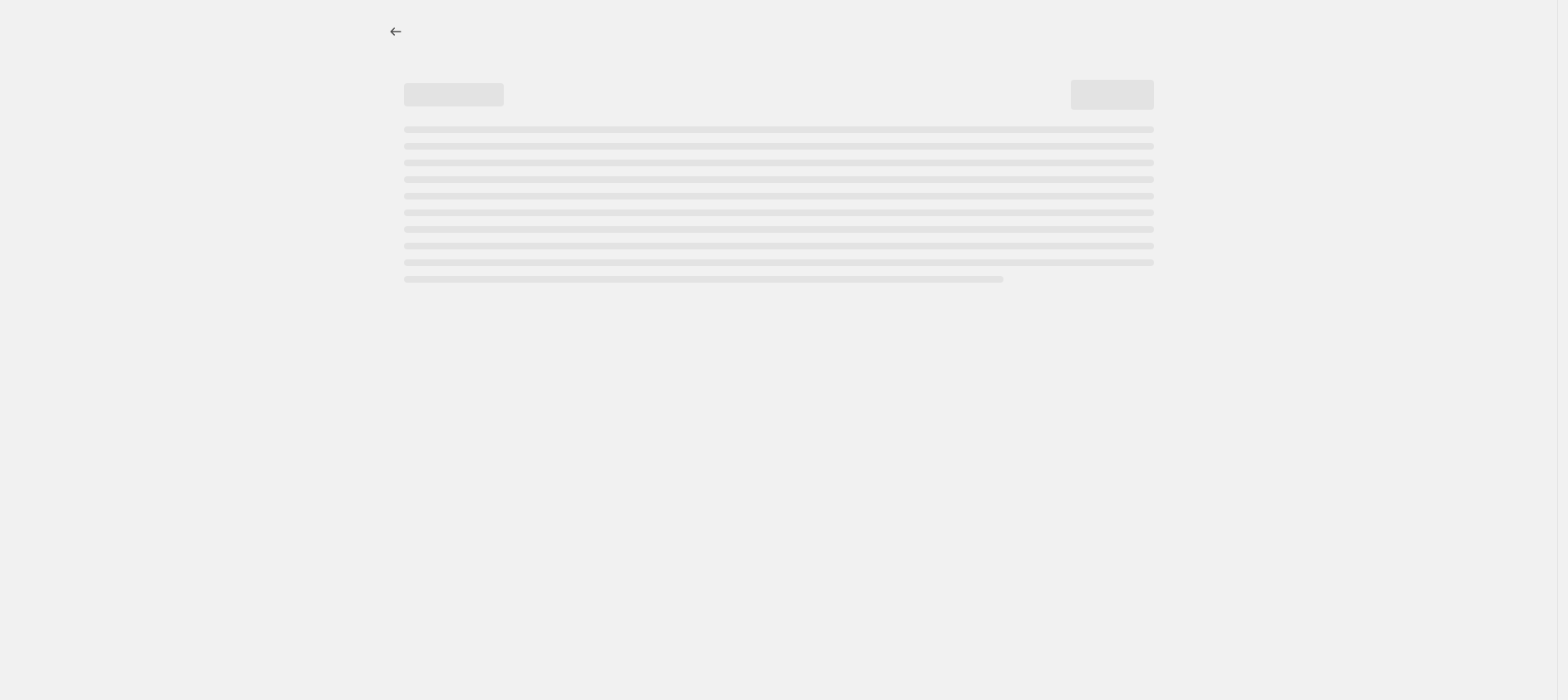
select select "percentage"
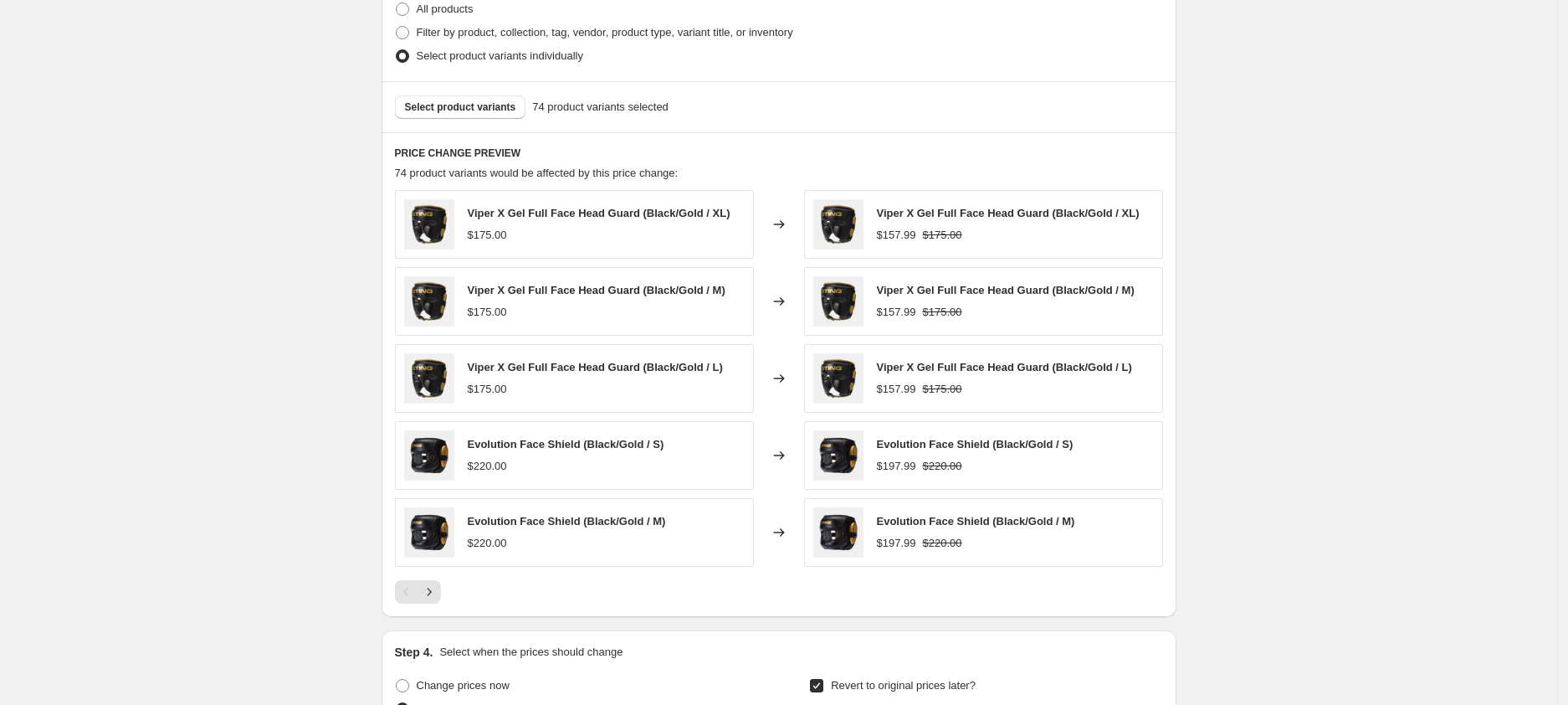
scroll to position [1045, 0]
click at [427, 595] on icon "Next" at bounding box center [429, 591] width 17 height 17
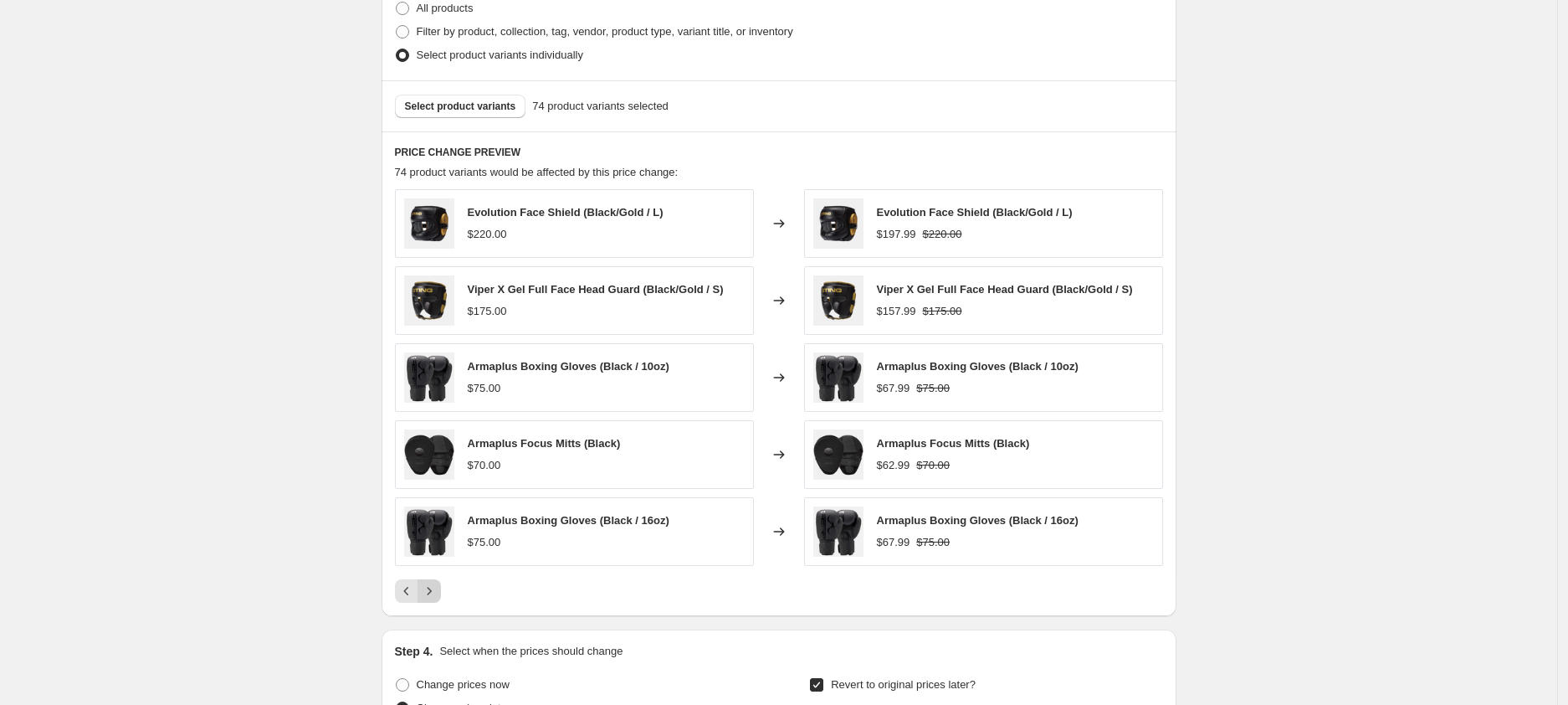
click at [437, 591] on icon "Next" at bounding box center [429, 591] width 17 height 17
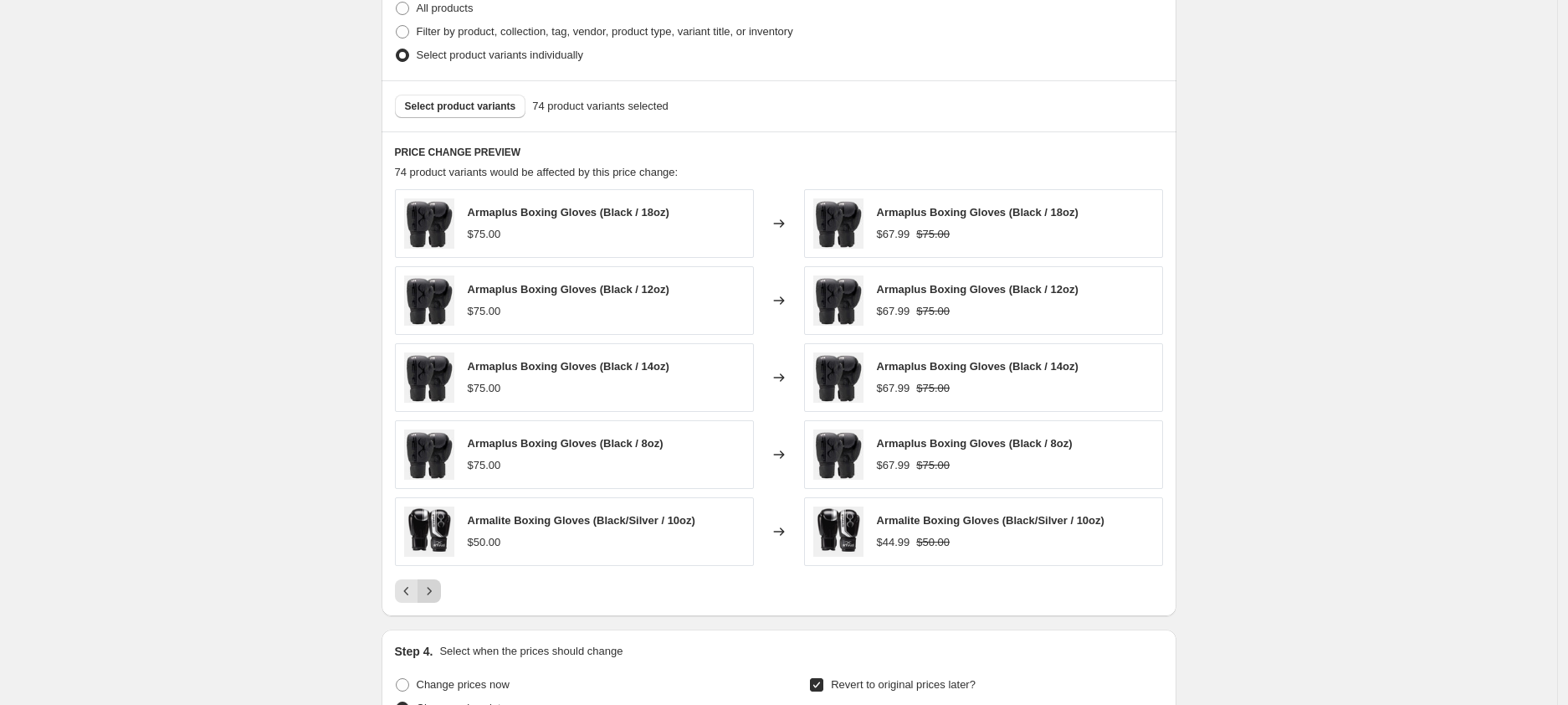
click at [437, 591] on icon "Next" at bounding box center [429, 591] width 17 height 17
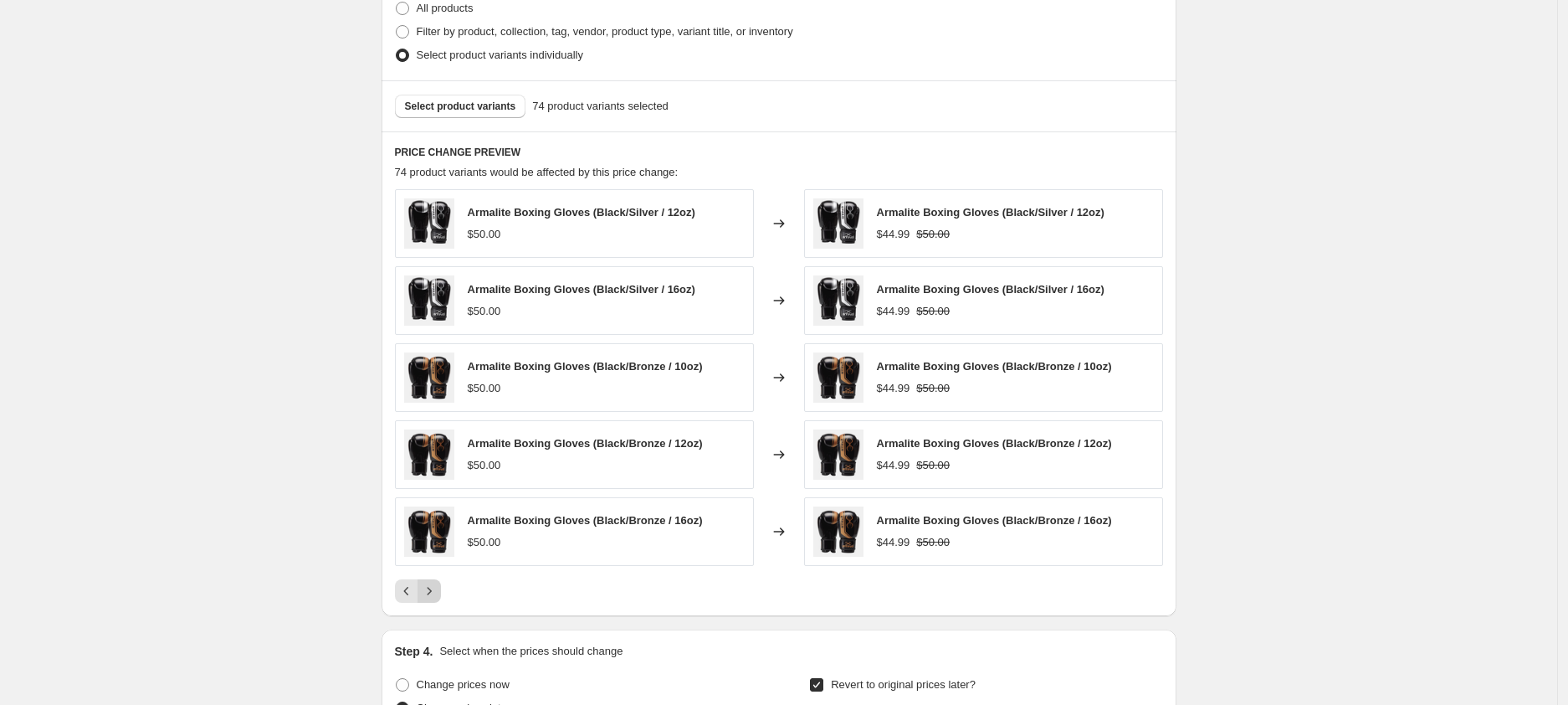
click at [437, 594] on icon "Next" at bounding box center [429, 591] width 17 height 17
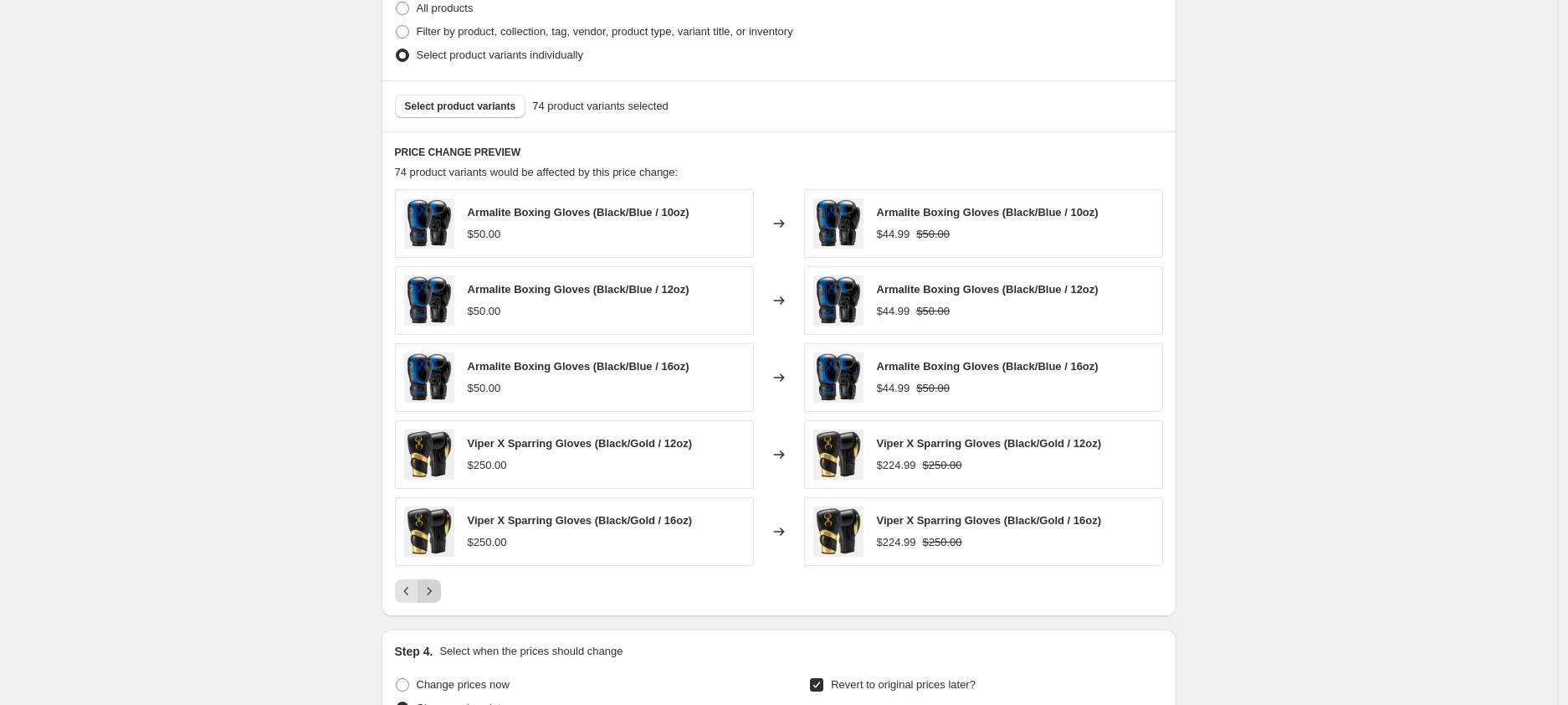
click at [437, 594] on icon "Next" at bounding box center [429, 591] width 17 height 17
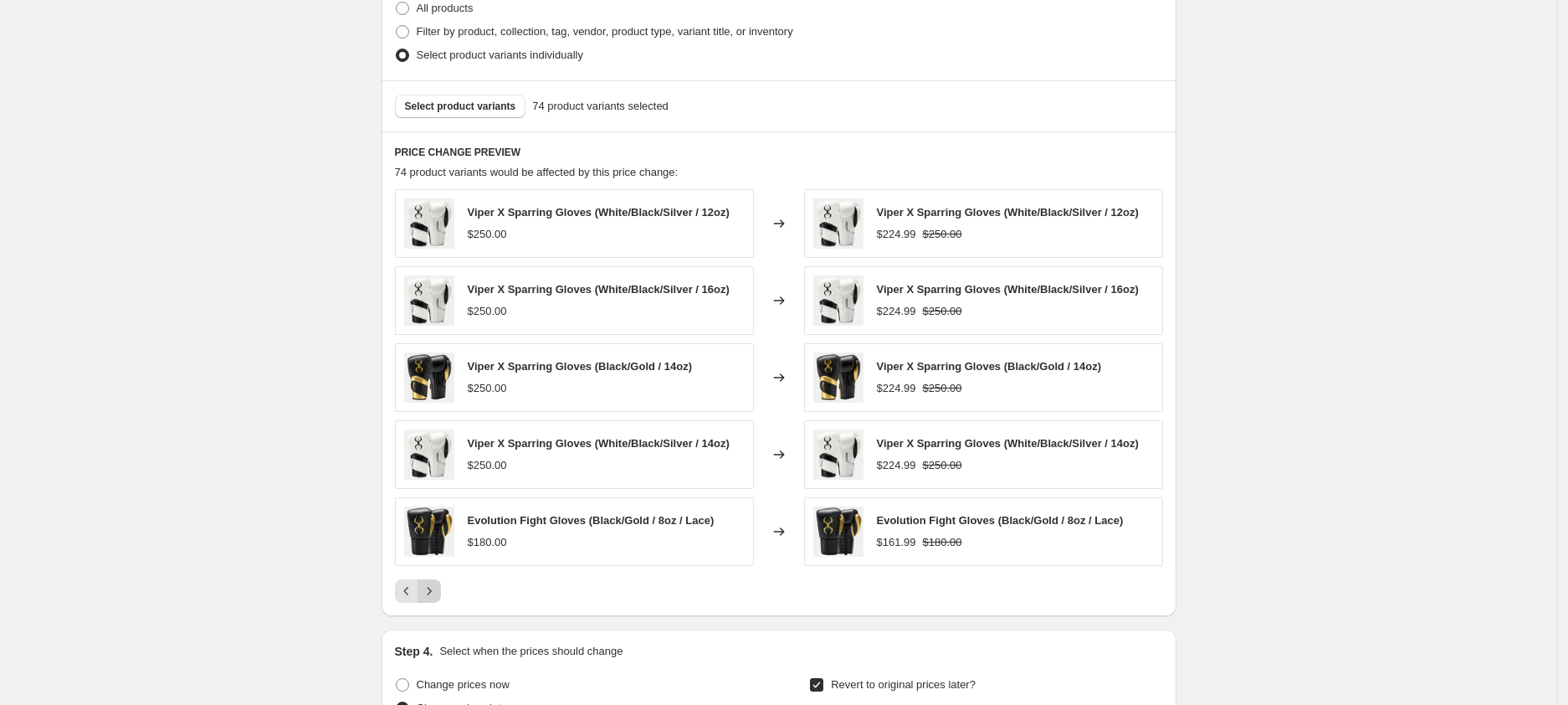
click at [437, 594] on icon "Next" at bounding box center [429, 591] width 17 height 17
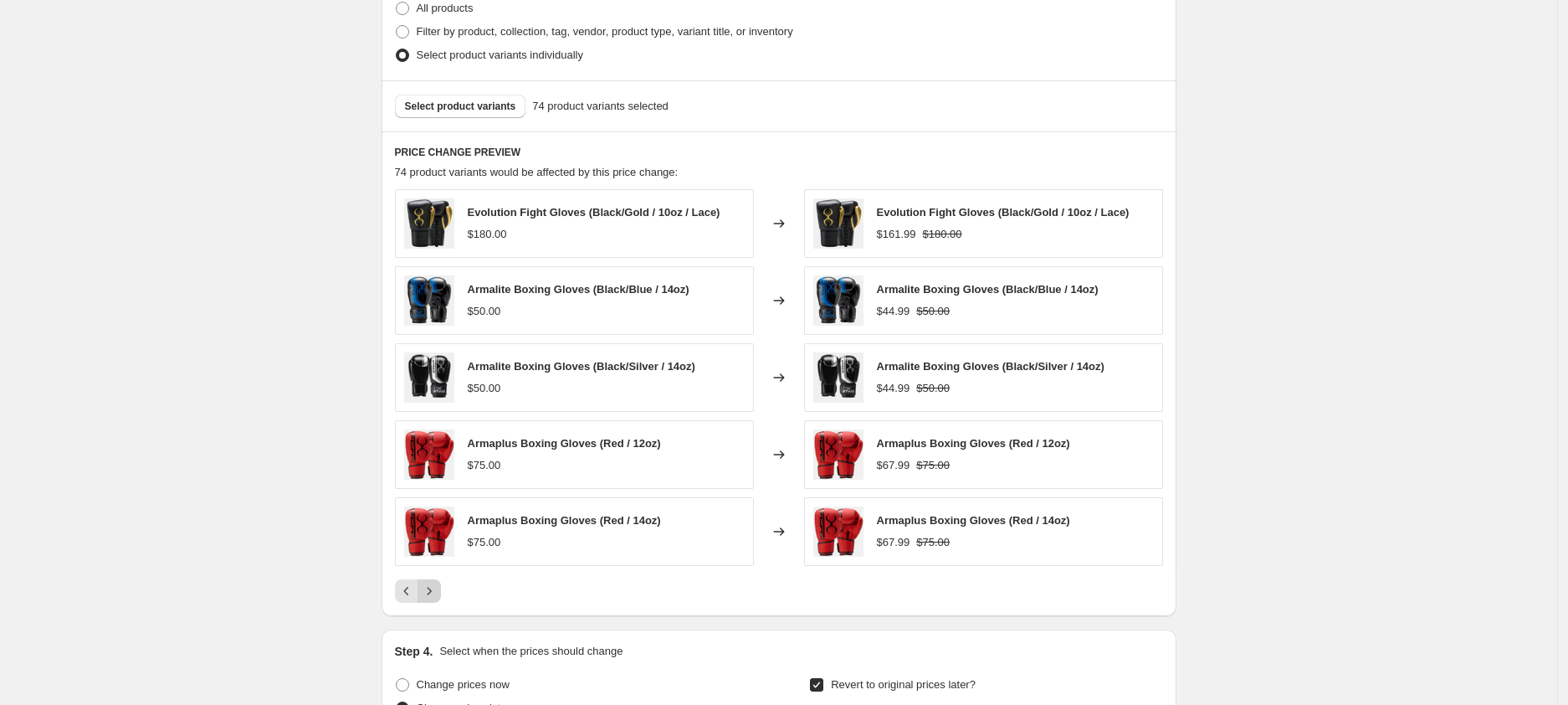
click at [437, 594] on icon "Next" at bounding box center [429, 591] width 17 height 17
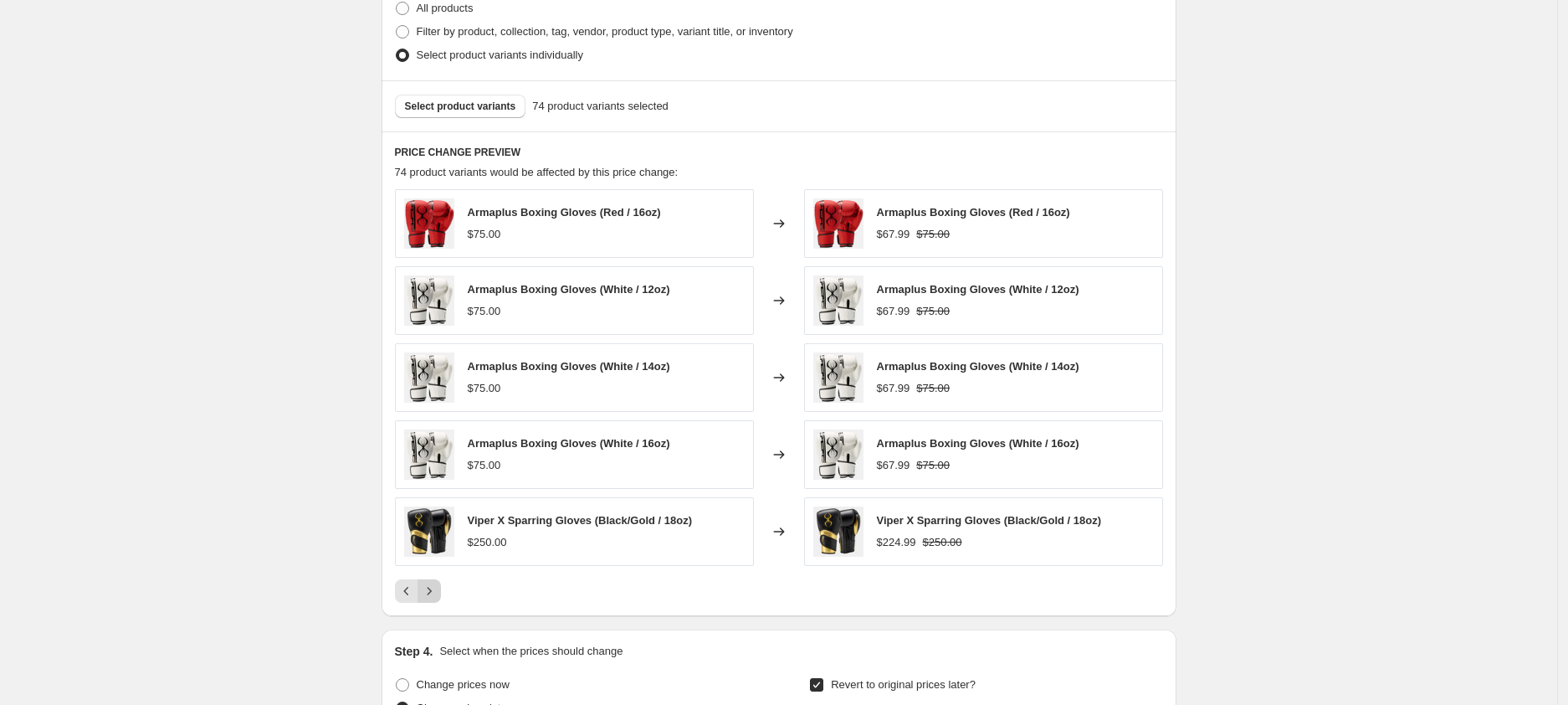
click at [437, 594] on icon "Next" at bounding box center [429, 591] width 17 height 17
